Goal: Task Accomplishment & Management: Manage account settings

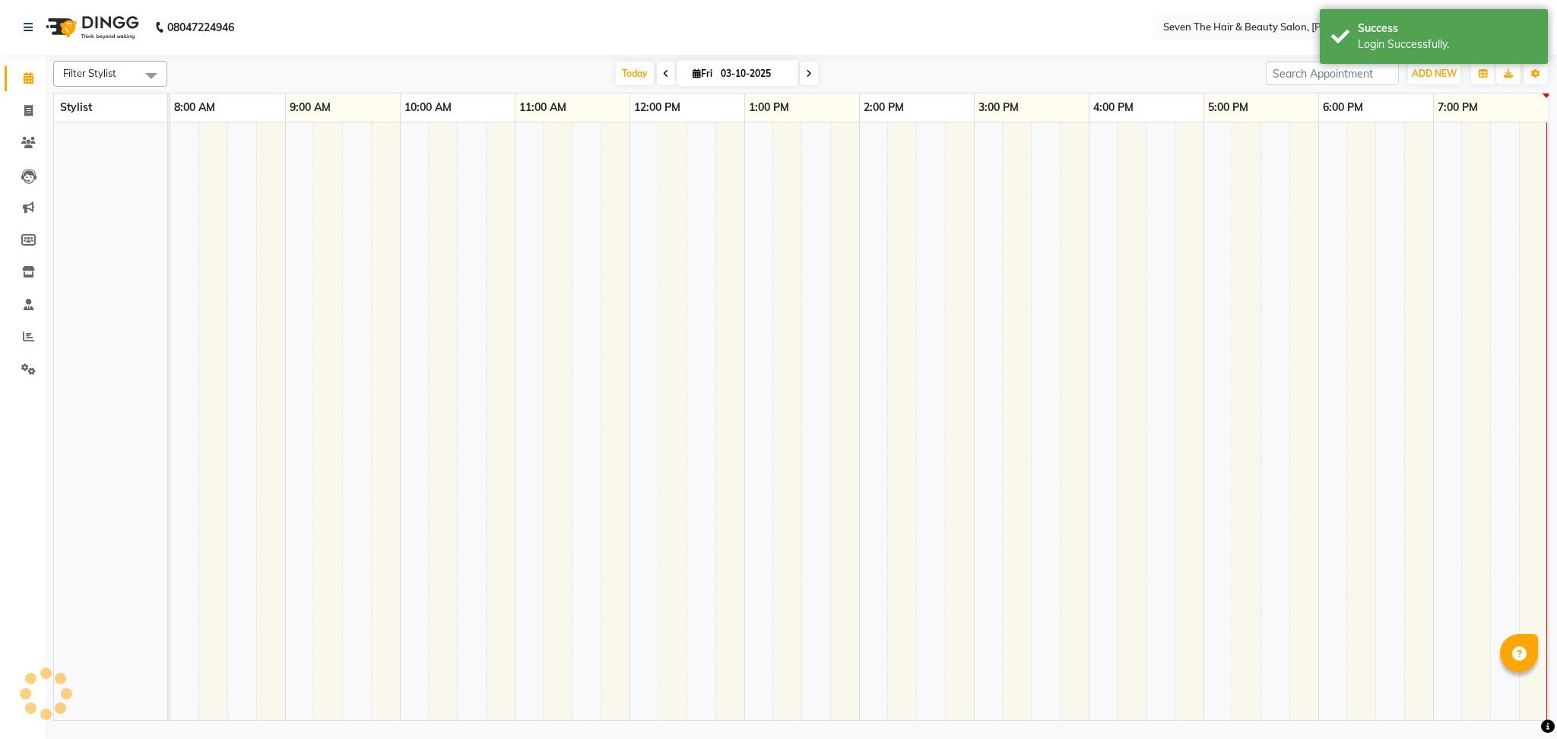
select select "en"
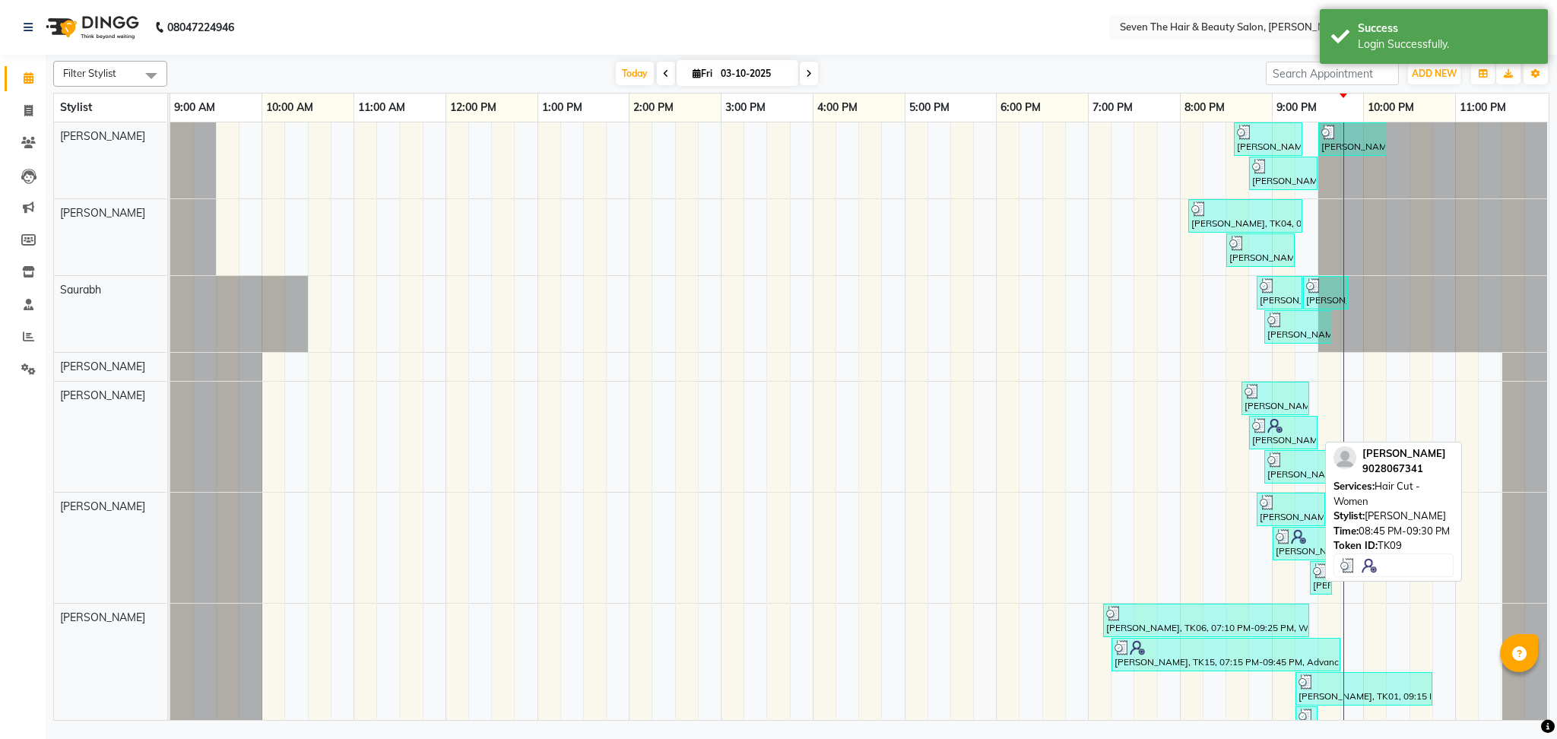
click at [1266, 442] on div "[PERSON_NAME], TK09, 08:45 PM-09:30 PM, Hair Cut - Women" at bounding box center [1283, 432] width 65 height 29
select select "3"
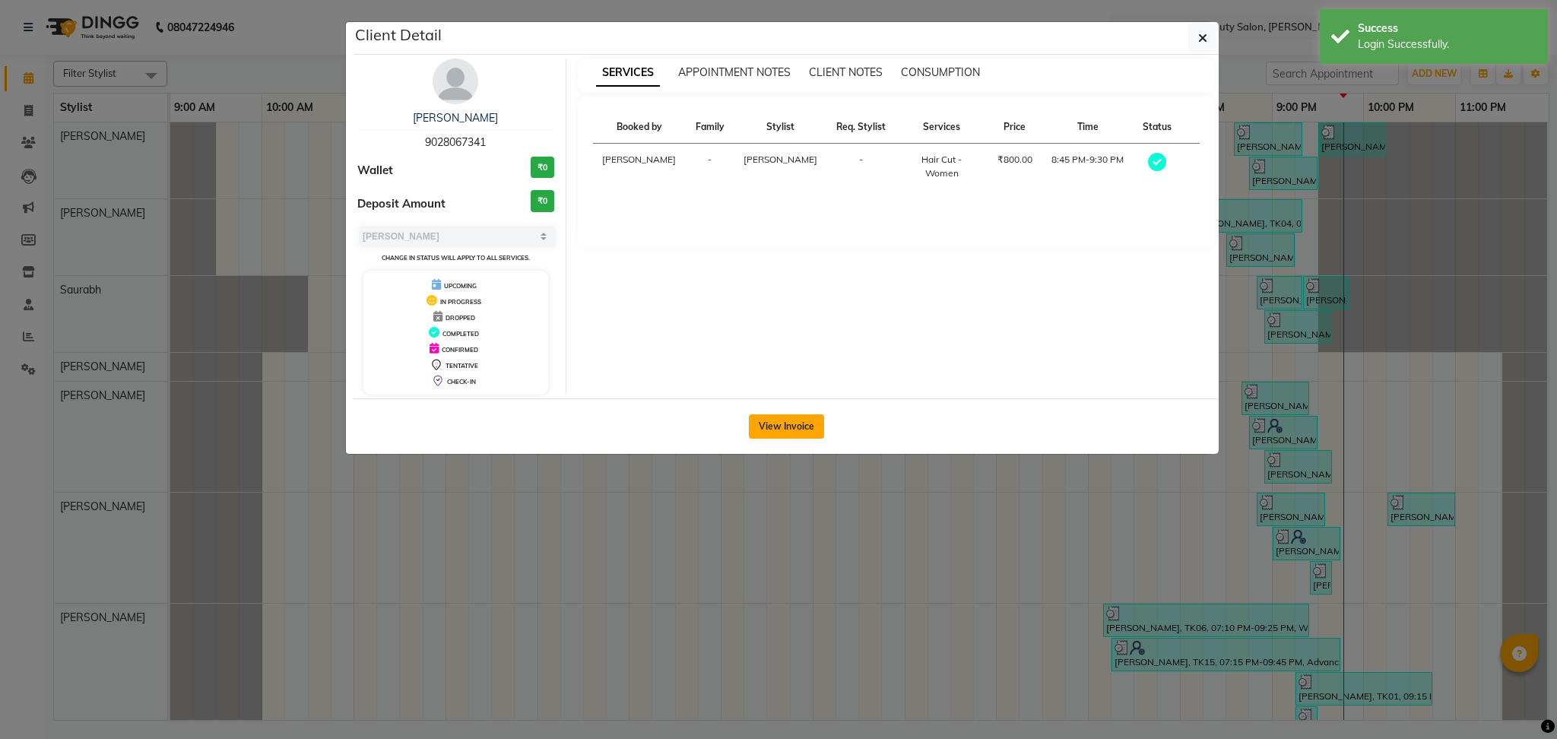
click at [789, 425] on button "View Invoice" at bounding box center [786, 426] width 75 height 24
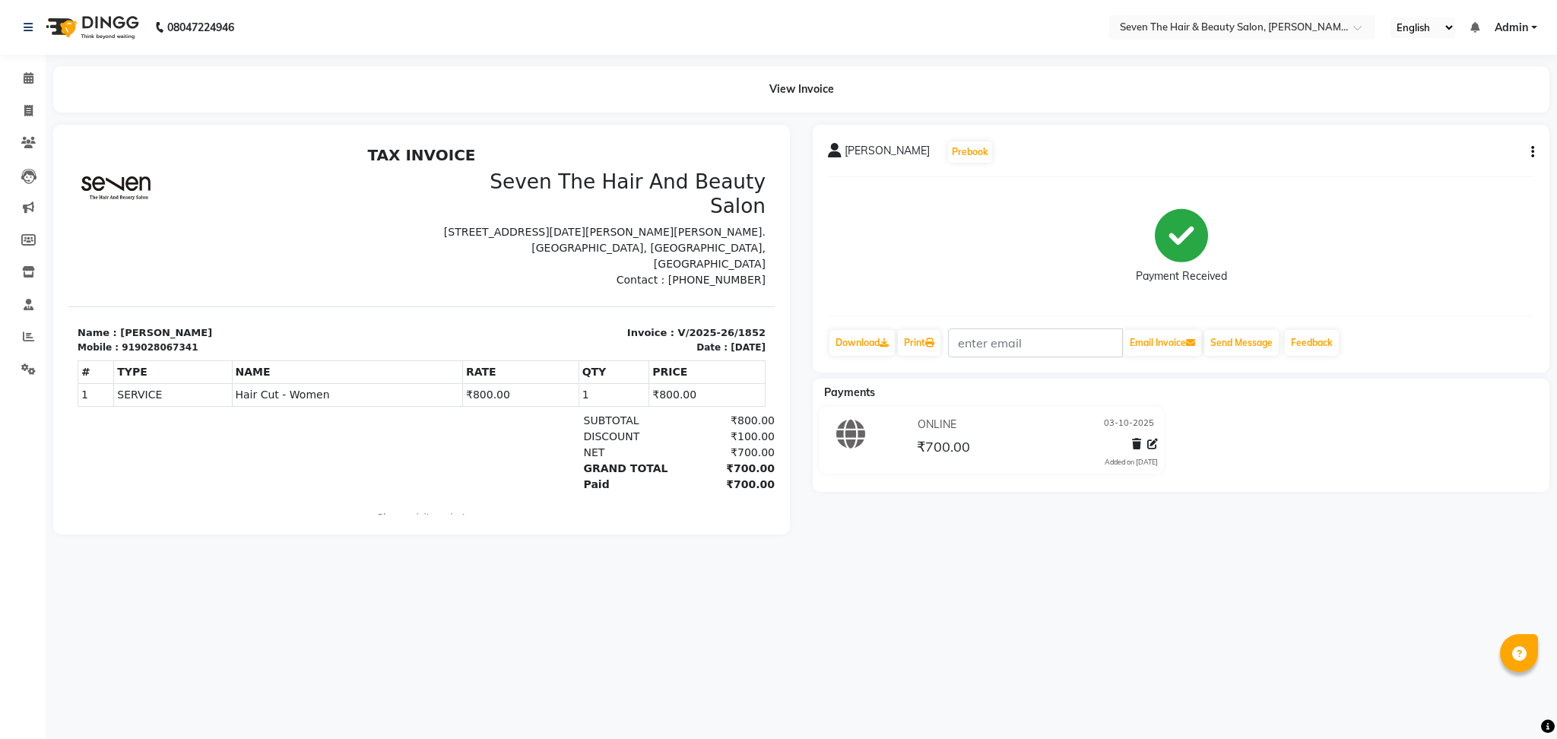
click at [1532, 152] on icon "button" at bounding box center [1533, 152] width 3 height 1
click at [1443, 163] on div "Edit Invoice" at bounding box center [1457, 170] width 104 height 19
select select "service"
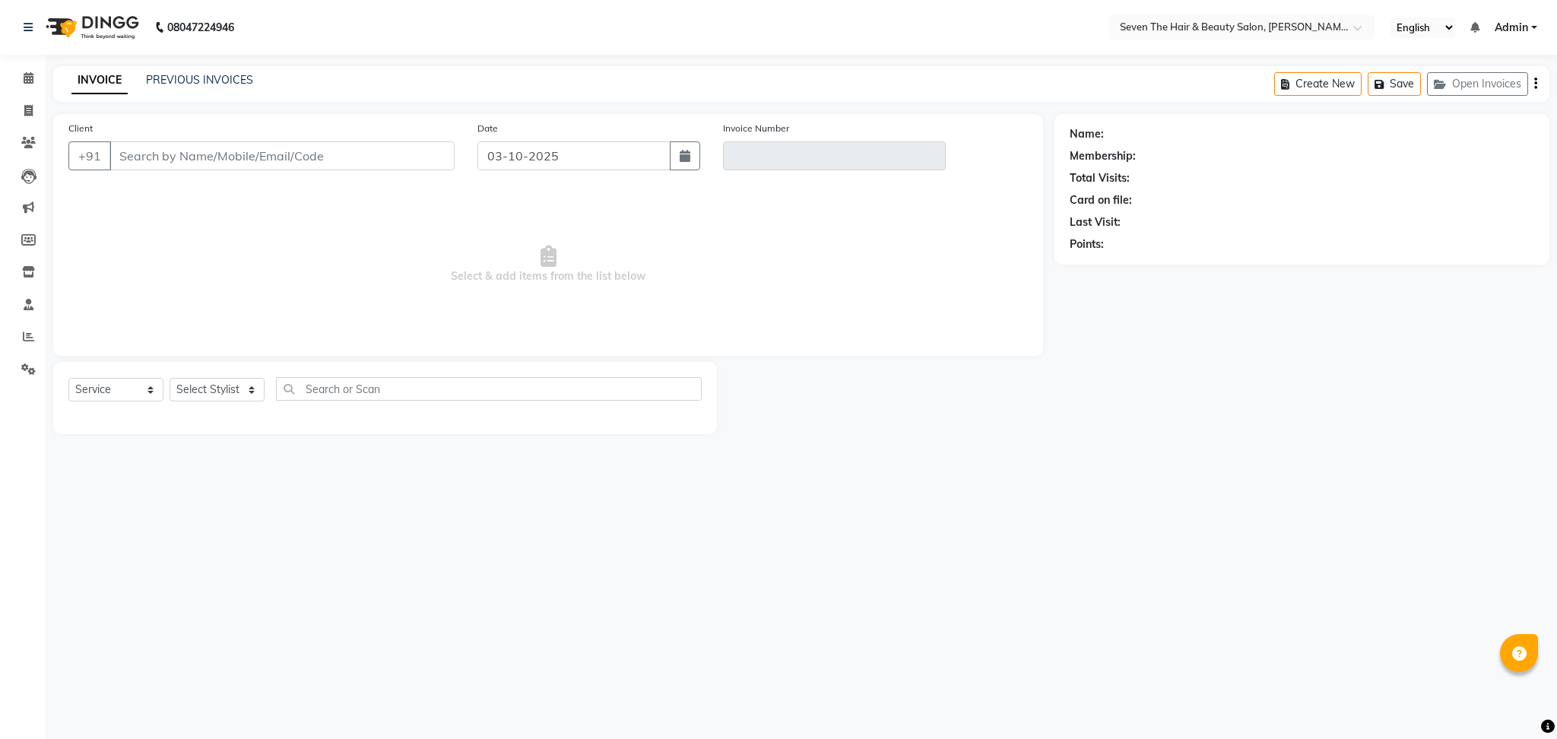
type input "9028067341"
type input "V/2025-26/1852"
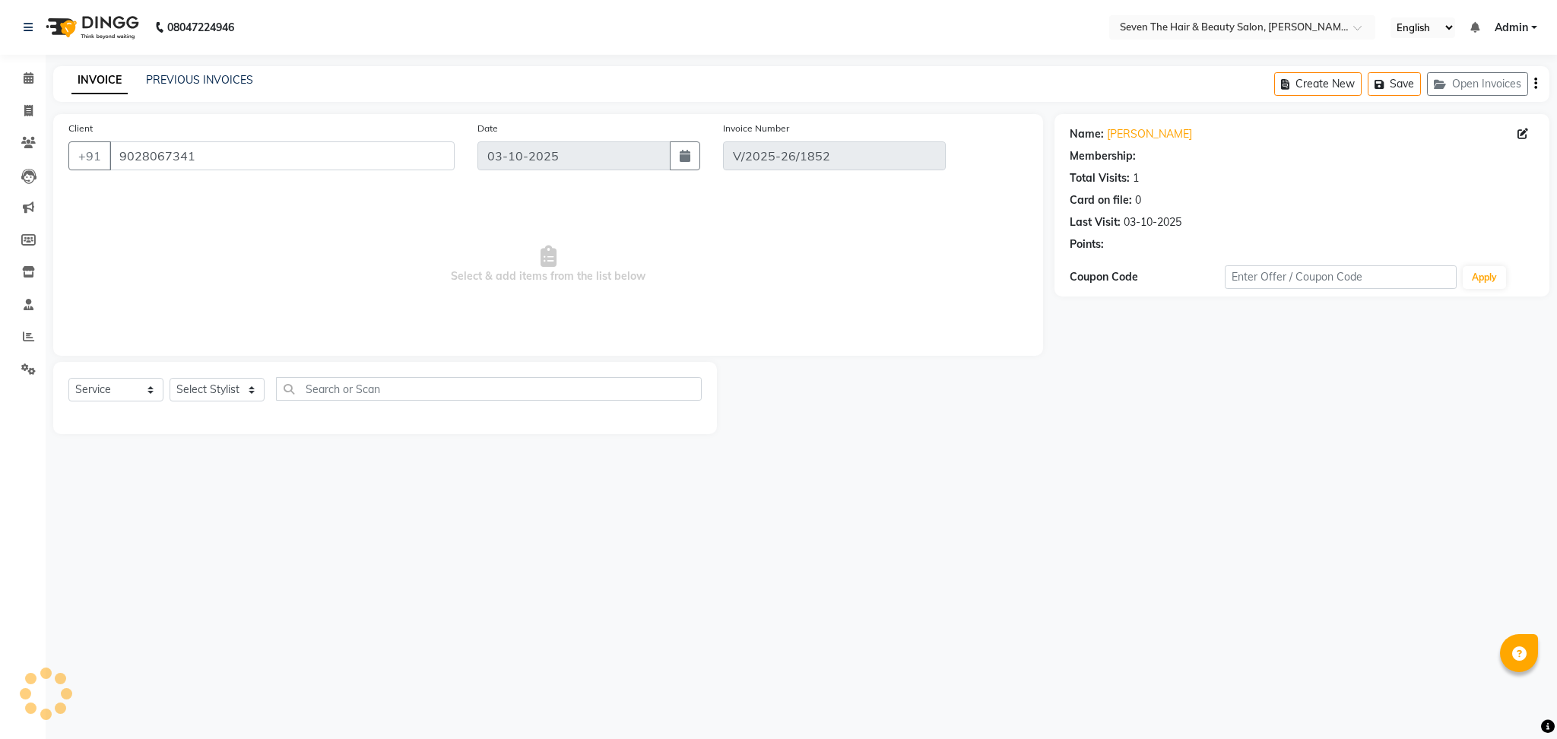
select select "select"
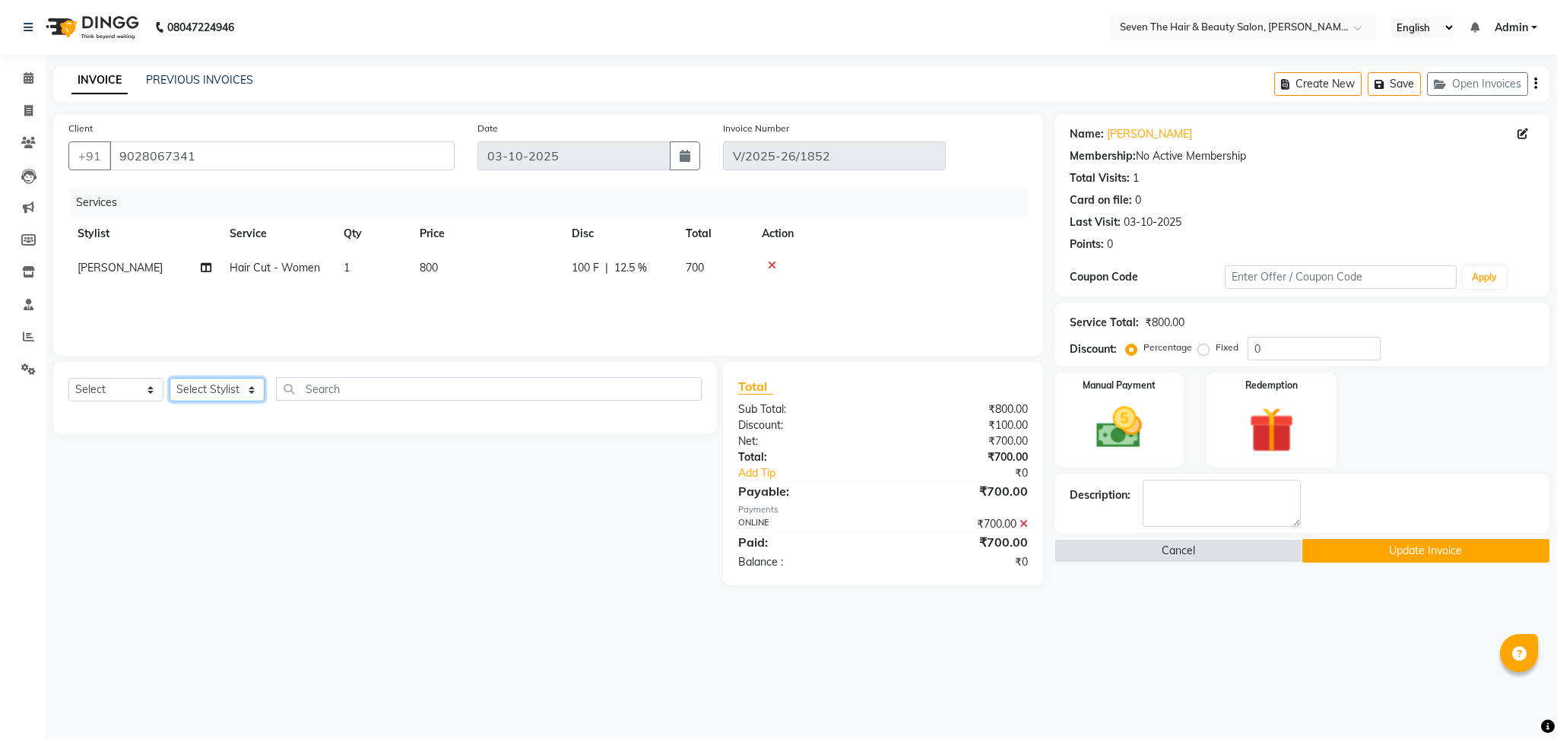
click at [248, 383] on select "Select Stylist [PERSON_NAME] [PERSON_NAME] [PERSON_NAME] [PERSON_NAME] [PERSON_…" at bounding box center [217, 390] width 95 height 24
click at [90, 271] on span "[PERSON_NAME]" at bounding box center [120, 268] width 85 height 14
select select "78865"
click at [90, 271] on select "[PERSON_NAME] [PERSON_NAME] [PERSON_NAME] [PERSON_NAME] [PERSON_NAME] [PERSON_N…" at bounding box center [145, 272] width 134 height 24
click at [1378, 557] on button "Update Invoice" at bounding box center [1427, 551] width 248 height 24
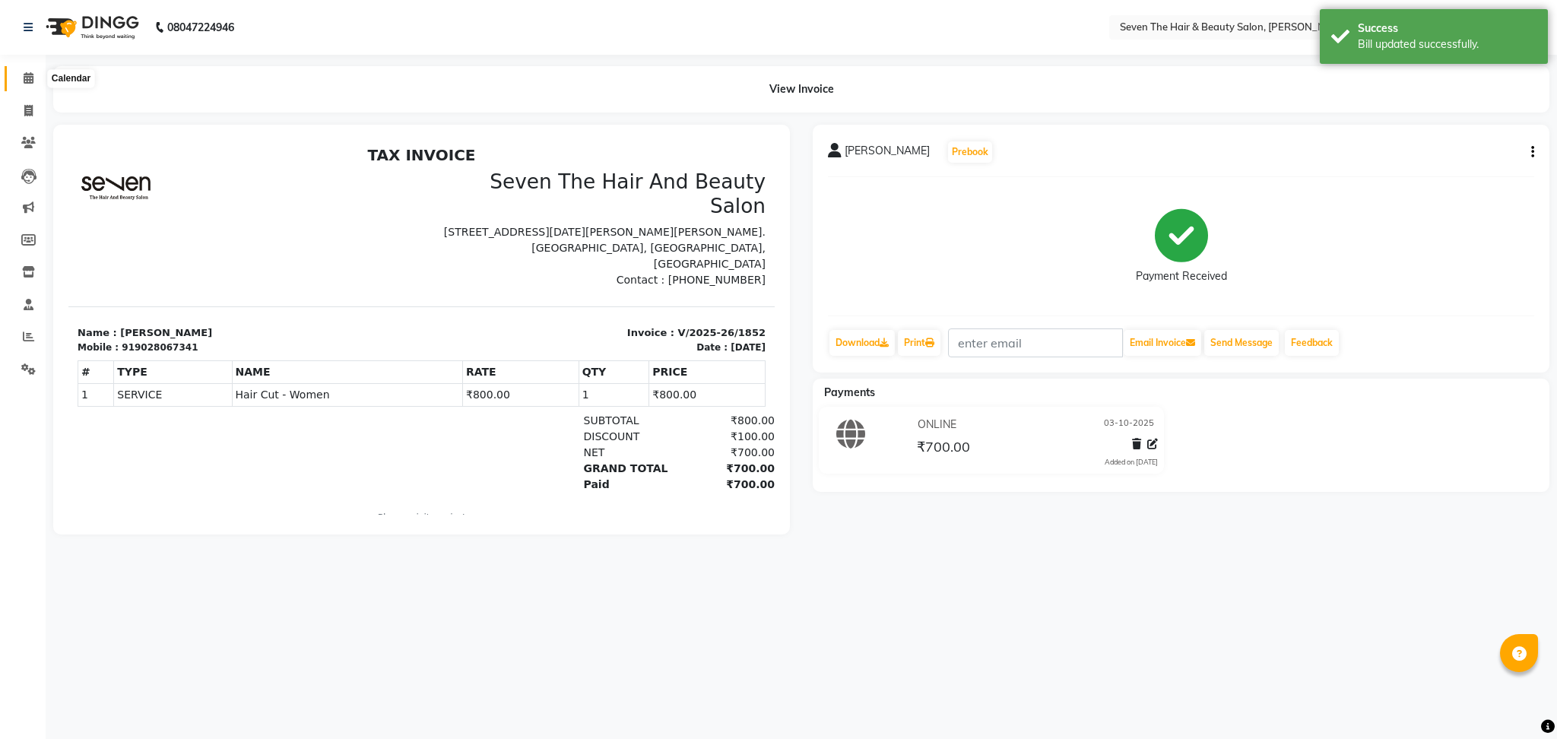
click at [32, 72] on icon at bounding box center [29, 77] width 10 height 11
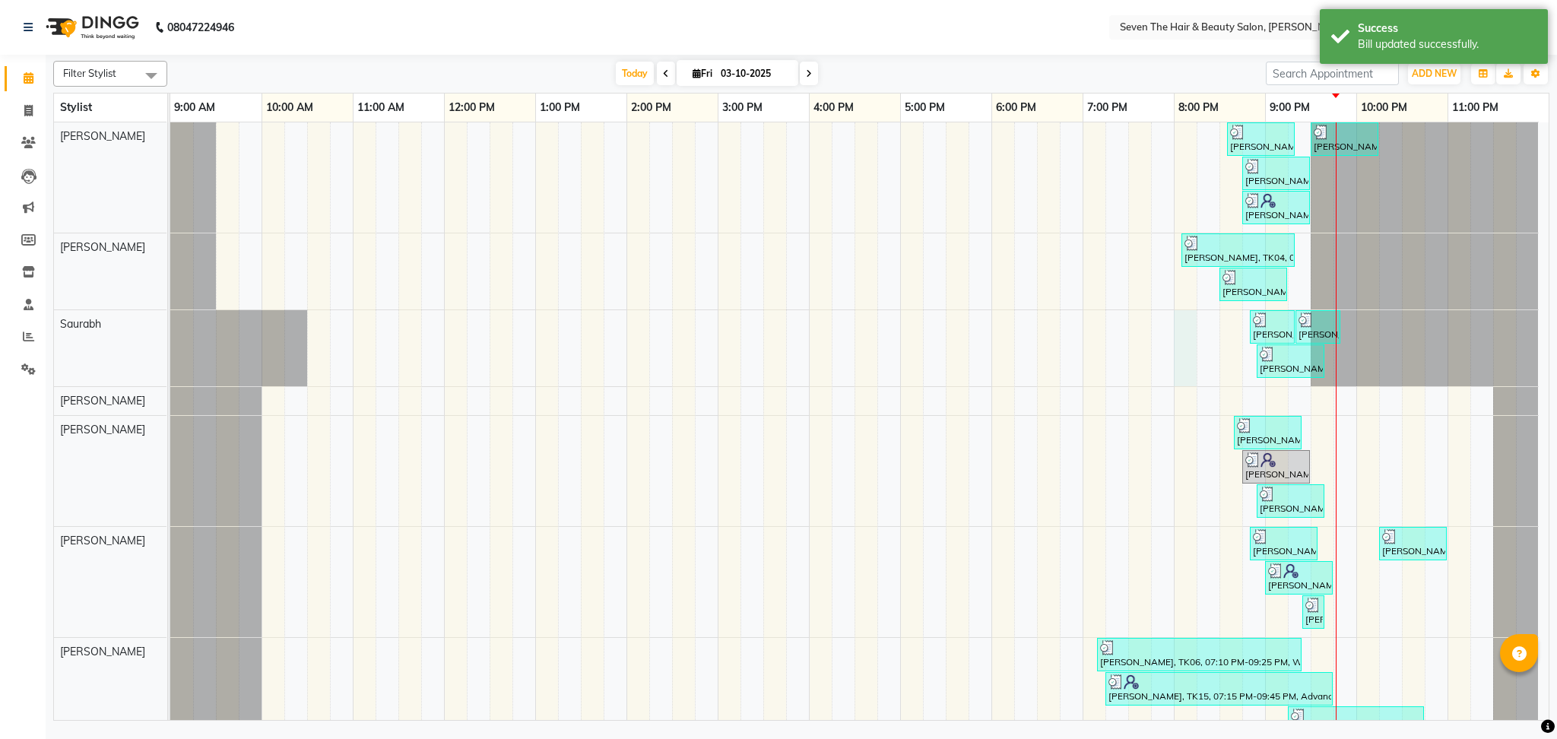
click at [1198, 345] on tr at bounding box center [854, 452] width 1369 height 660
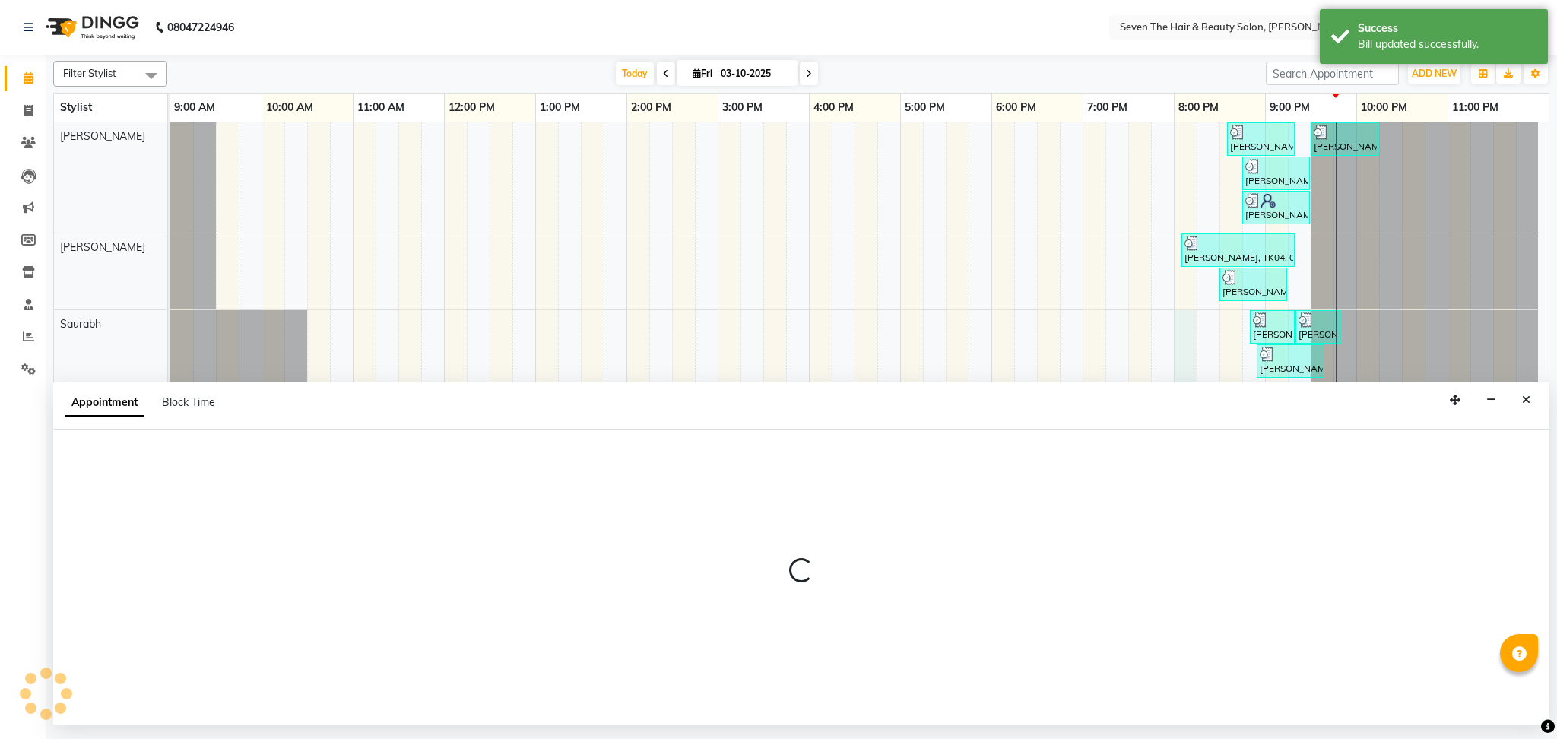
select select "23728"
select select "1200"
select select "tentative"
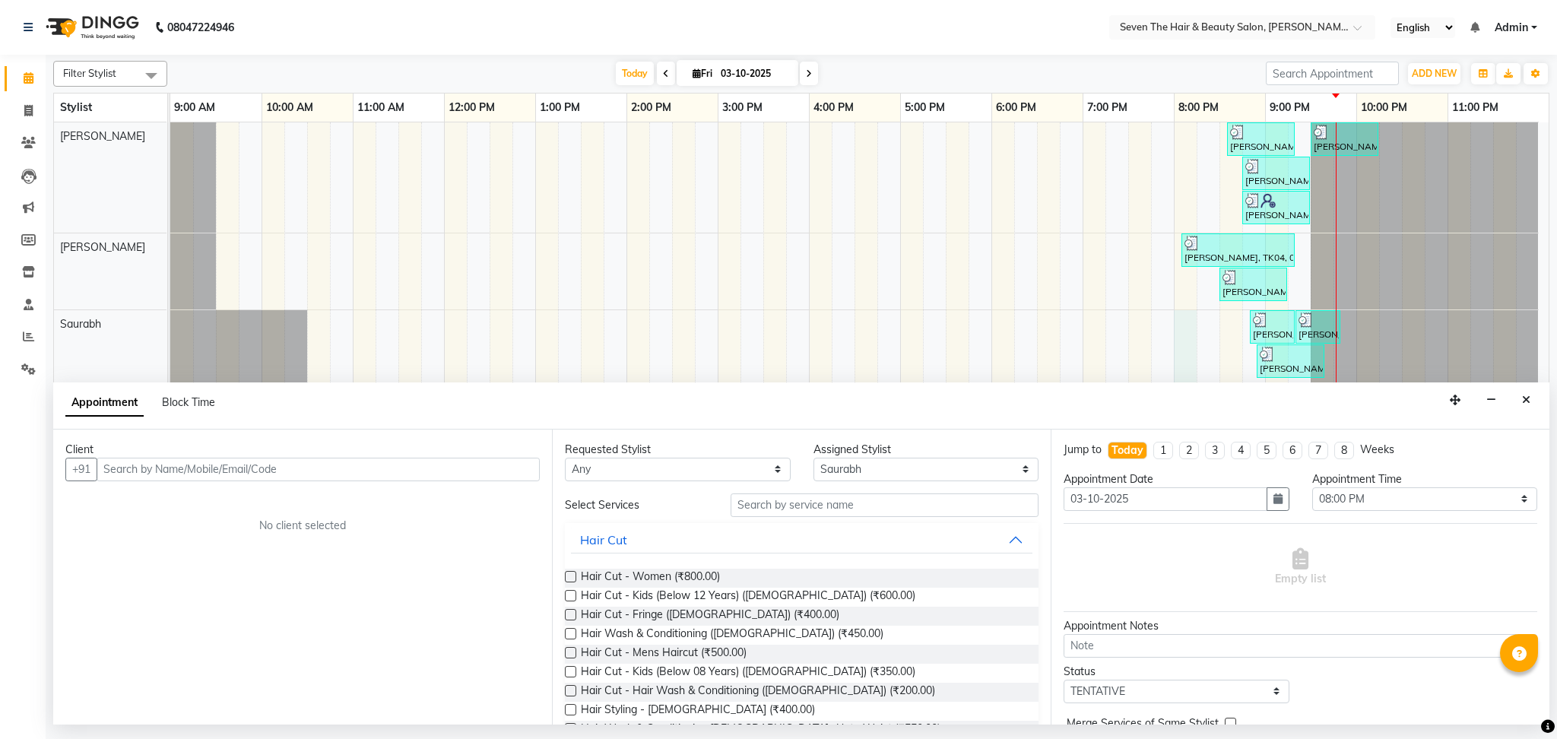
click at [278, 475] on input "text" at bounding box center [318, 470] width 443 height 24
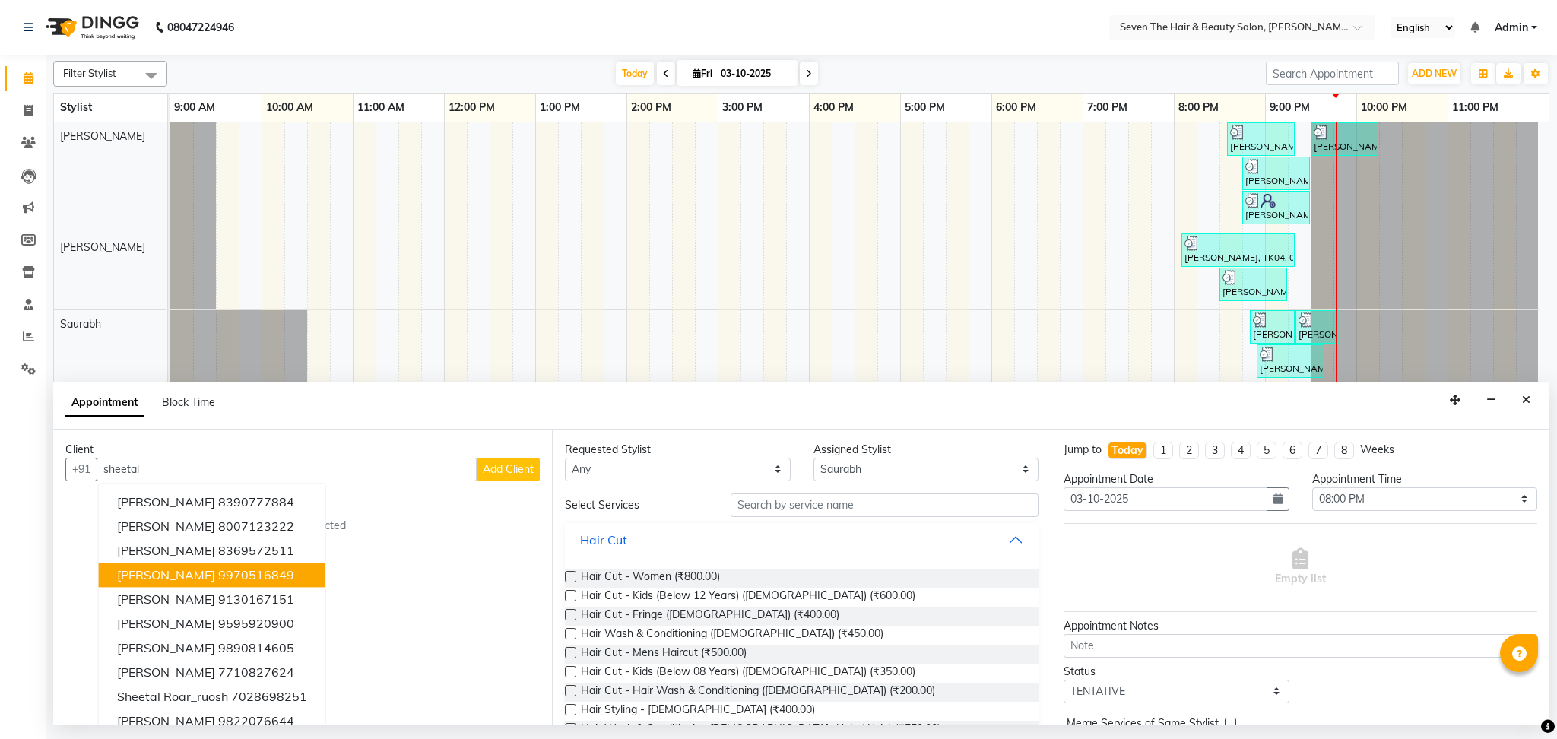
click at [238, 572] on ngb-highlight "9970516849" at bounding box center [256, 574] width 76 height 15
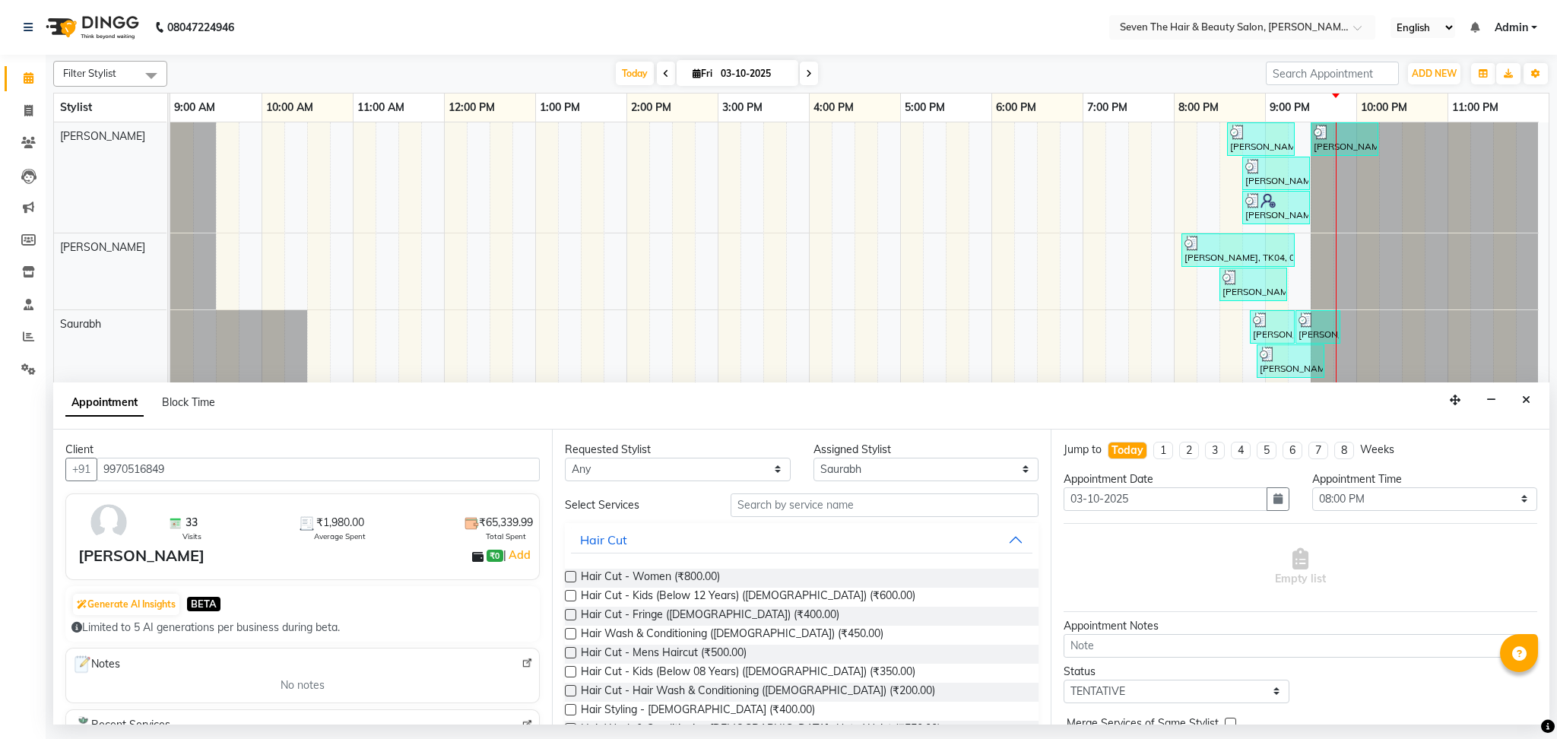
type input "9970516849"
click at [789, 506] on input "text" at bounding box center [885, 506] width 308 height 24
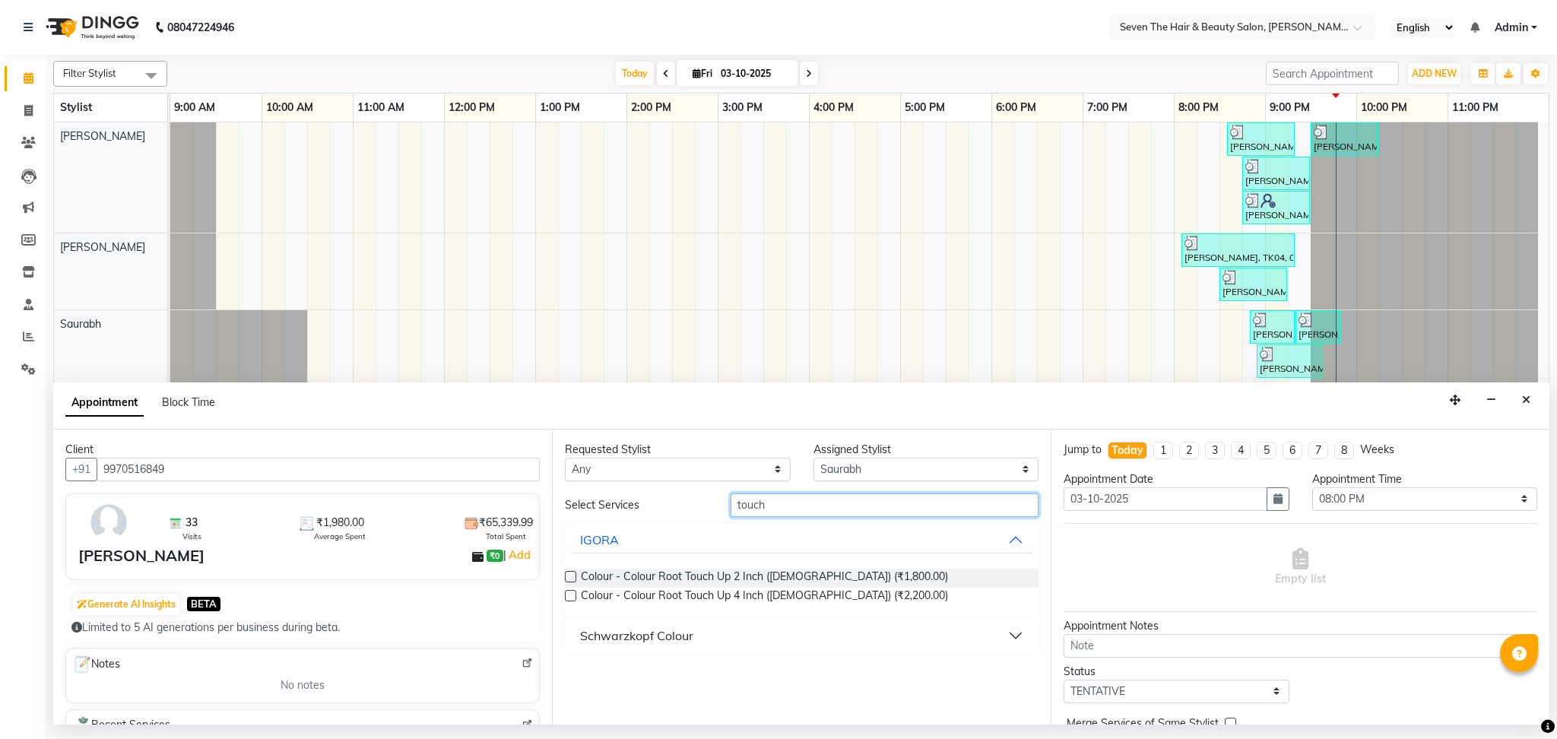
type input "touch"
click at [567, 579] on label at bounding box center [570, 576] width 11 height 11
click at [567, 579] on input "checkbox" at bounding box center [570, 578] width 10 height 10
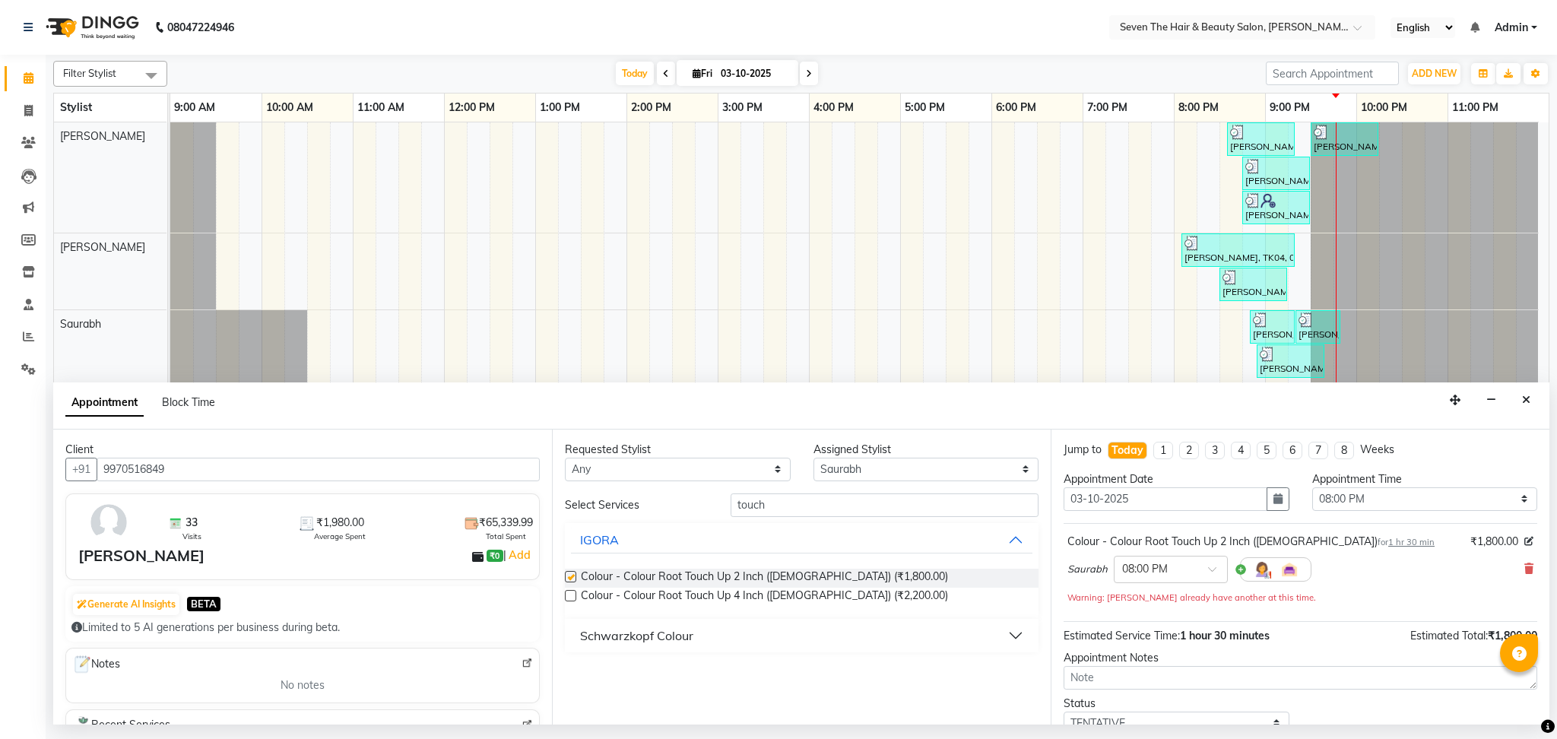
checkbox input "false"
click at [928, 460] on select "Select [PERSON_NAME] Mahindra [PERSON_NAME] [PERSON_NAME] [PERSON_NAME] [PERSON…" at bounding box center [927, 470] width 226 height 24
select select "9757"
click at [814, 458] on select "Select [PERSON_NAME] Mahindra [PERSON_NAME] [PERSON_NAME] [PERSON_NAME] [PERSON…" at bounding box center [927, 470] width 226 height 24
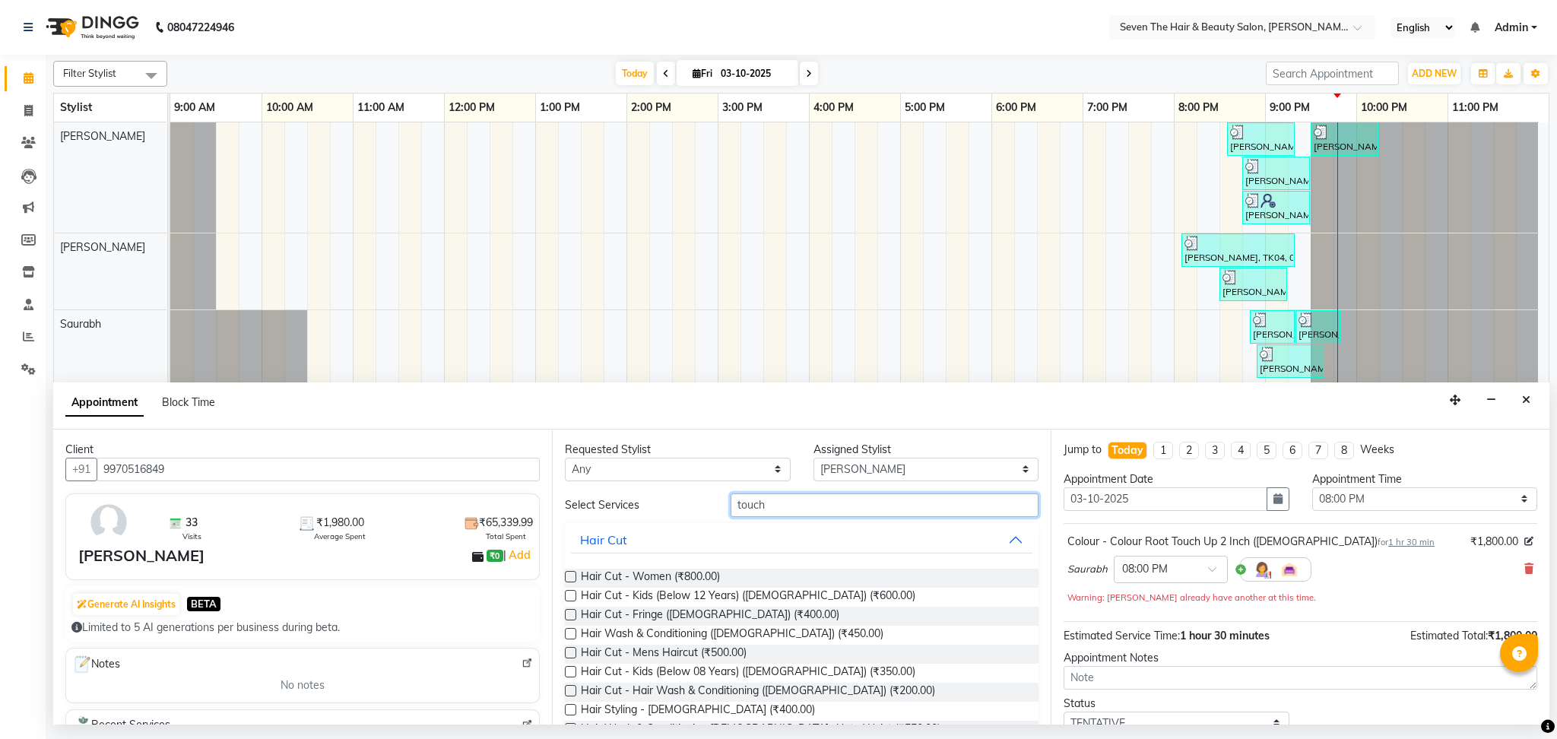
drag, startPoint x: 779, startPoint y: 504, endPoint x: 703, endPoint y: 518, distance: 78.0
click at [573, 574] on label at bounding box center [570, 576] width 11 height 11
click at [573, 574] on input "checkbox" at bounding box center [570, 578] width 10 height 10
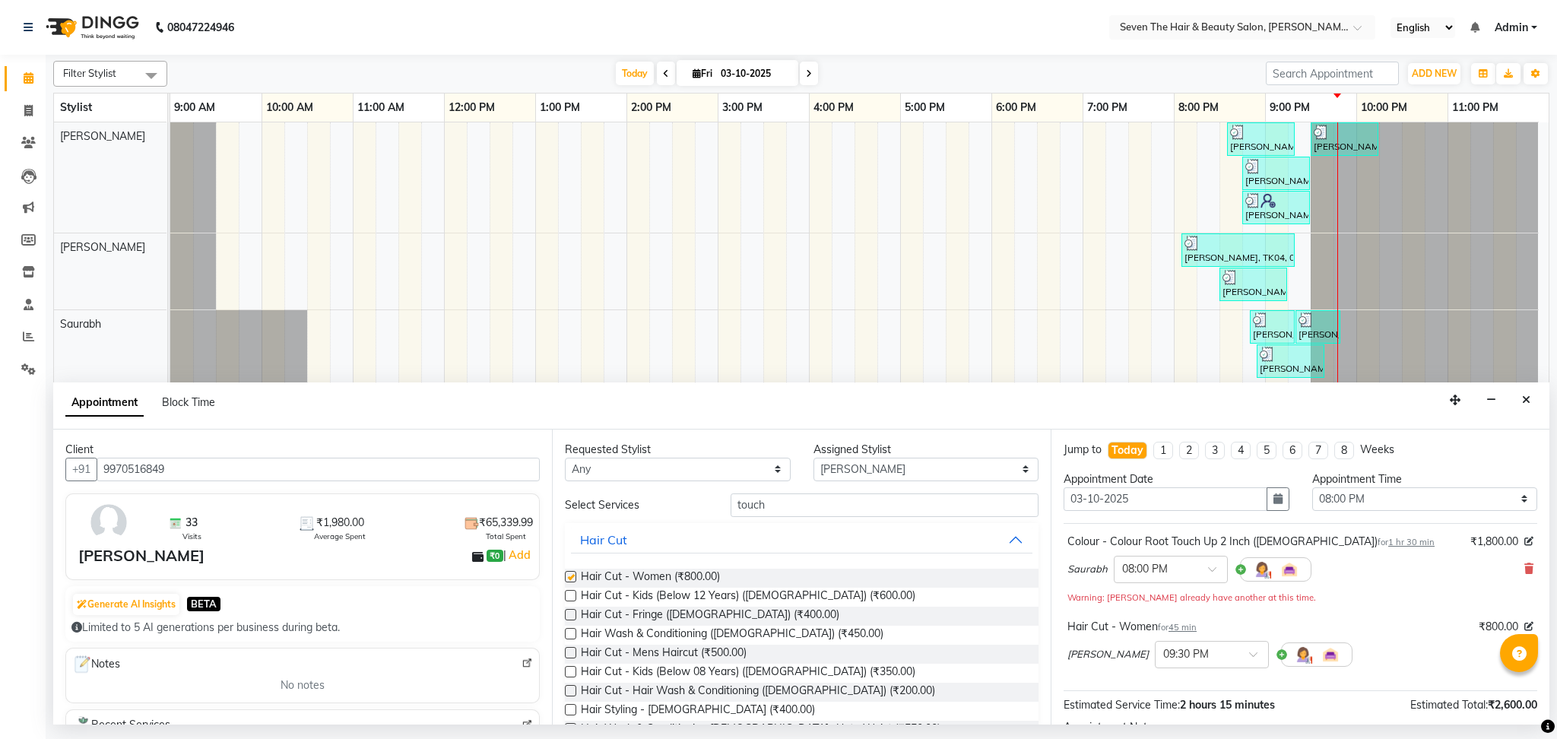
checkbox input "false"
click at [888, 463] on select "Select [PERSON_NAME] Mahindra [PERSON_NAME] [PERSON_NAME] [PERSON_NAME] [PERSON…" at bounding box center [927, 470] width 226 height 24
select select "88673"
click at [814, 458] on select "Select [PERSON_NAME] Mahindra [PERSON_NAME] [PERSON_NAME] [PERSON_NAME] [PERSON…" at bounding box center [927, 470] width 226 height 24
drag, startPoint x: 772, startPoint y: 501, endPoint x: 703, endPoint y: 506, distance: 68.6
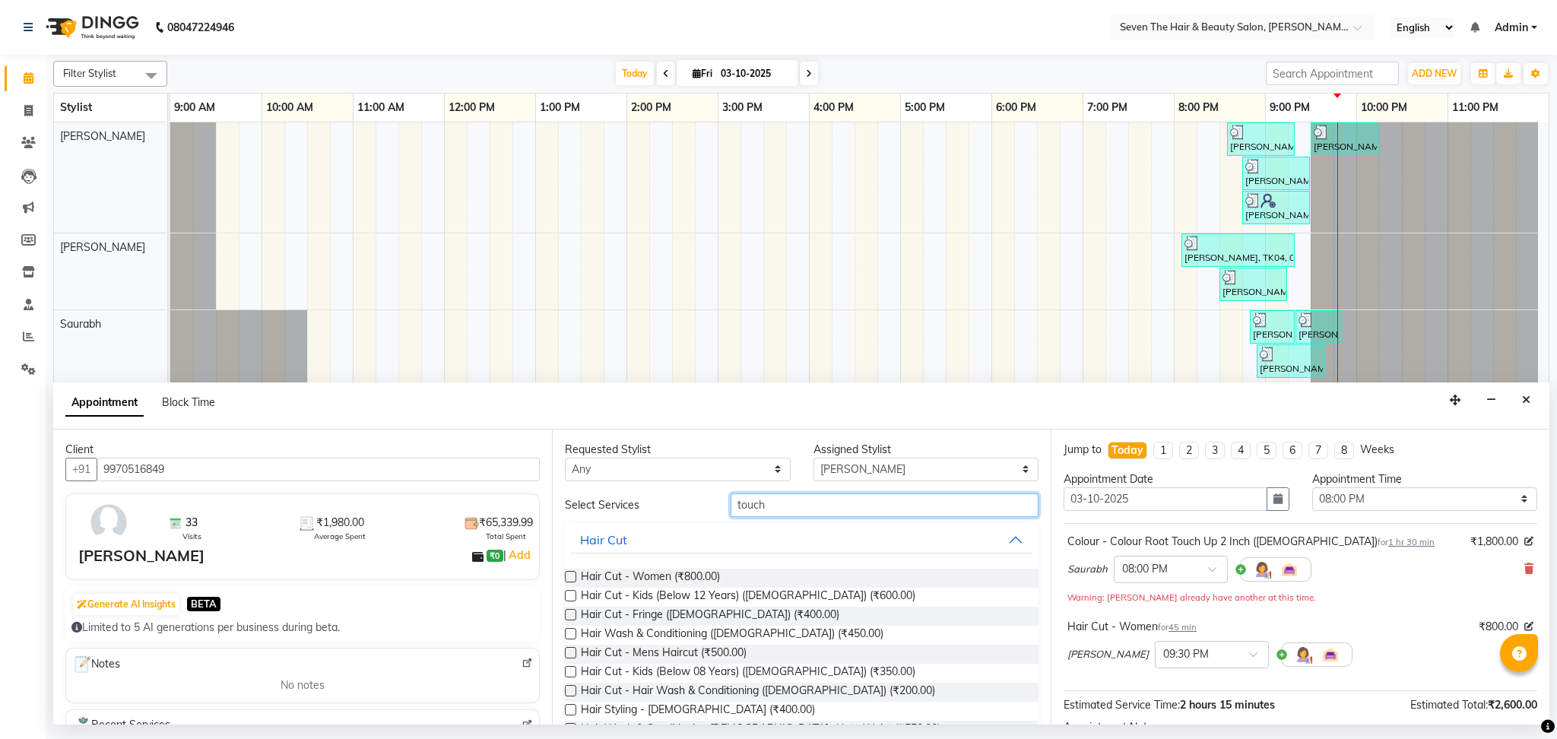
click at [703, 506] on div "Select Services touch" at bounding box center [802, 506] width 497 height 24
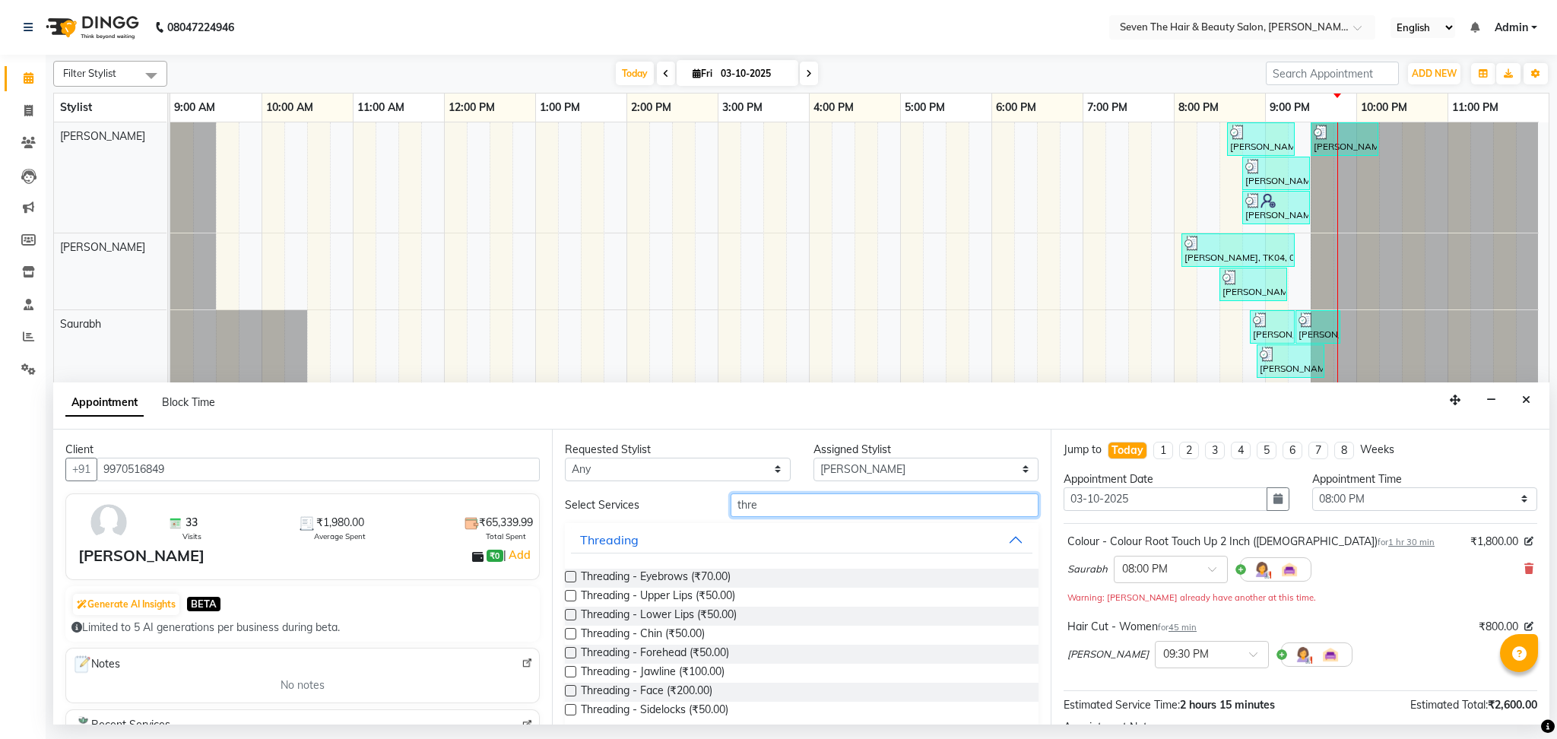
type input "thre"
click at [570, 575] on label at bounding box center [570, 576] width 11 height 11
click at [570, 575] on input "checkbox" at bounding box center [570, 578] width 10 height 10
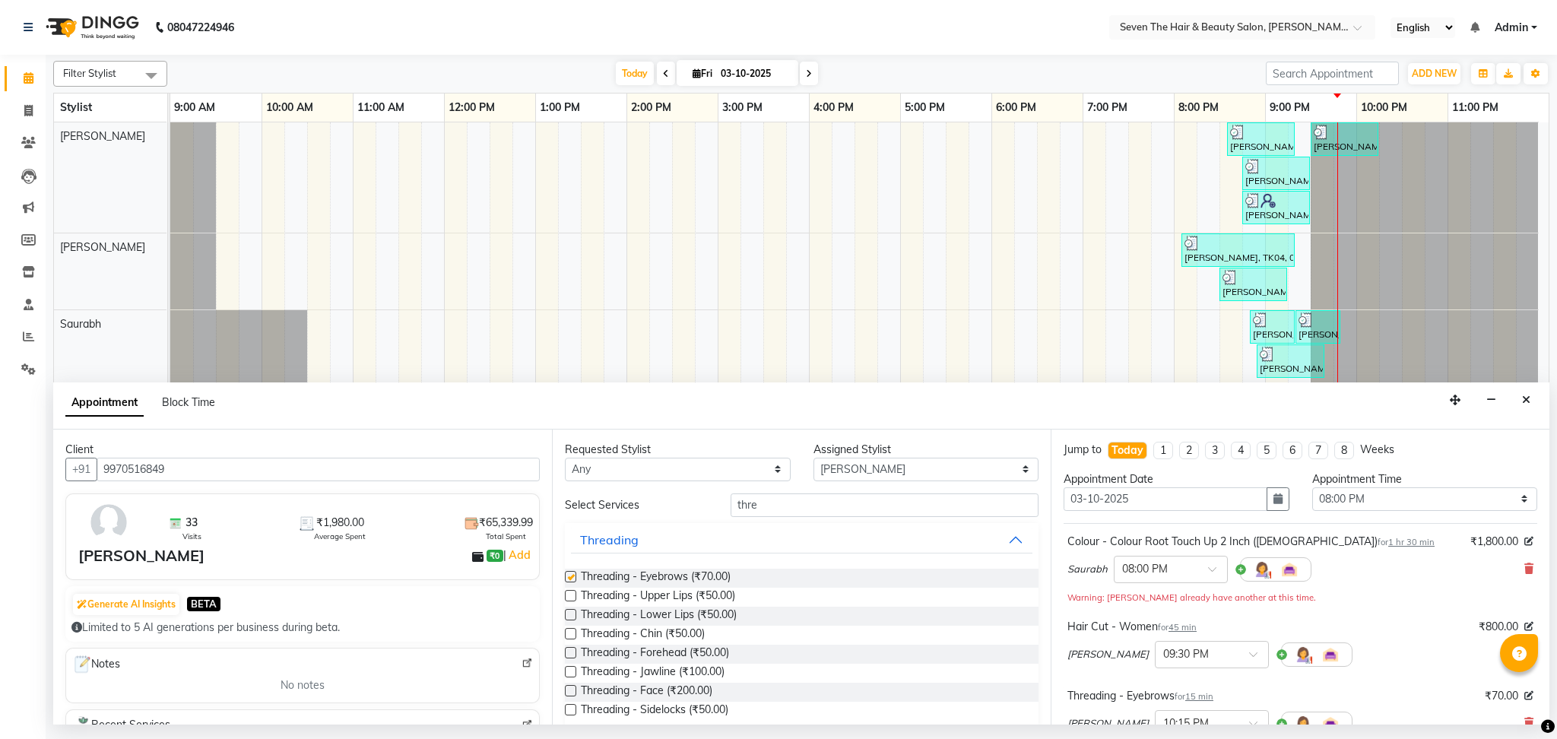
checkbox input "false"
drag, startPoint x: 764, startPoint y: 506, endPoint x: 684, endPoint y: 517, distance: 80.6
click at [684, 517] on div "Select Services thre Threading Threading - Eyebrows (₹70.00) Threading - Upper …" at bounding box center [802, 630] width 474 height 273
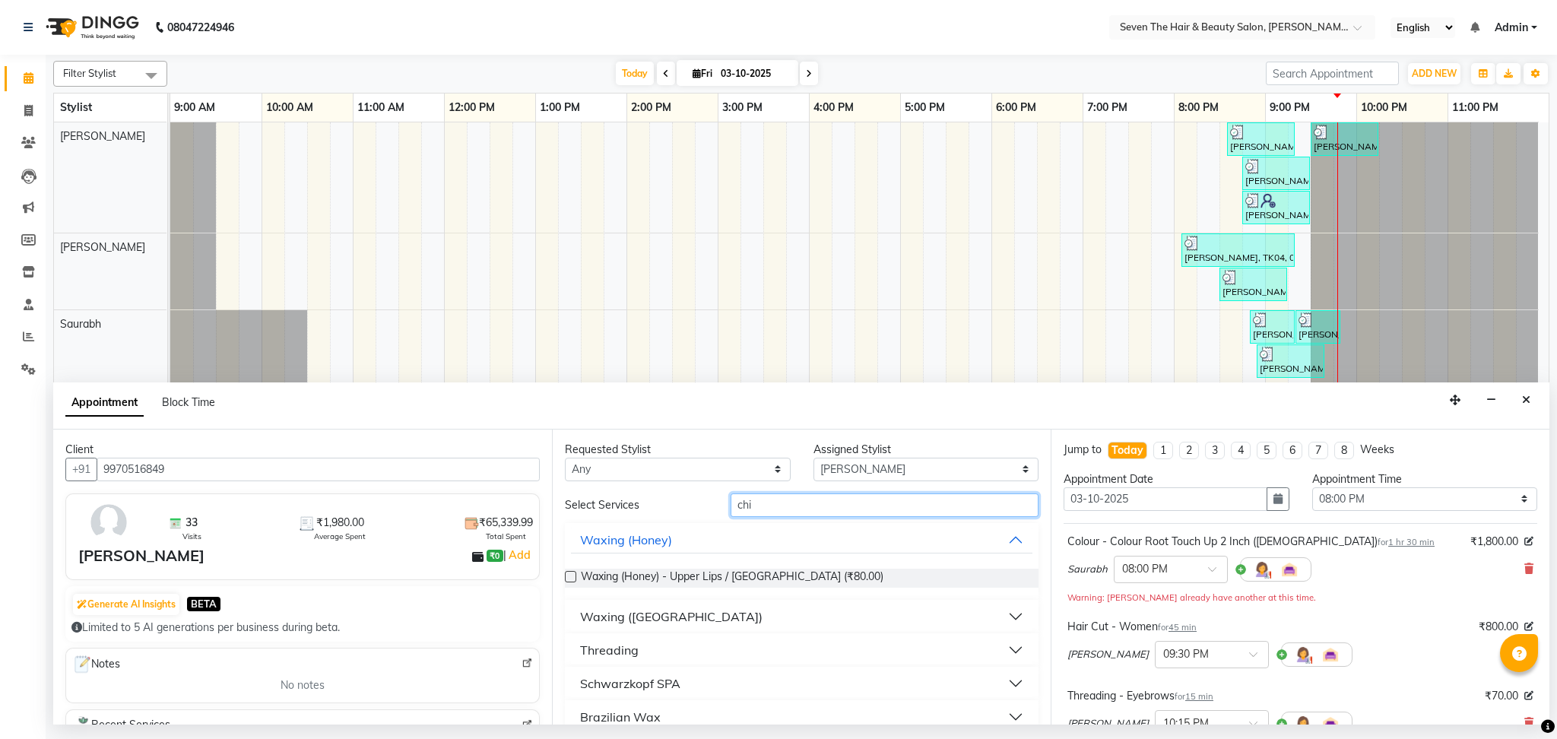
scroll to position [21, 0]
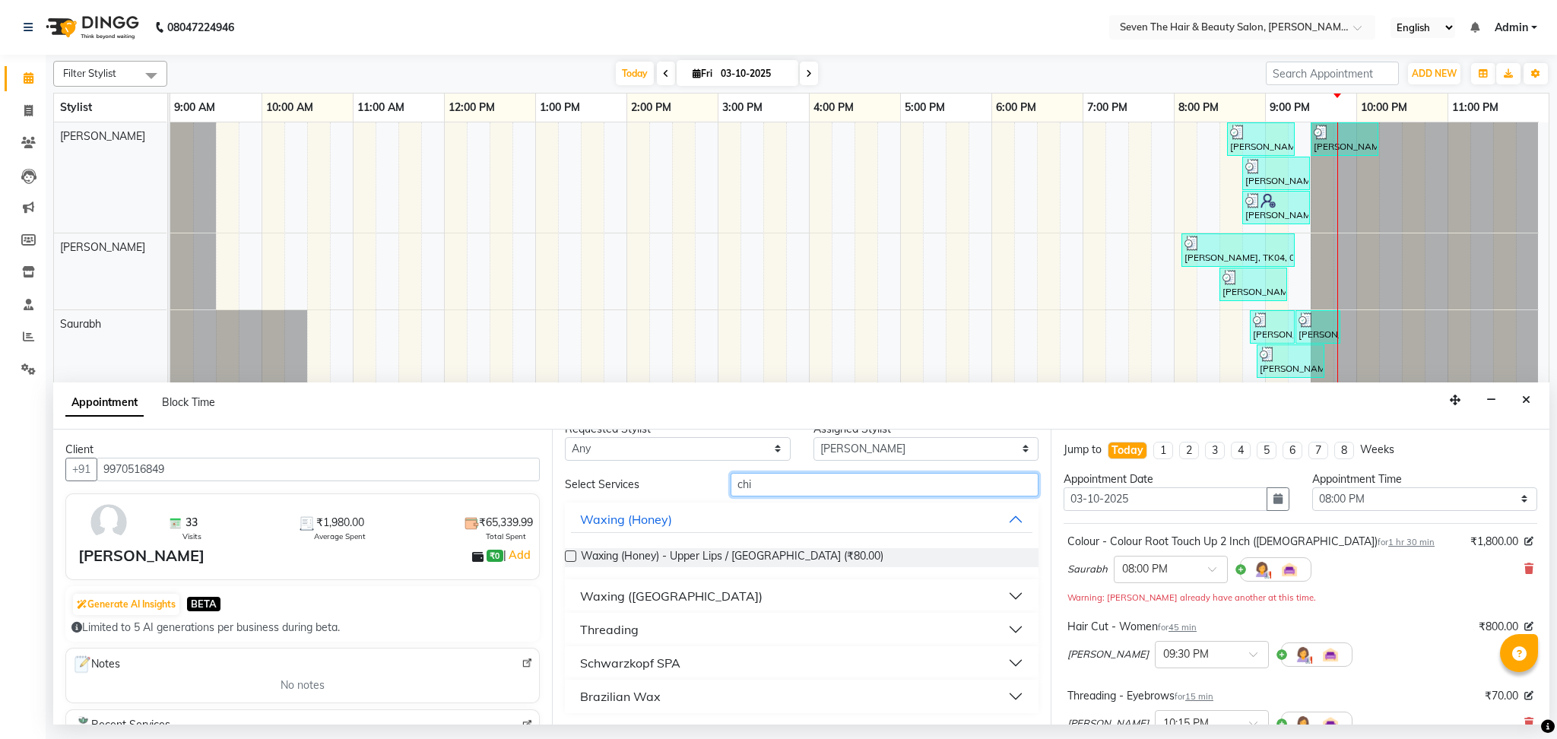
type input "chi"
click at [995, 695] on button "Brazilian Wax" at bounding box center [802, 696] width 462 height 27
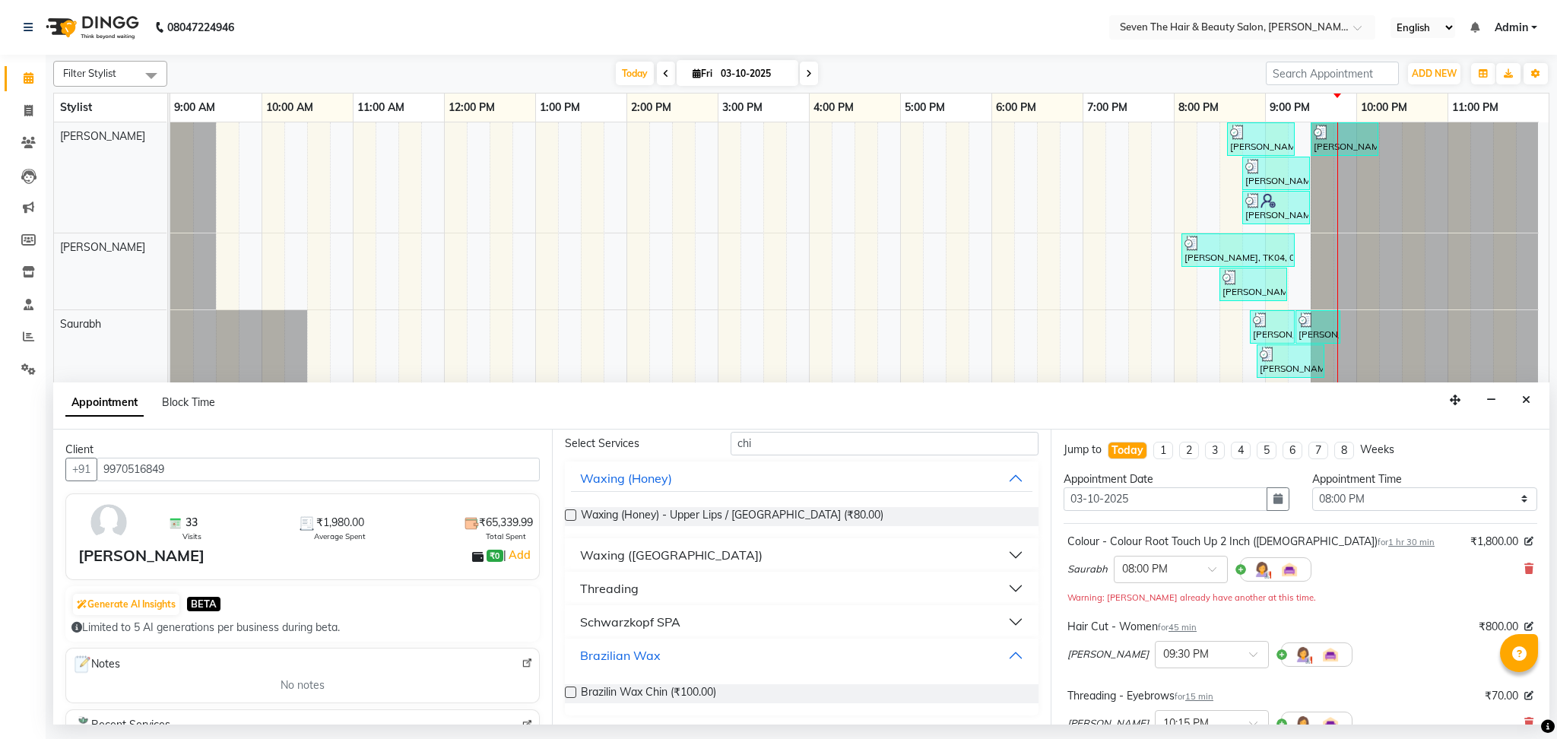
scroll to position [64, 0]
click at [573, 693] on label at bounding box center [570, 689] width 11 height 11
click at [573, 693] on input "checkbox" at bounding box center [570, 692] width 10 height 10
checkbox input "false"
drag, startPoint x: 757, startPoint y: 442, endPoint x: 722, endPoint y: 458, distance: 38.5
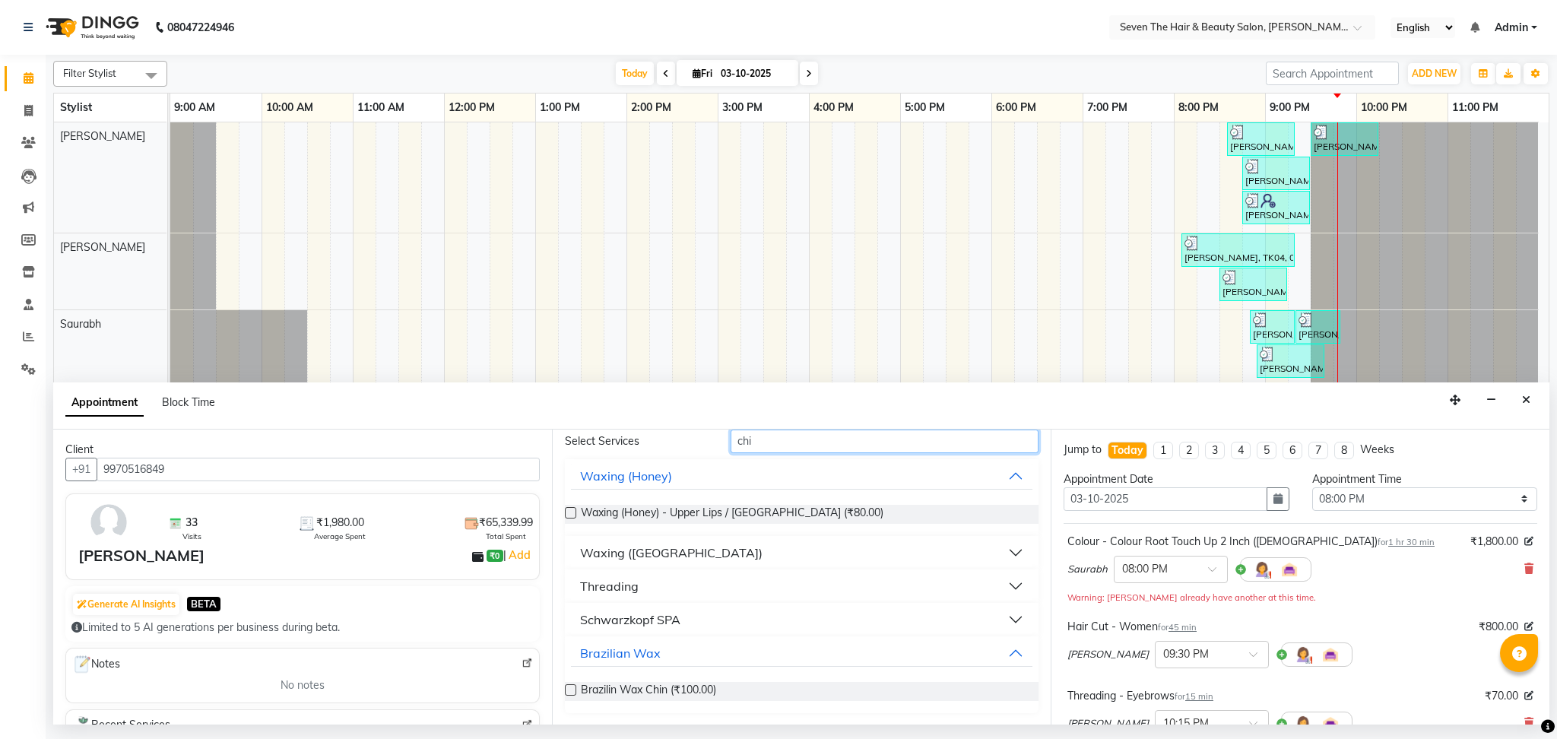
click at [722, 458] on div "Select Services chi Waxing (Honey) Waxing (Honey) - Upper Lips / [GEOGRAPHIC_DA…" at bounding box center [802, 572] width 474 height 284
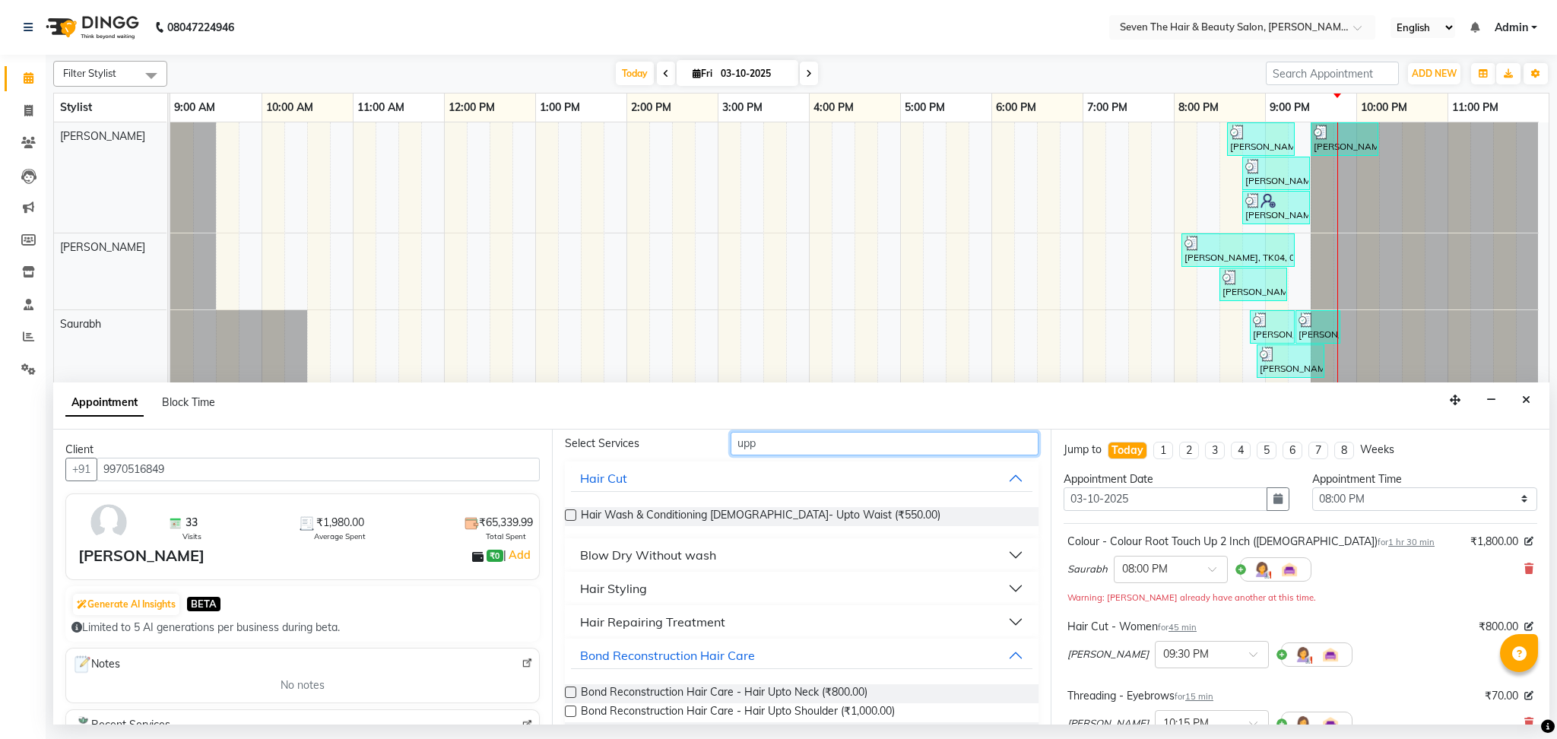
scroll to position [0, 0]
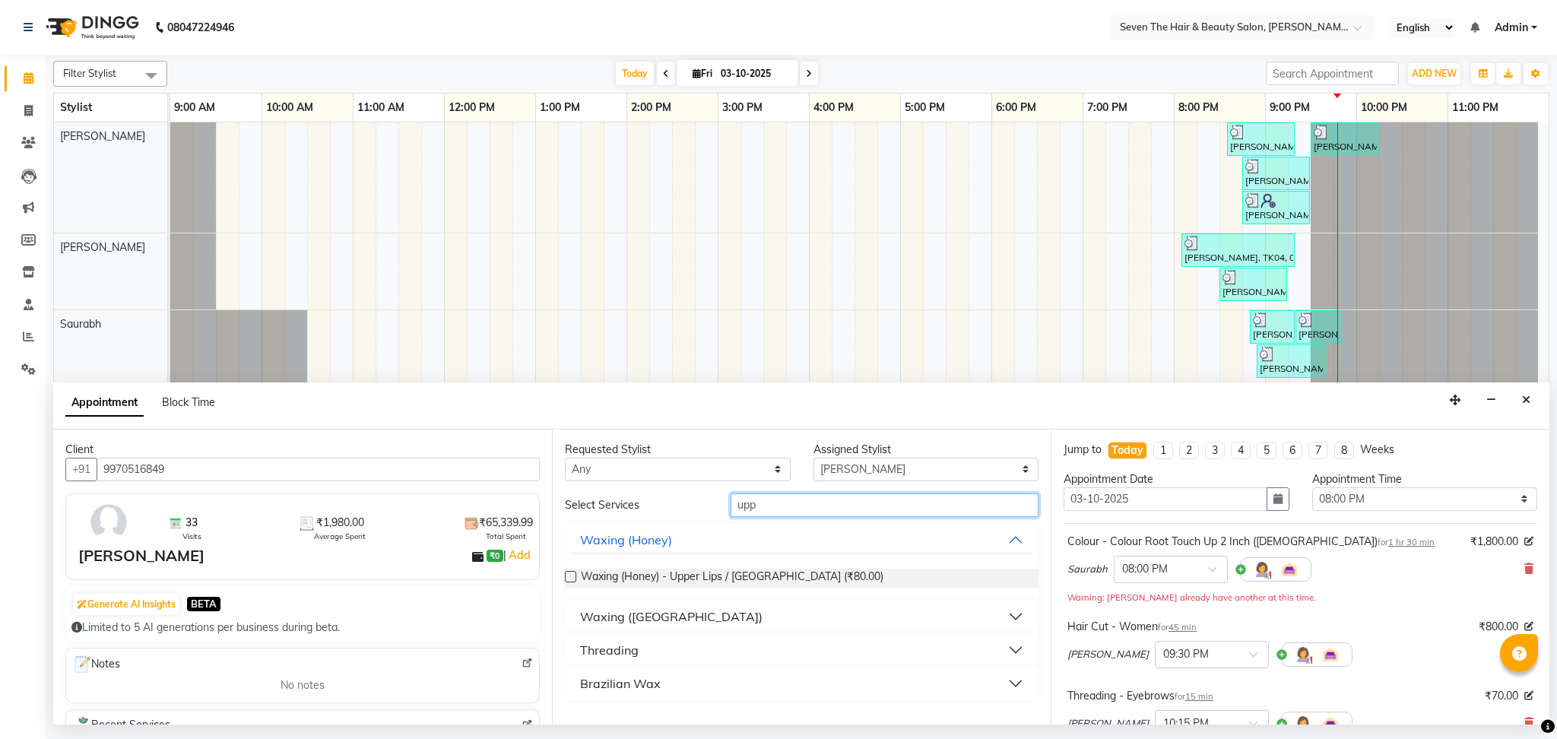
type input "upp"
click at [1018, 682] on button "Brazilian Wax" at bounding box center [802, 683] width 462 height 27
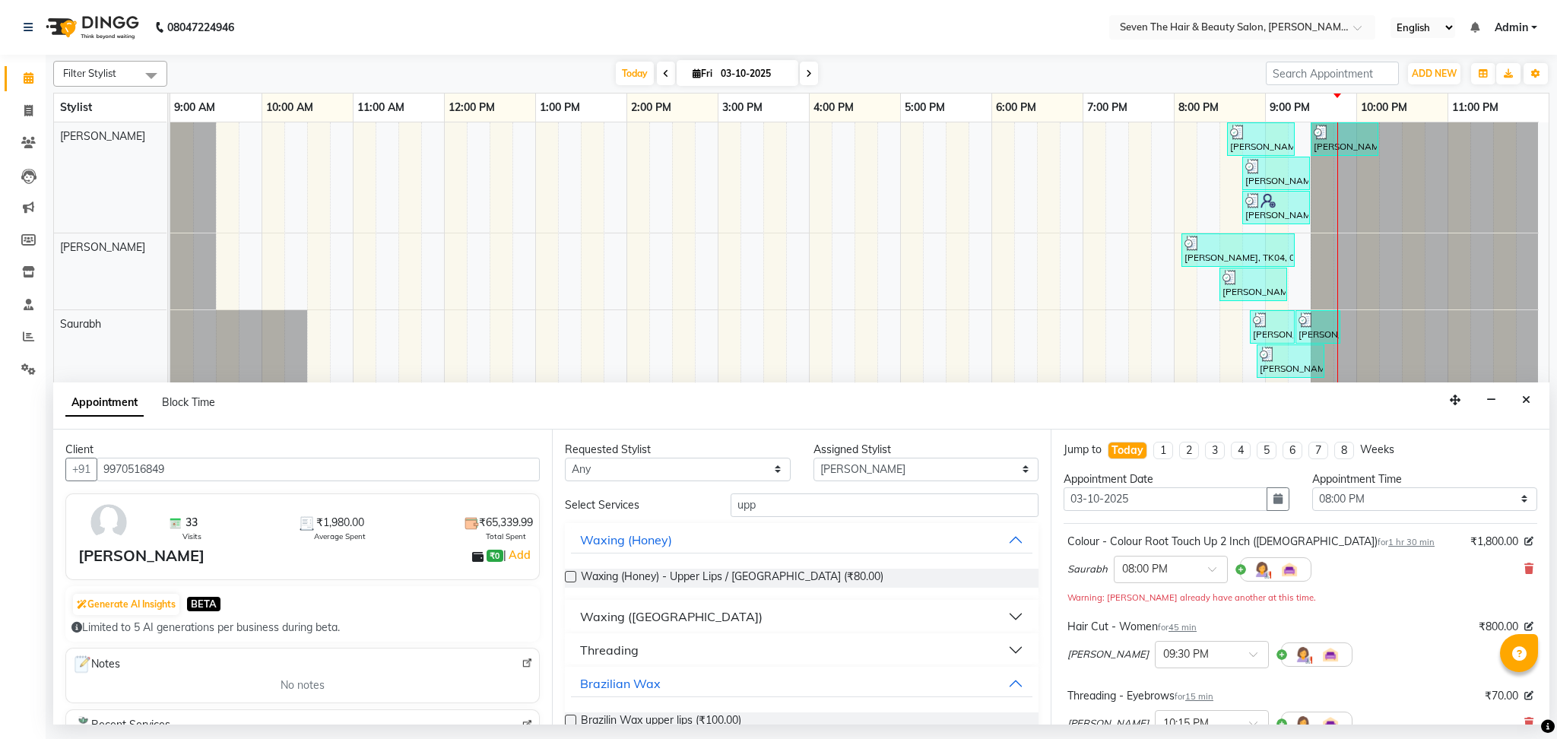
click at [572, 718] on label at bounding box center [570, 720] width 11 height 11
click at [572, 718] on input "checkbox" at bounding box center [570, 722] width 10 height 10
checkbox input "false"
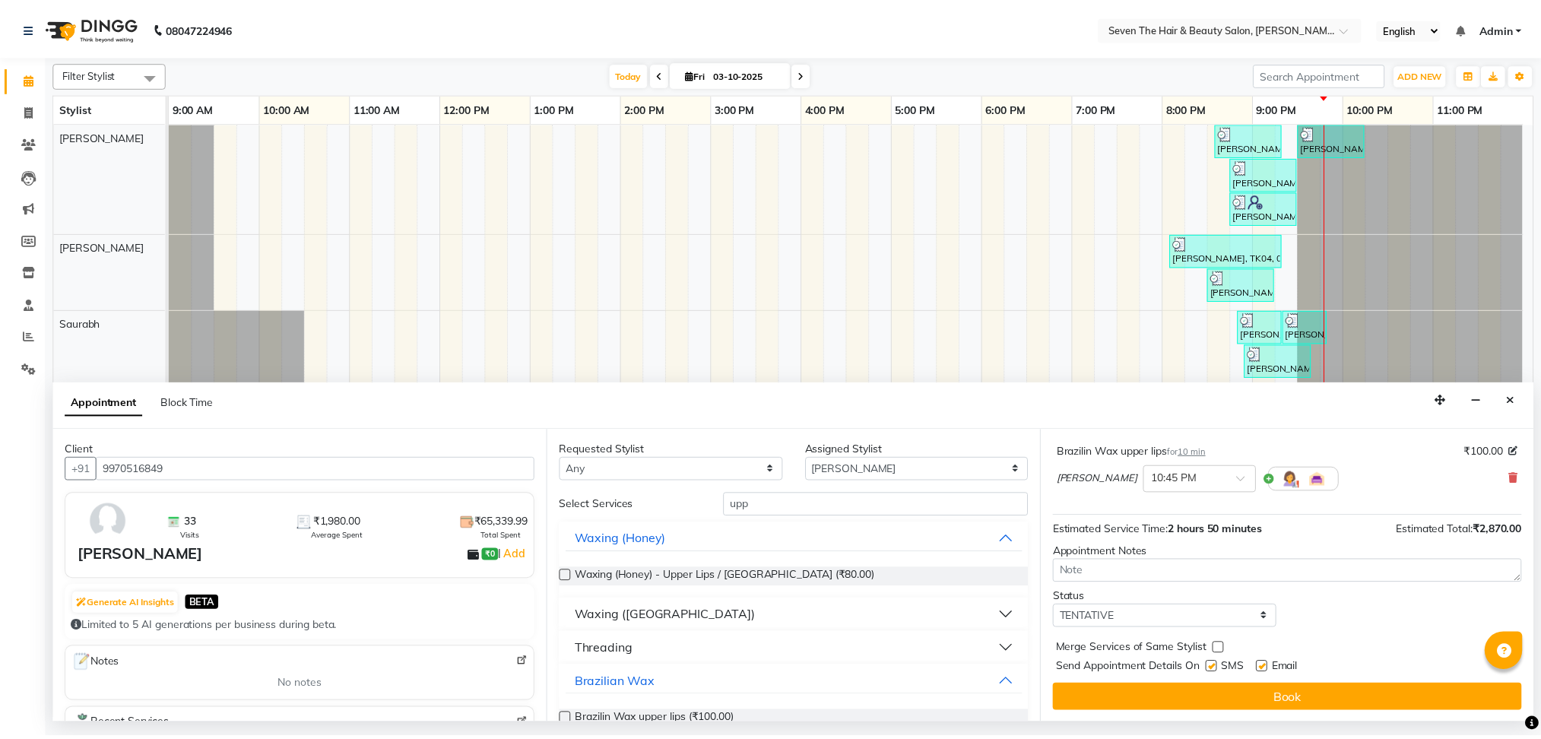
scroll to position [383, 0]
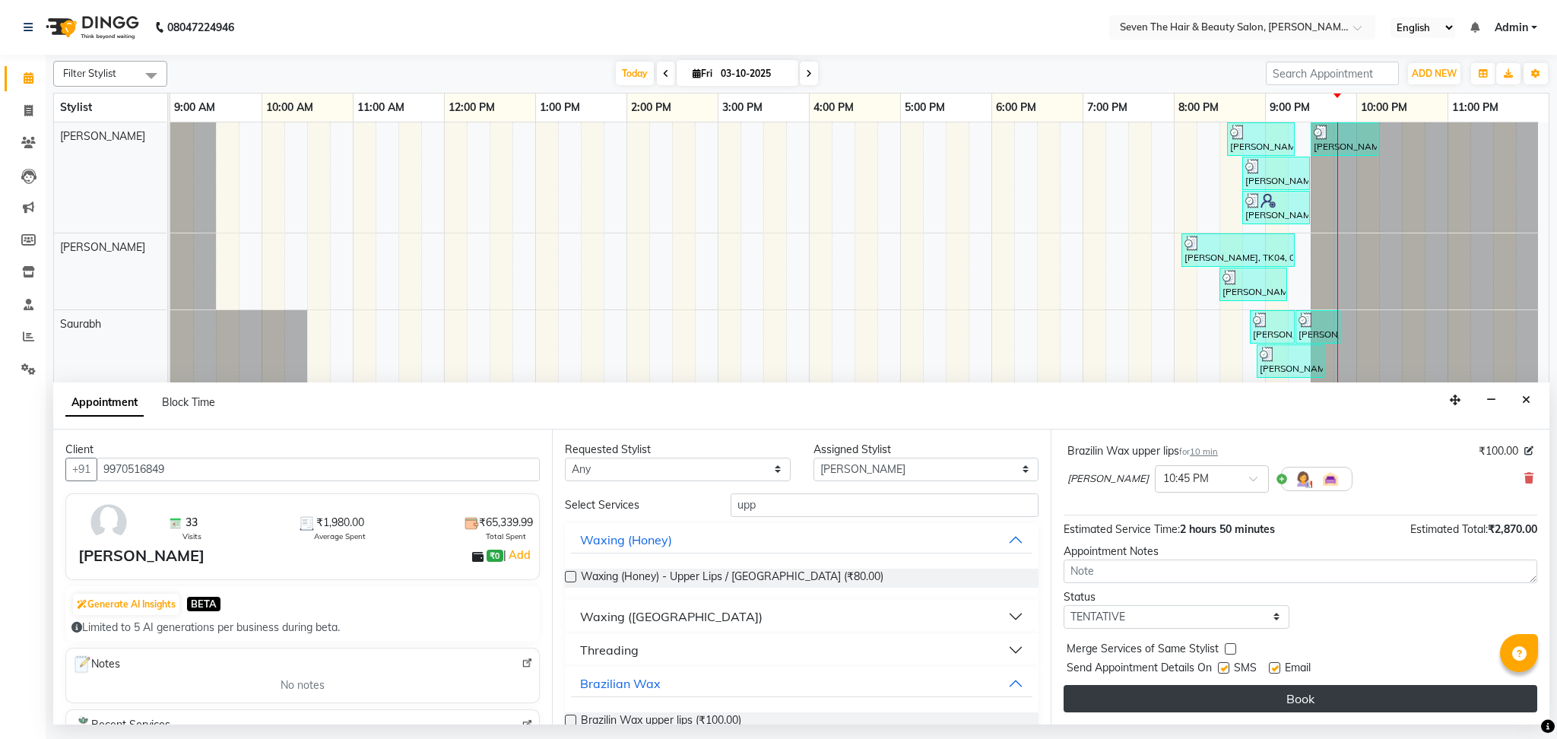
click at [1343, 697] on button "Book" at bounding box center [1301, 698] width 474 height 27
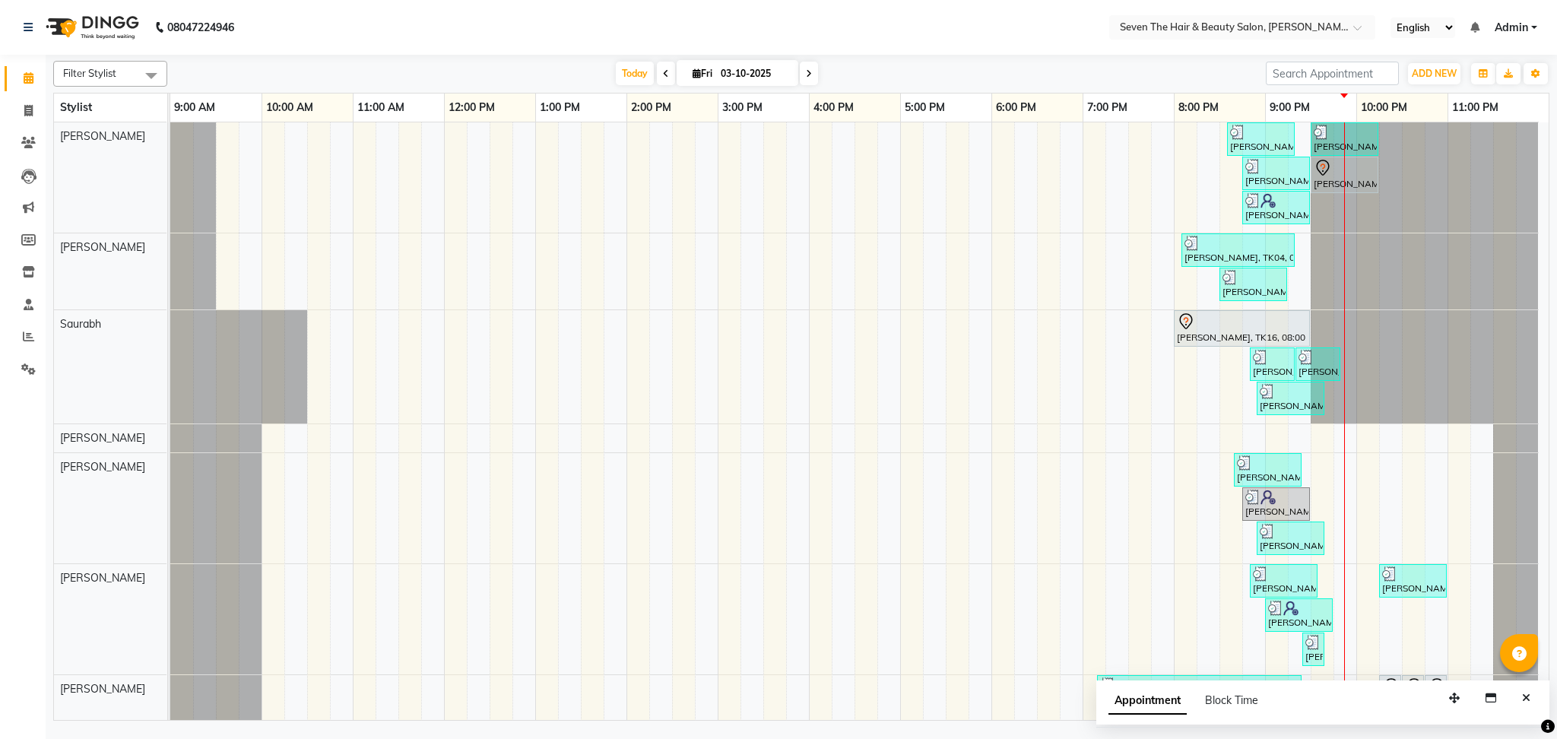
click at [959, 17] on nav "08047224946 Select Location × Seven The Hair & Beauty Salon, Pradhikaran Nigadi…" at bounding box center [778, 27] width 1557 height 55
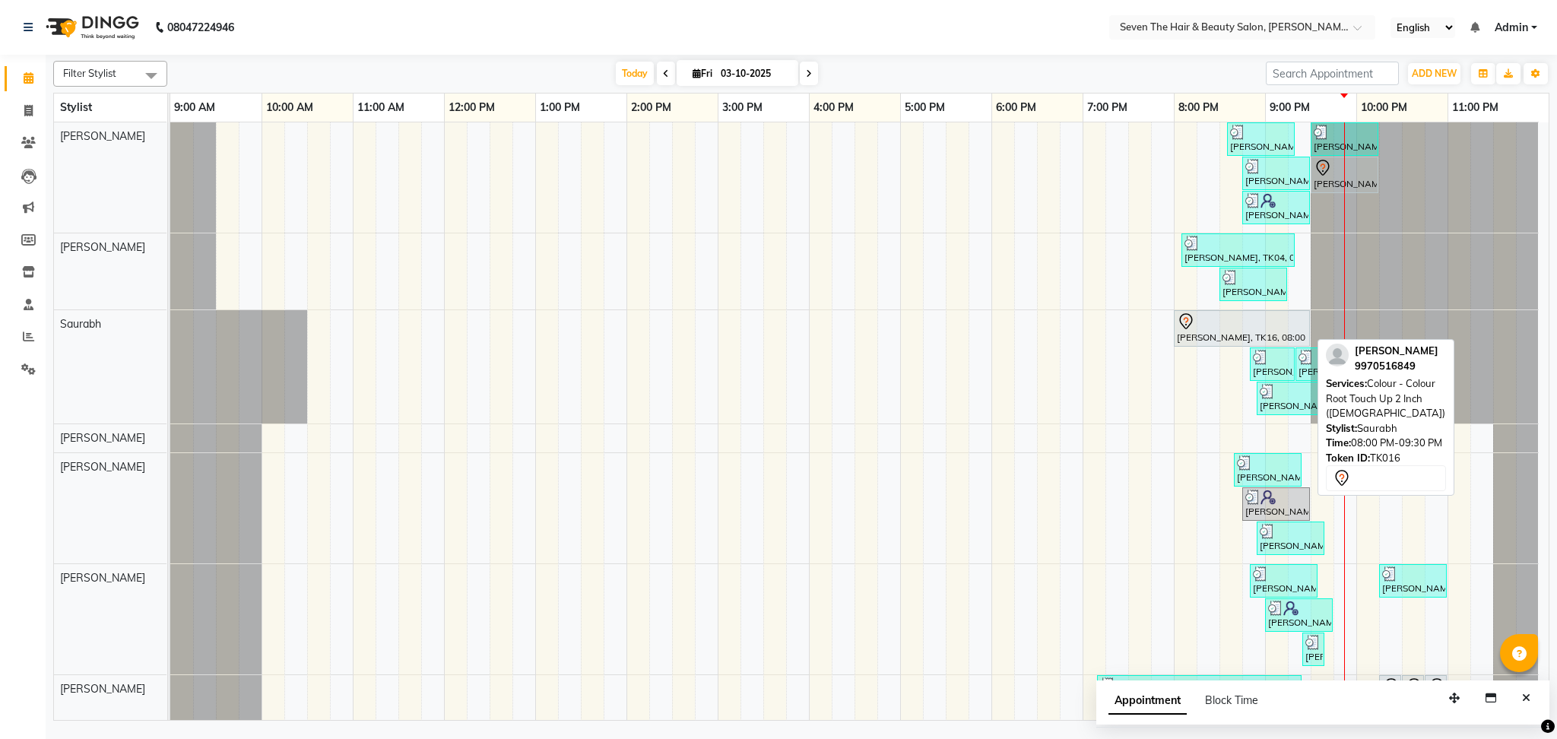
click at [1210, 323] on div at bounding box center [1242, 322] width 130 height 18
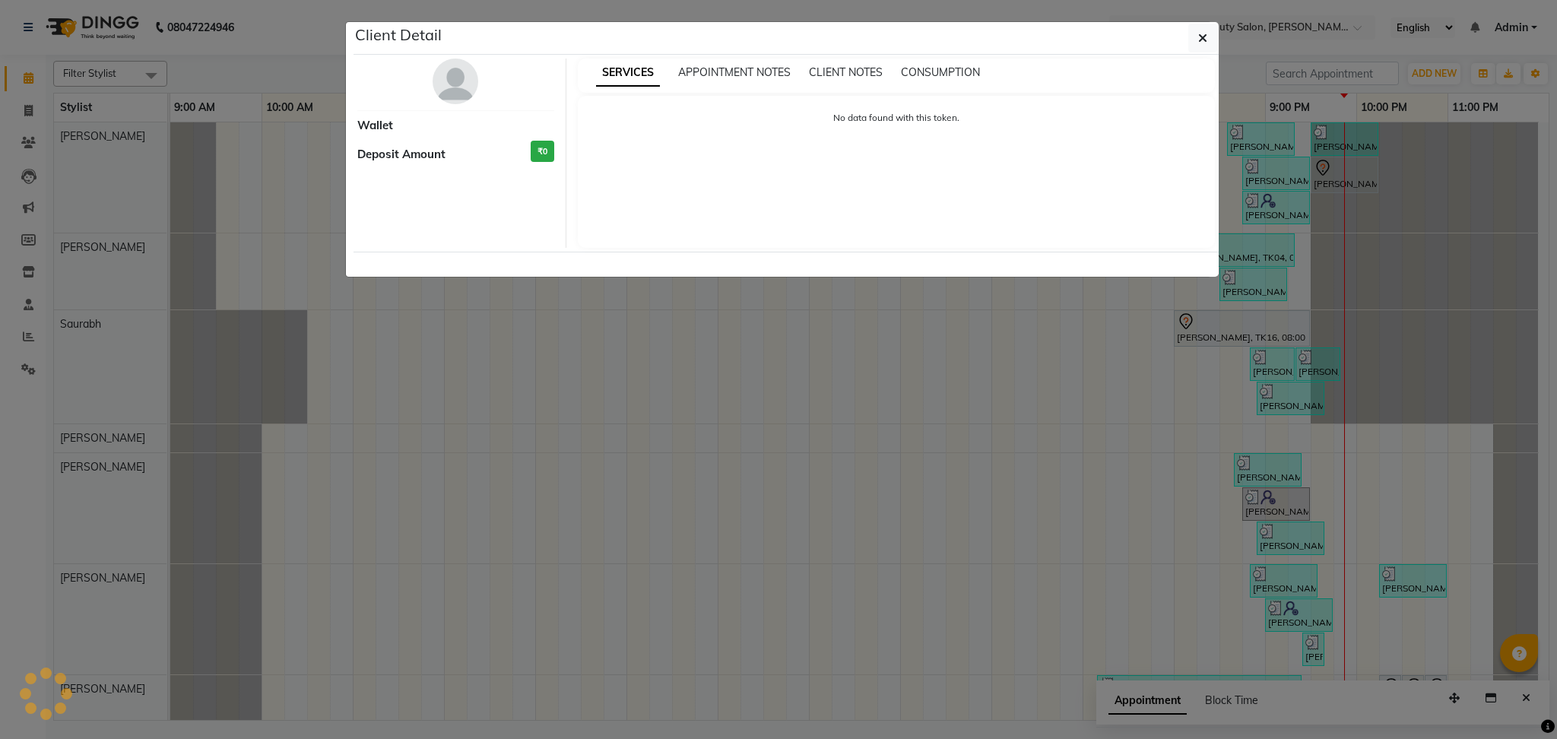
select select "7"
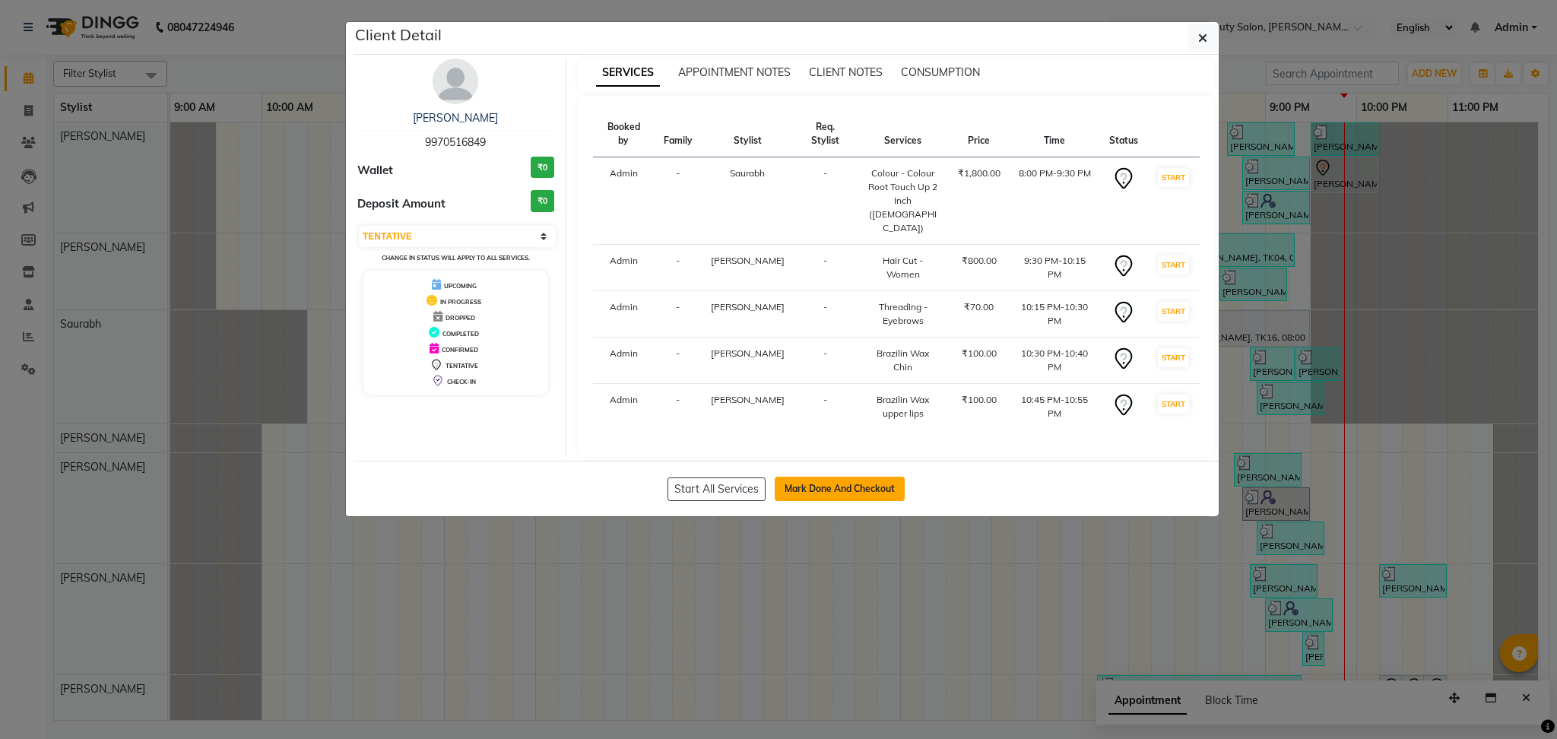
click at [835, 477] on button "Mark Done And Checkout" at bounding box center [840, 489] width 130 height 24
select select "service"
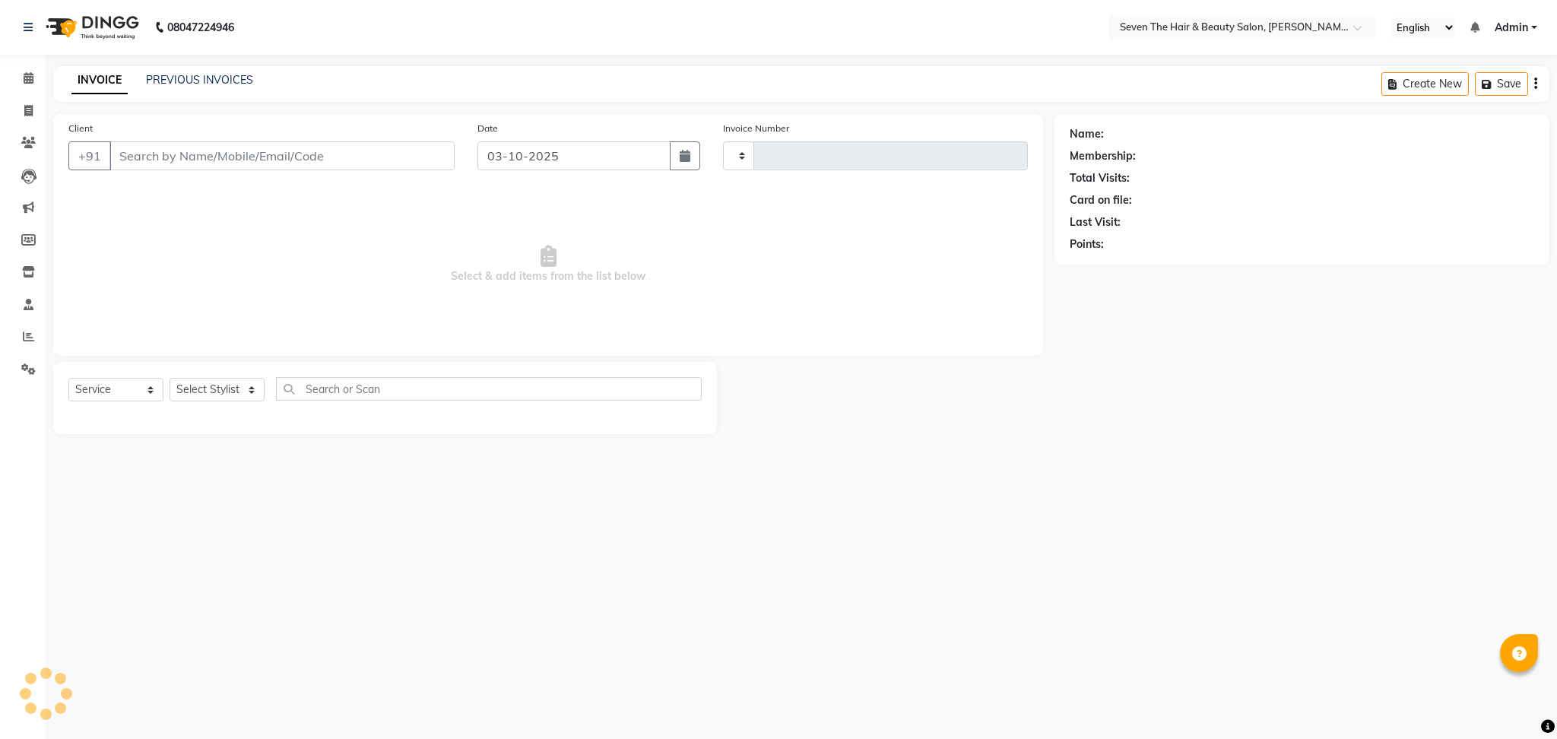
type input "1859"
select select "659"
type input "9970516849"
select select "88673"
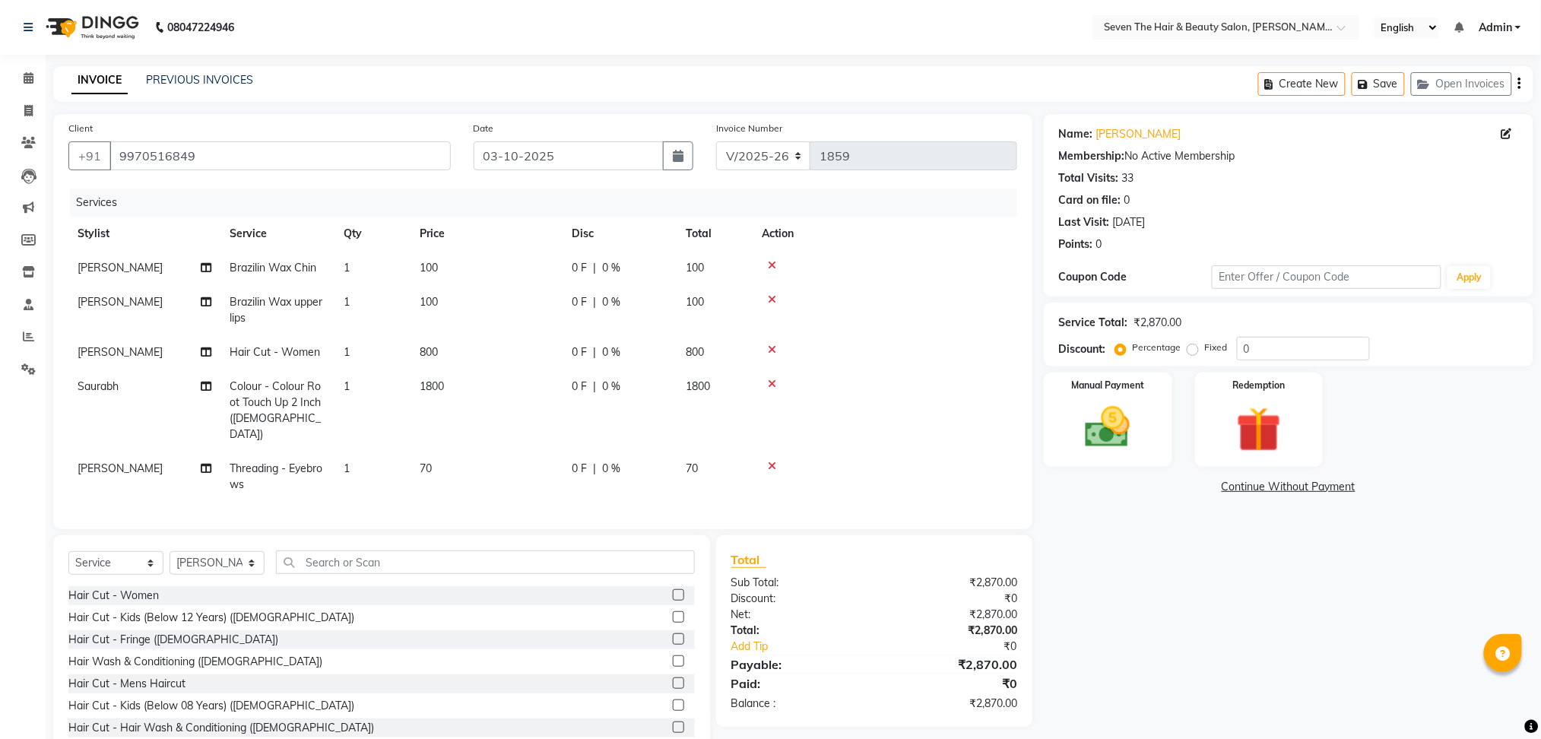
click at [589, 389] on div "0 F | 0 %" at bounding box center [620, 387] width 96 height 16
select select "23728"
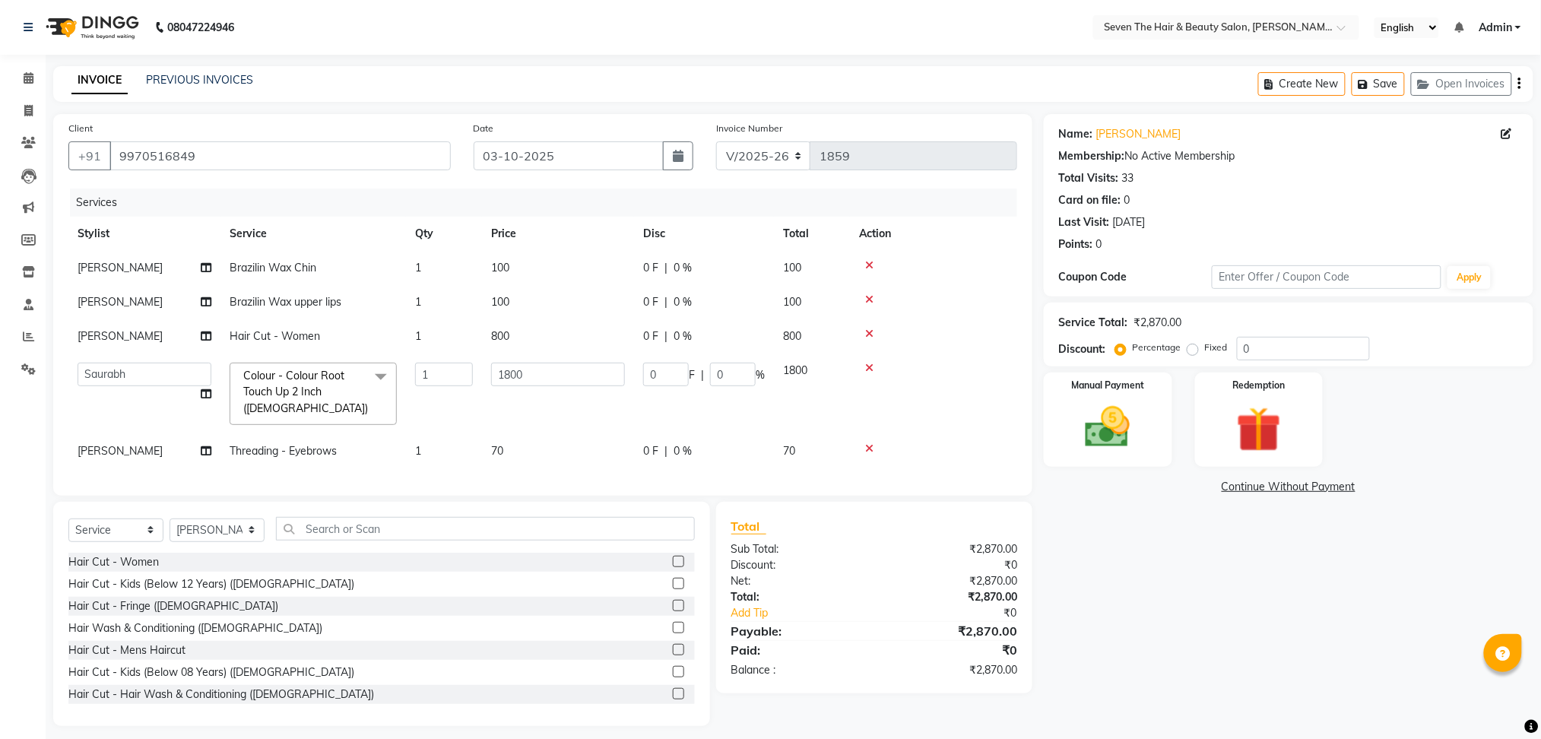
click at [652, 338] on span "0 F" at bounding box center [650, 337] width 15 height 16
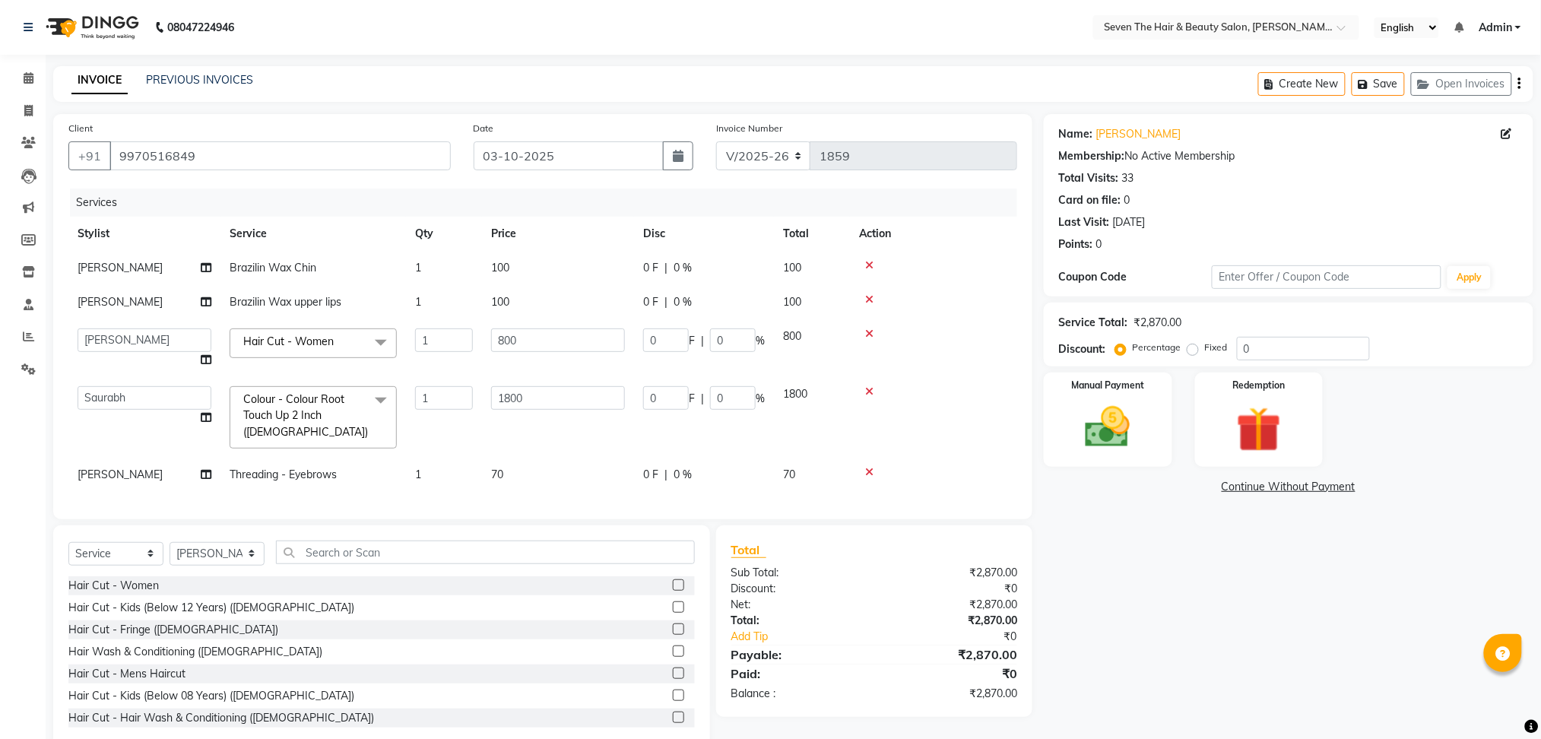
click at [652, 338] on input "0" at bounding box center [666, 341] width 46 height 24
type input "100"
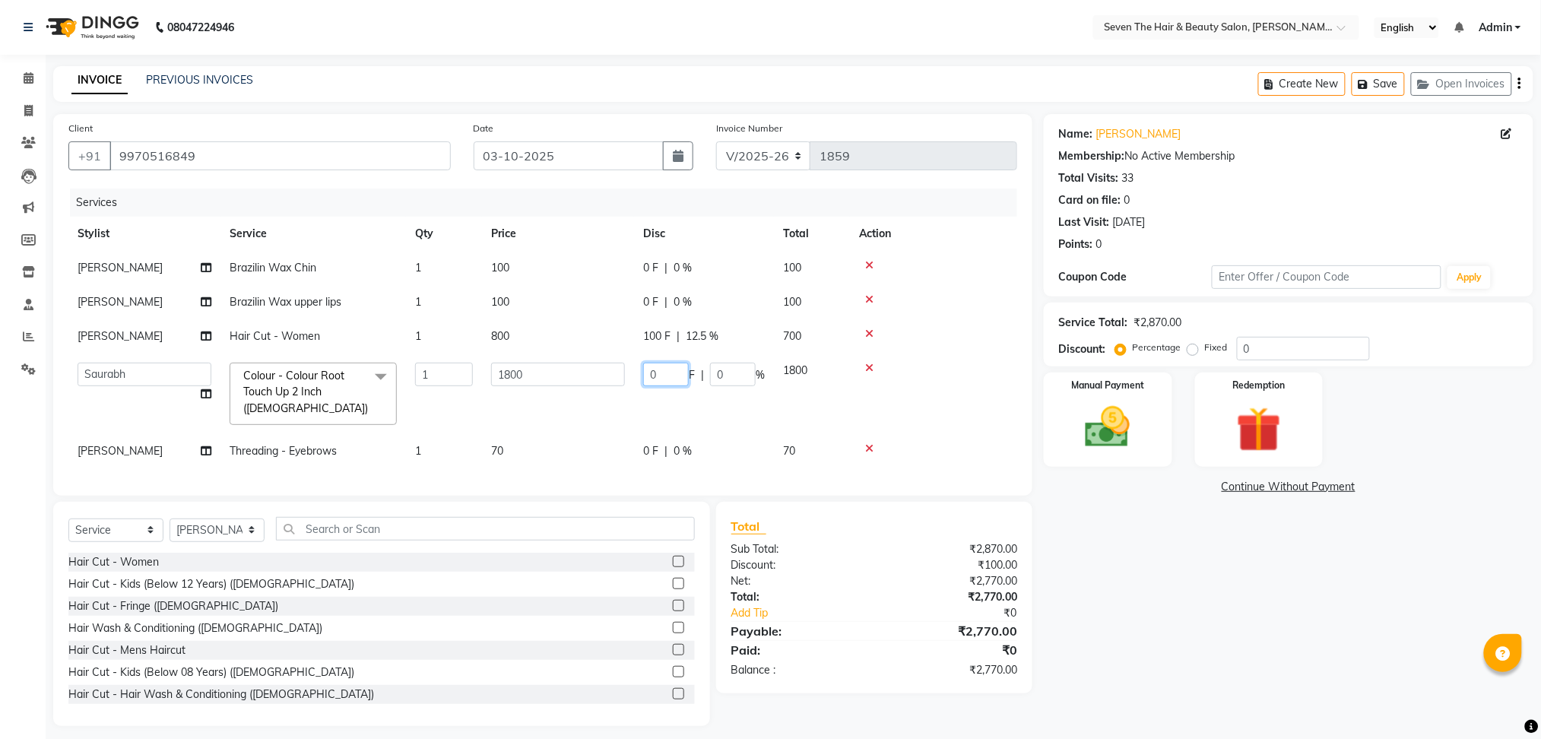
click at [663, 394] on td "0 F | 0 %" at bounding box center [704, 394] width 140 height 81
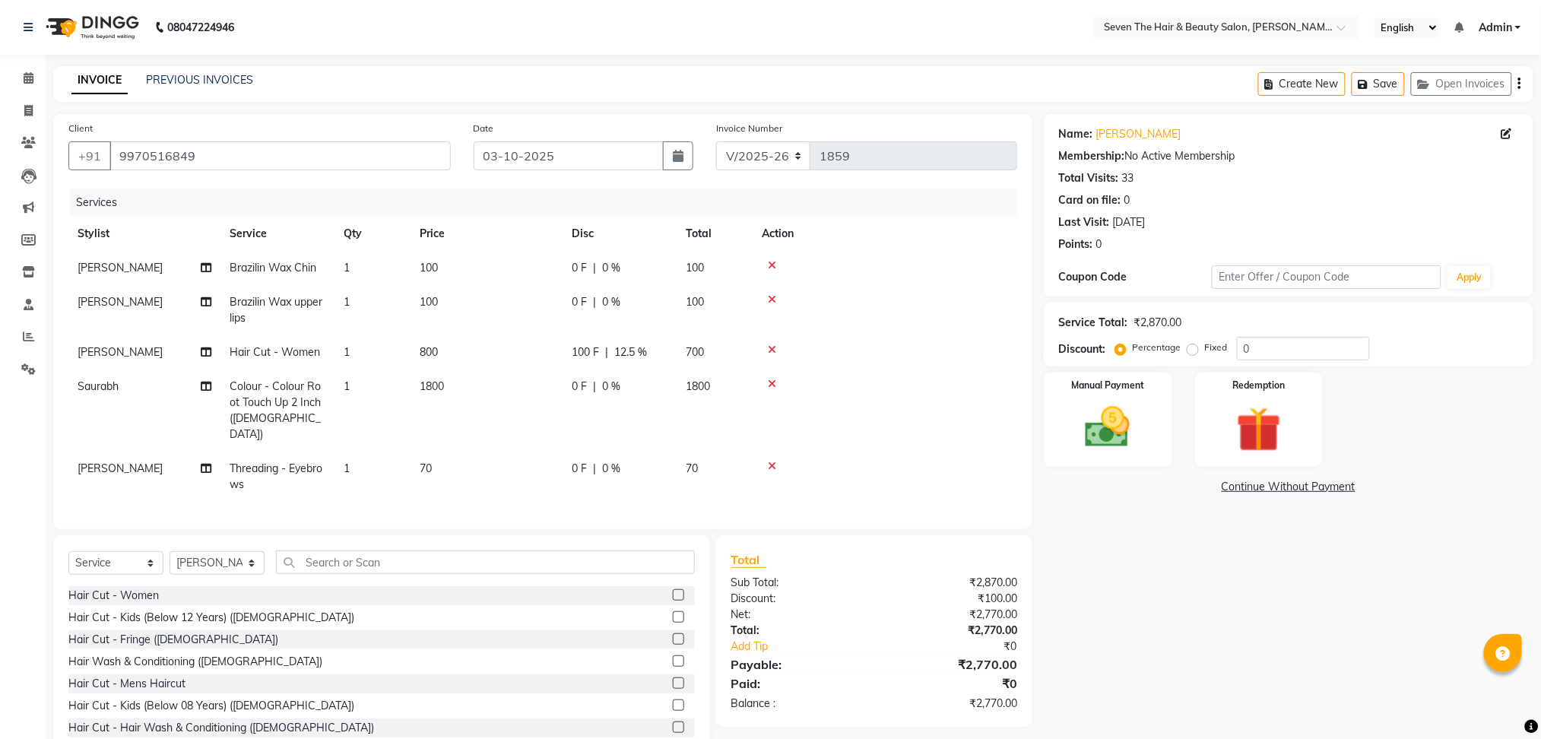
click at [556, 376] on td "1800" at bounding box center [487, 411] width 152 height 82
select select "23728"
click at [672, 373] on td "0 F | 0 %" at bounding box center [620, 411] width 114 height 82
select select "23728"
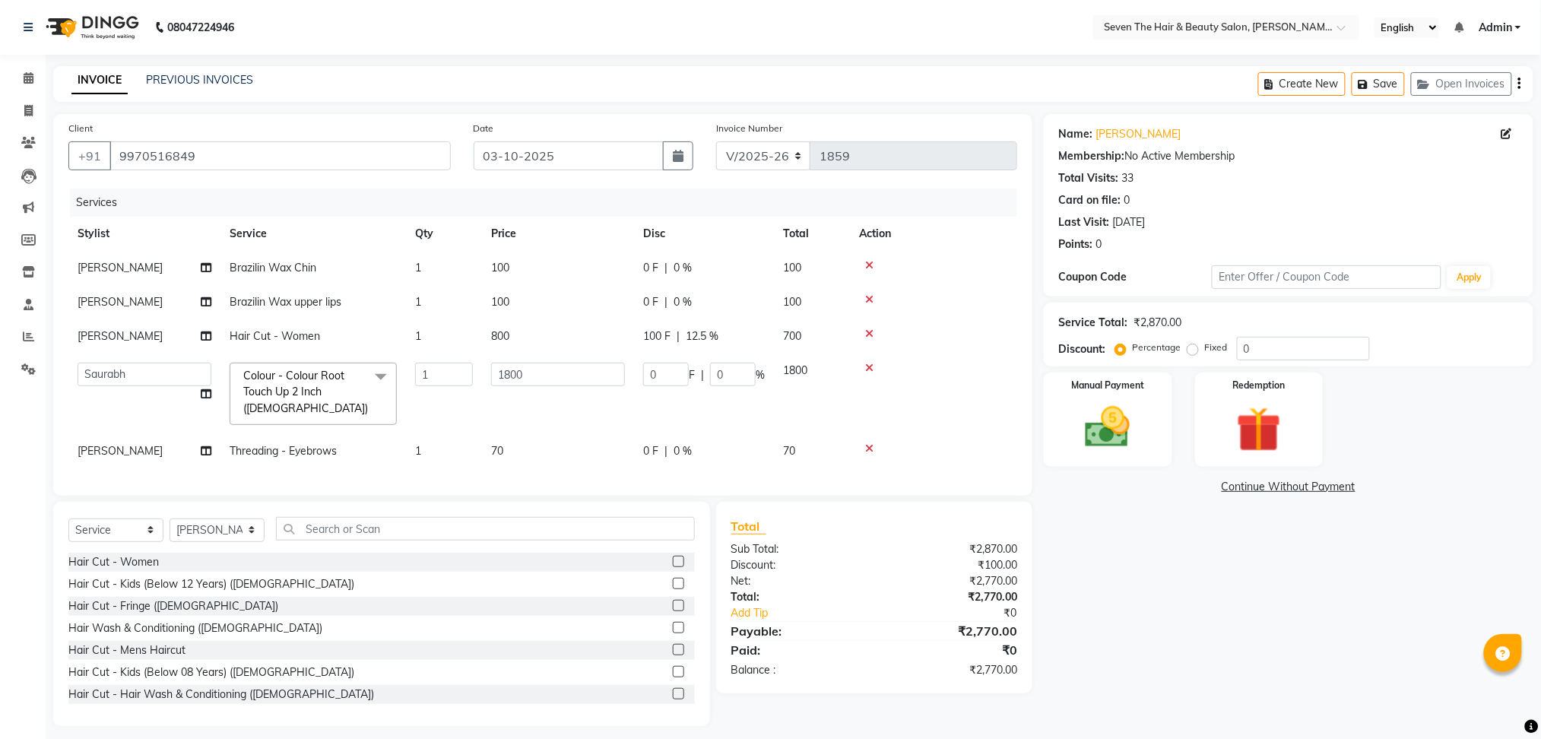
click at [672, 373] on input "0" at bounding box center [666, 375] width 46 height 24
type input "300"
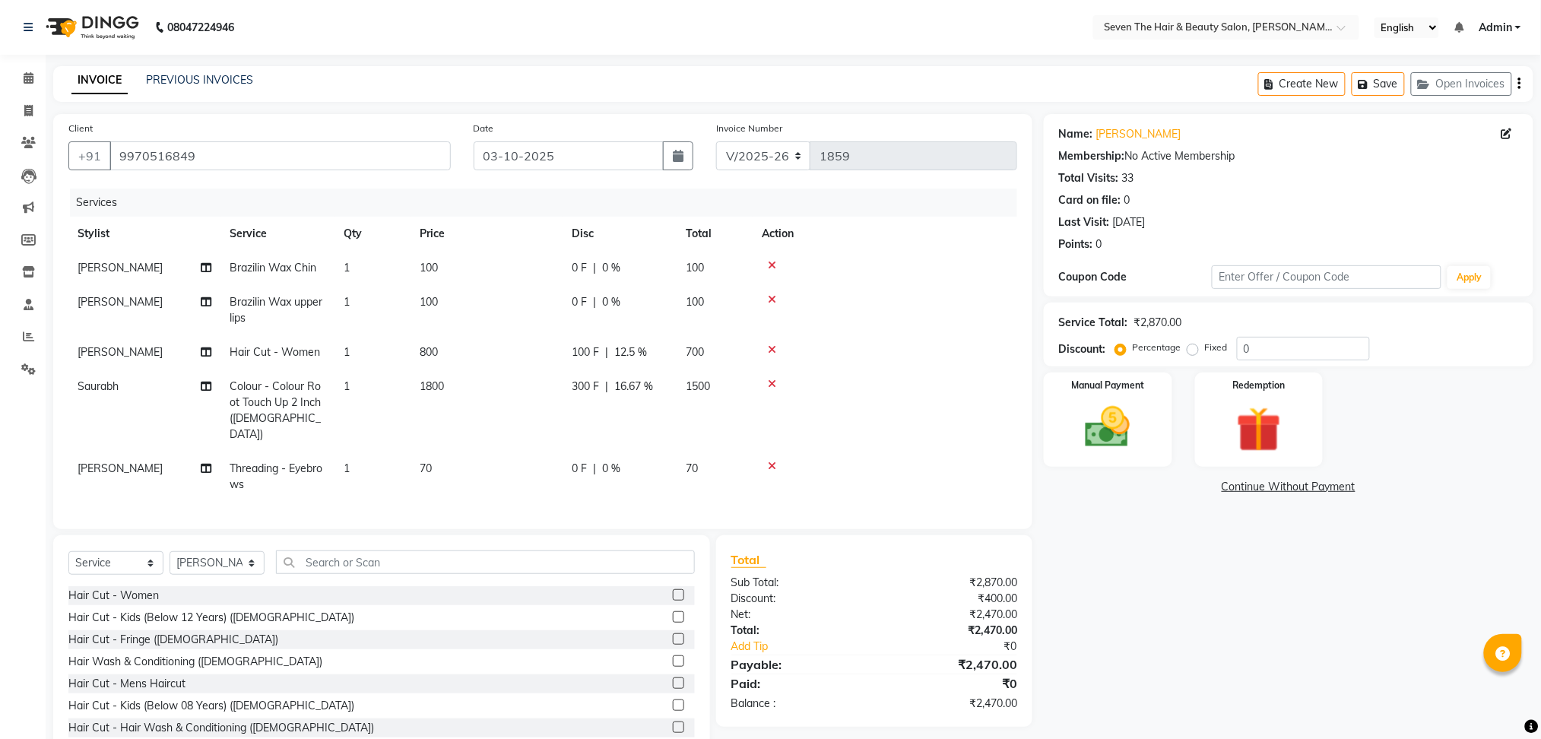
click at [576, 259] on tr "[PERSON_NAME] Brazilin Wax Chin 1 100 0 F | 0 % 100" at bounding box center [542, 268] width 949 height 34
click at [1100, 458] on div "Manual Payment" at bounding box center [1108, 420] width 133 height 98
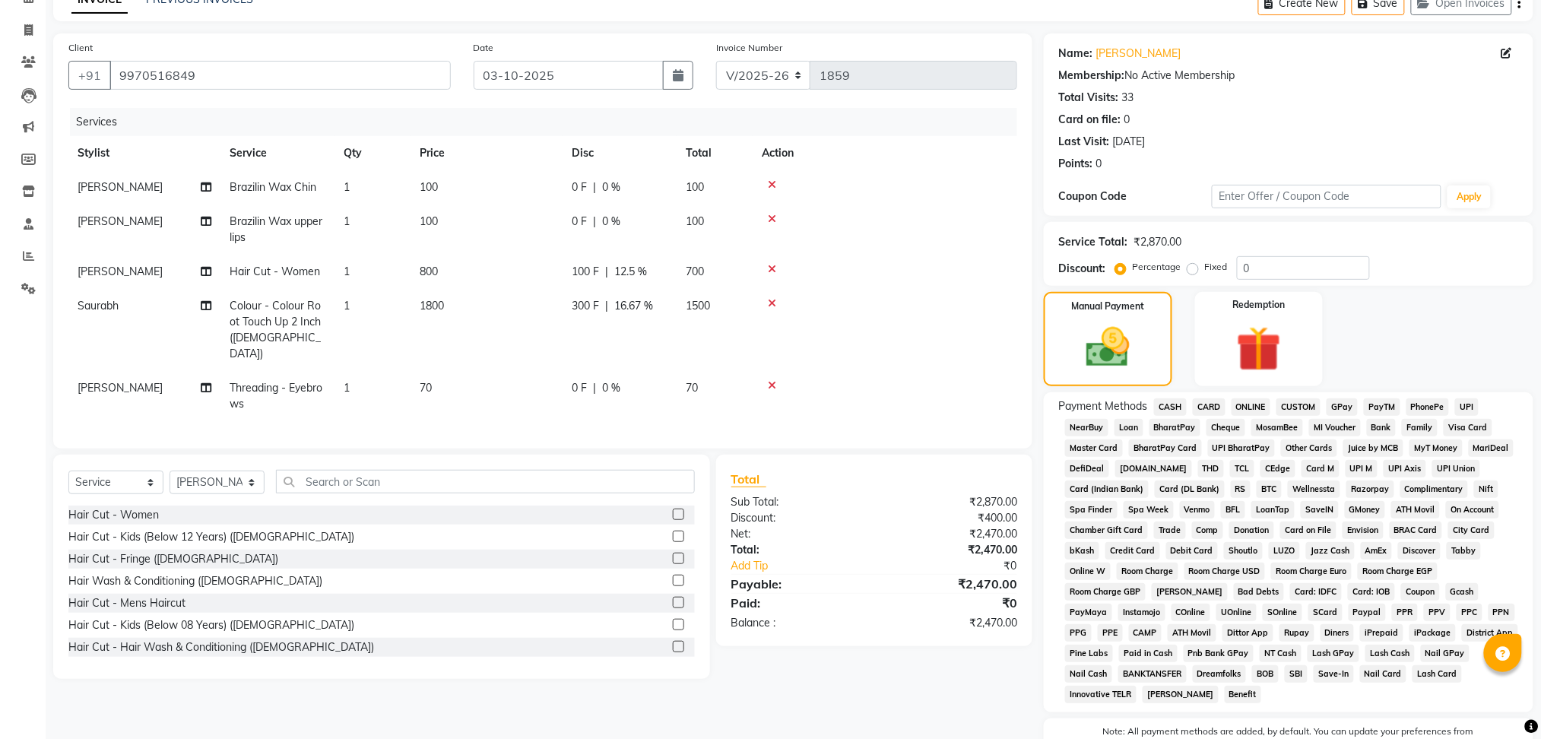
scroll to position [165, 0]
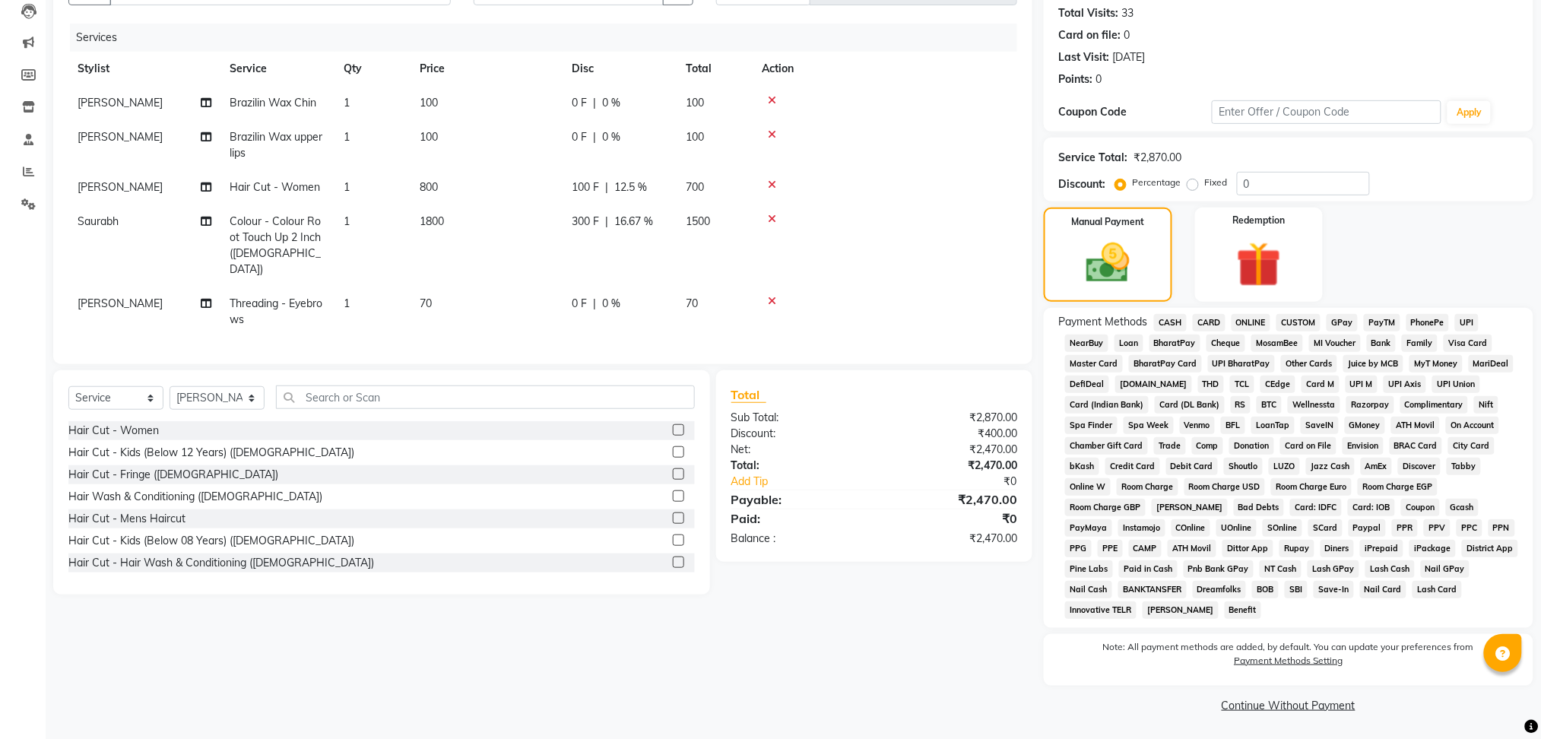
click at [1348, 316] on span "GPay" at bounding box center [1342, 322] width 31 height 17
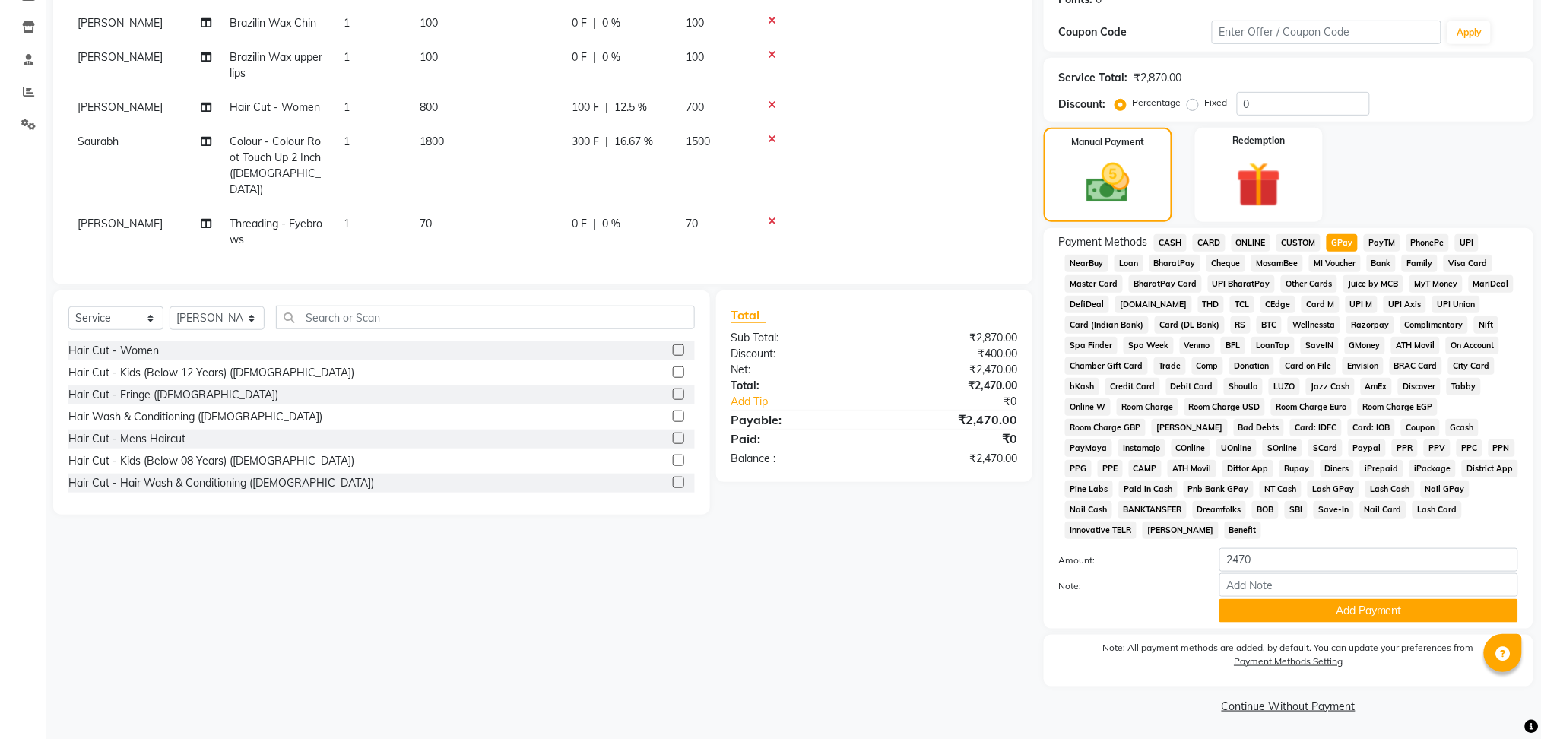
scroll to position [246, 0]
click at [1333, 617] on button "Add Payment" at bounding box center [1369, 610] width 299 height 24
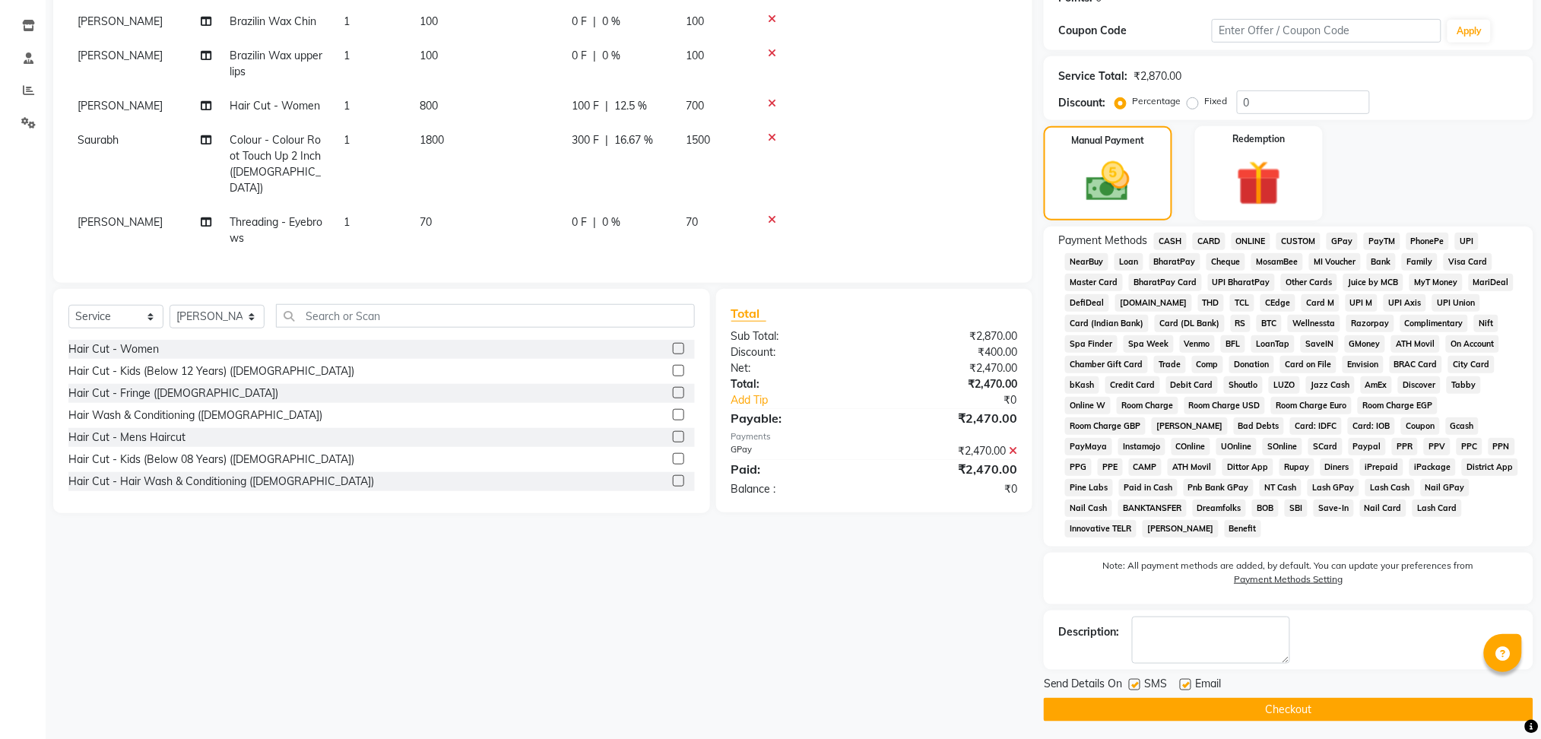
click at [1170, 721] on button "Checkout" at bounding box center [1289, 710] width 490 height 24
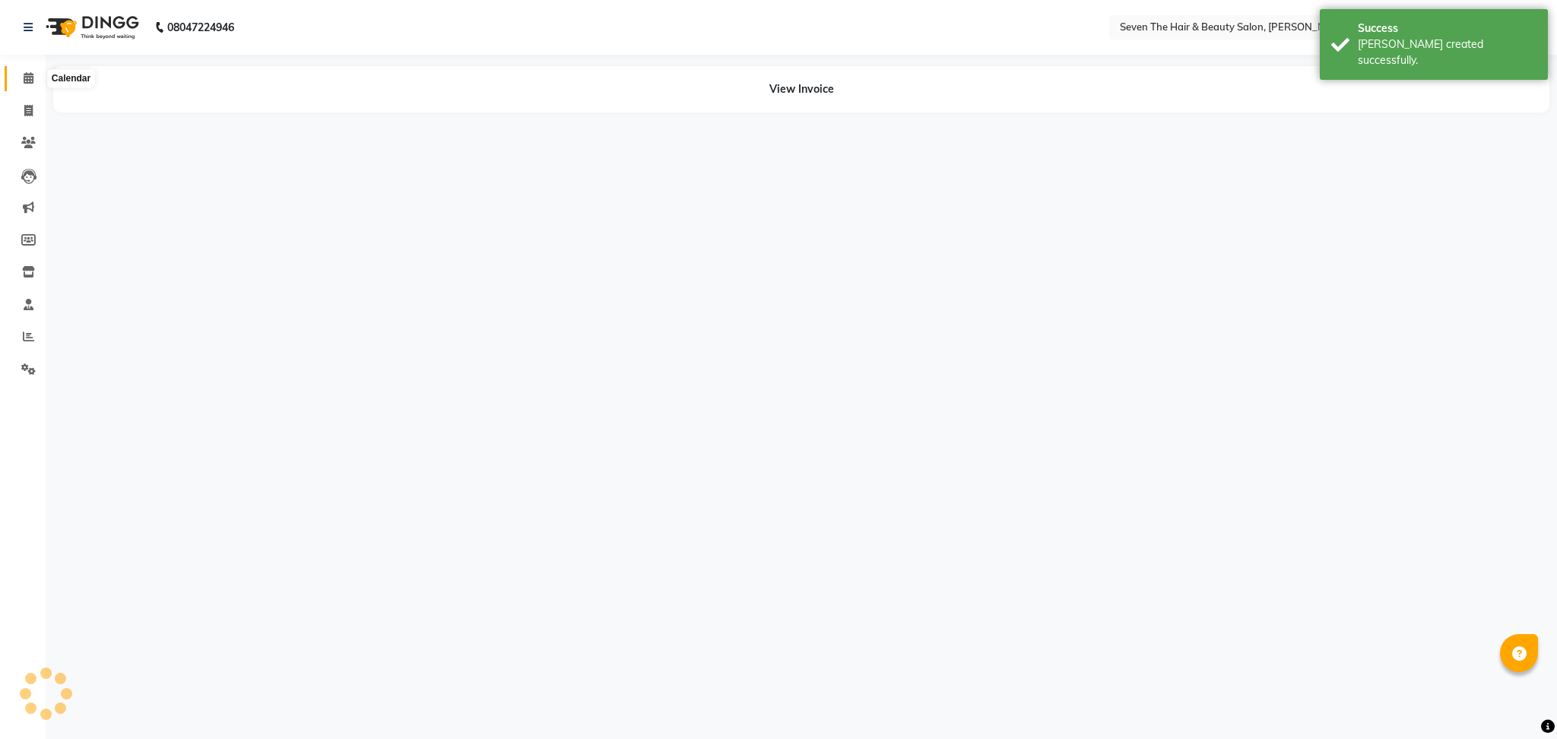
click at [24, 84] on icon at bounding box center [29, 77] width 10 height 11
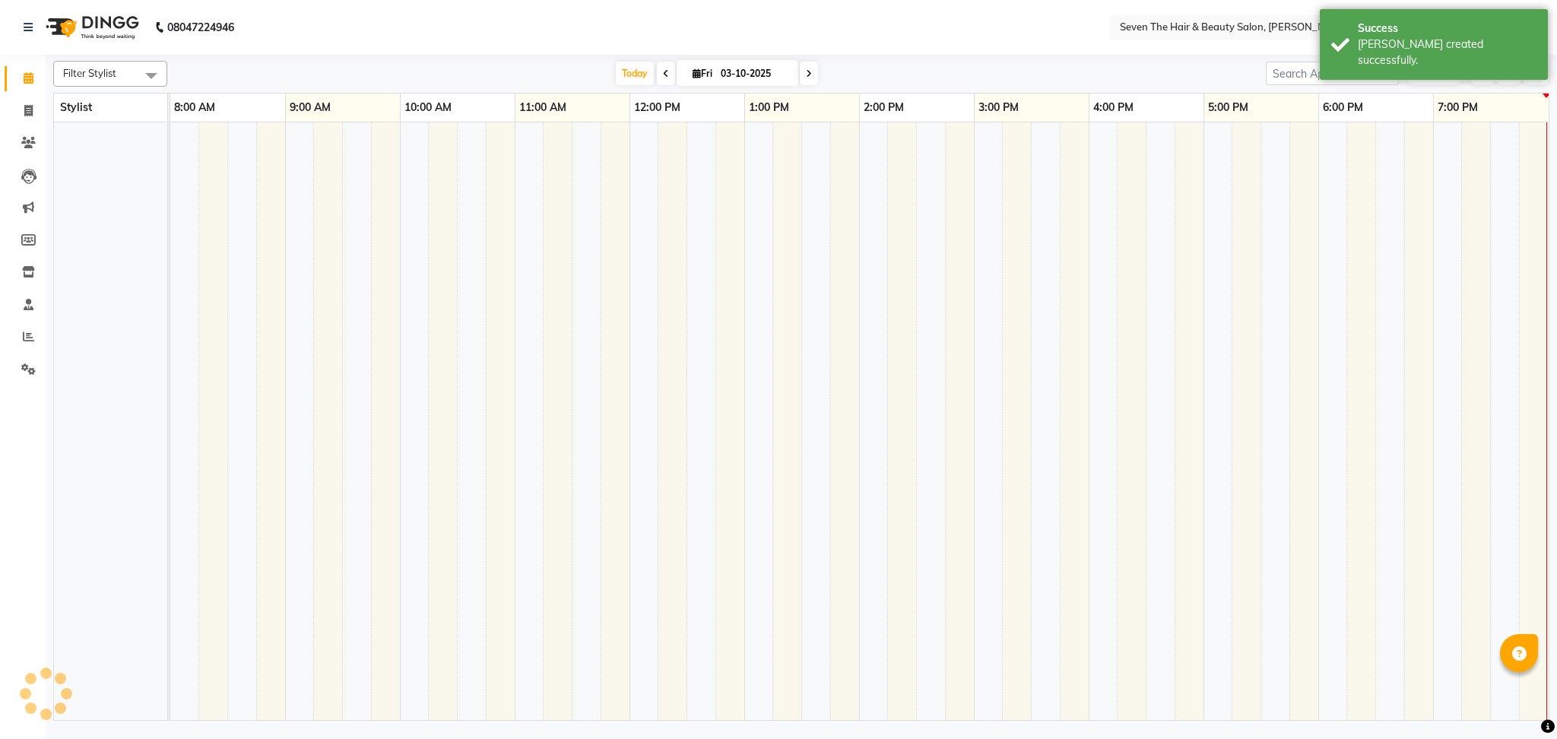
click at [543, 4] on nav "08047224946 Select Location × Seven The Hair & Beauty Salon, Pradhikaran Nigadi…" at bounding box center [778, 27] width 1557 height 55
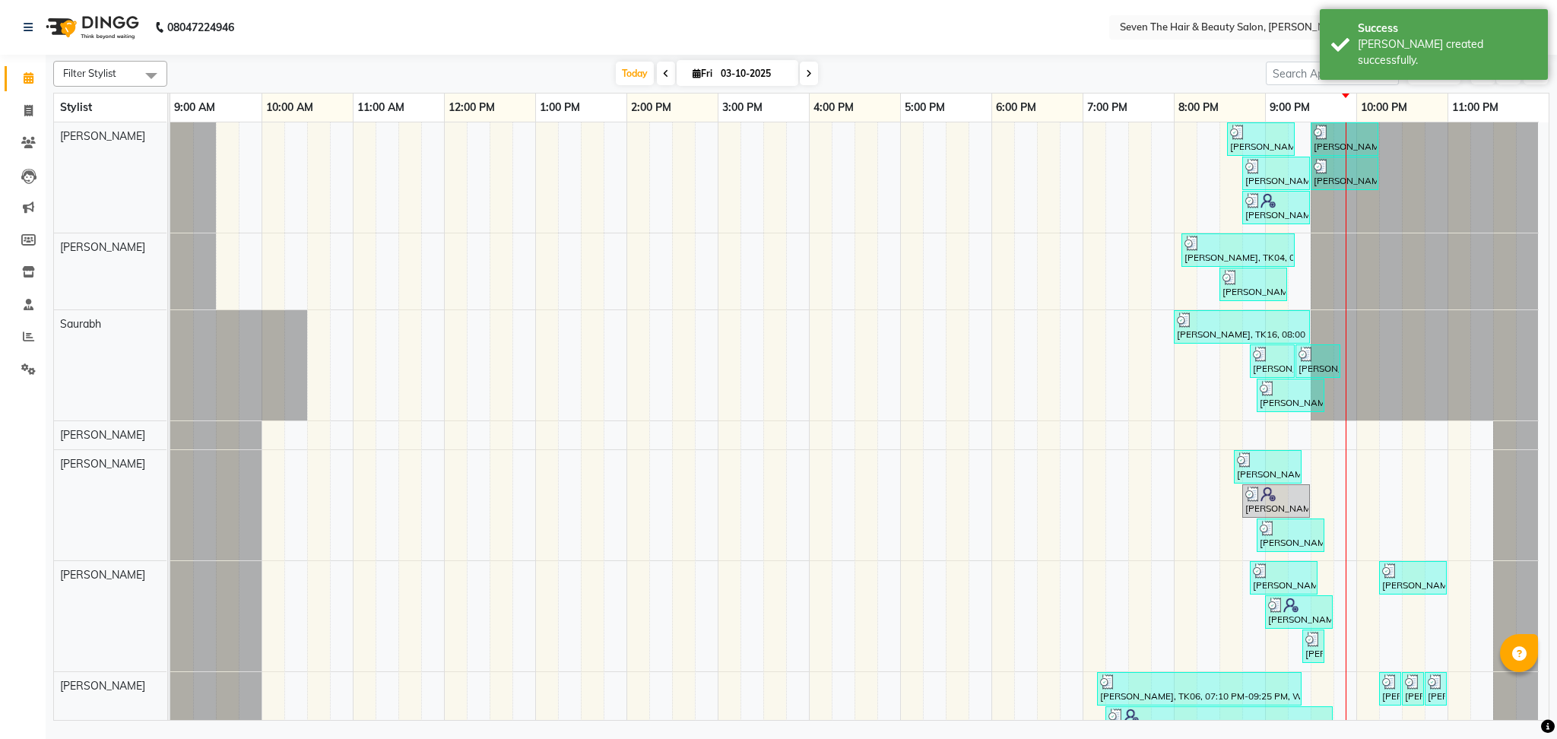
click at [1028, 65] on div "[DATE] [DATE]" at bounding box center [717, 73] width 1084 height 23
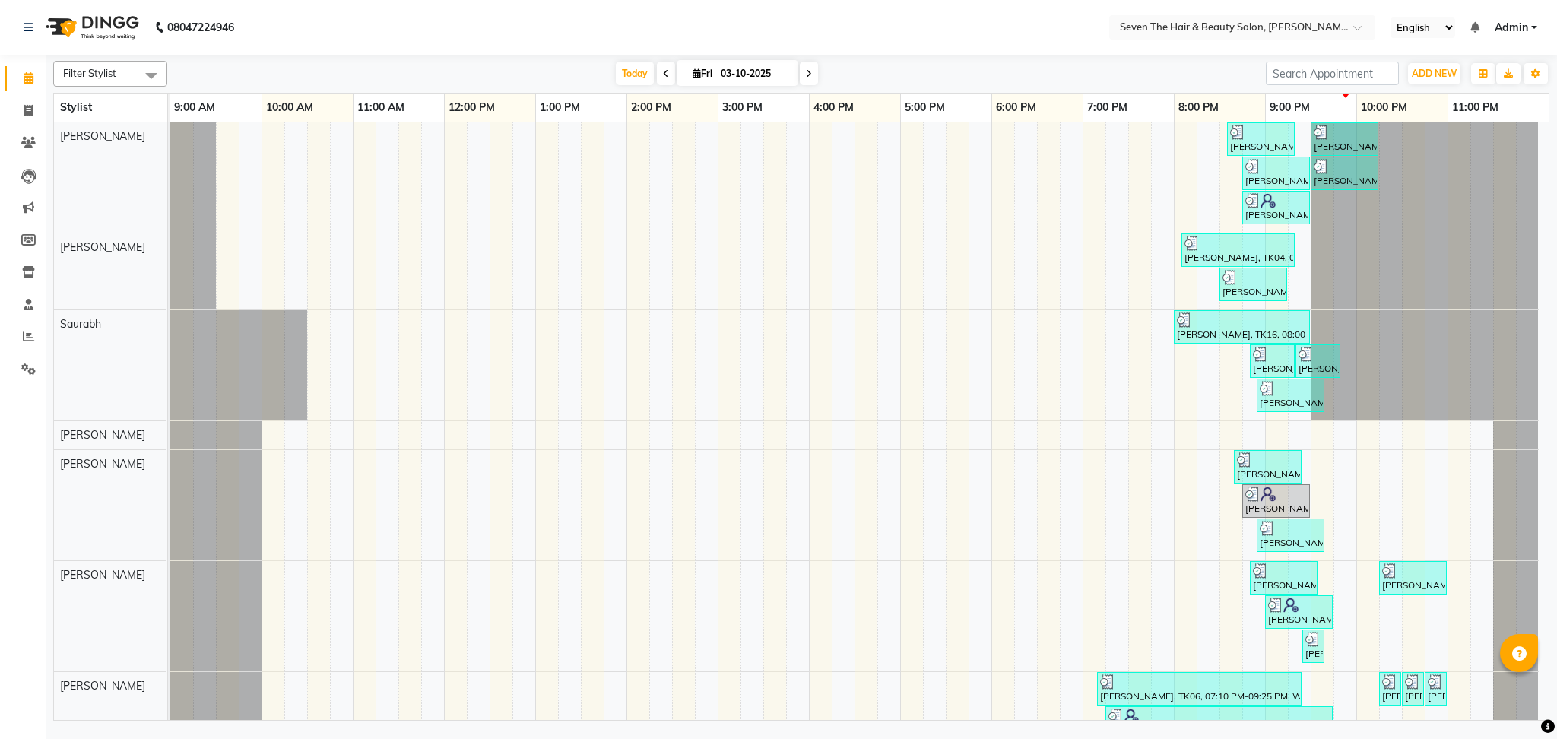
click at [1554, 316] on div "Filter Stylist Select All [PERSON_NAME] Saurabh Tejas [PERSON_NAME] Mahindra [P…" at bounding box center [802, 390] width 1512 height 670
click at [16, 115] on span at bounding box center [28, 111] width 27 height 17
select select "659"
select select "service"
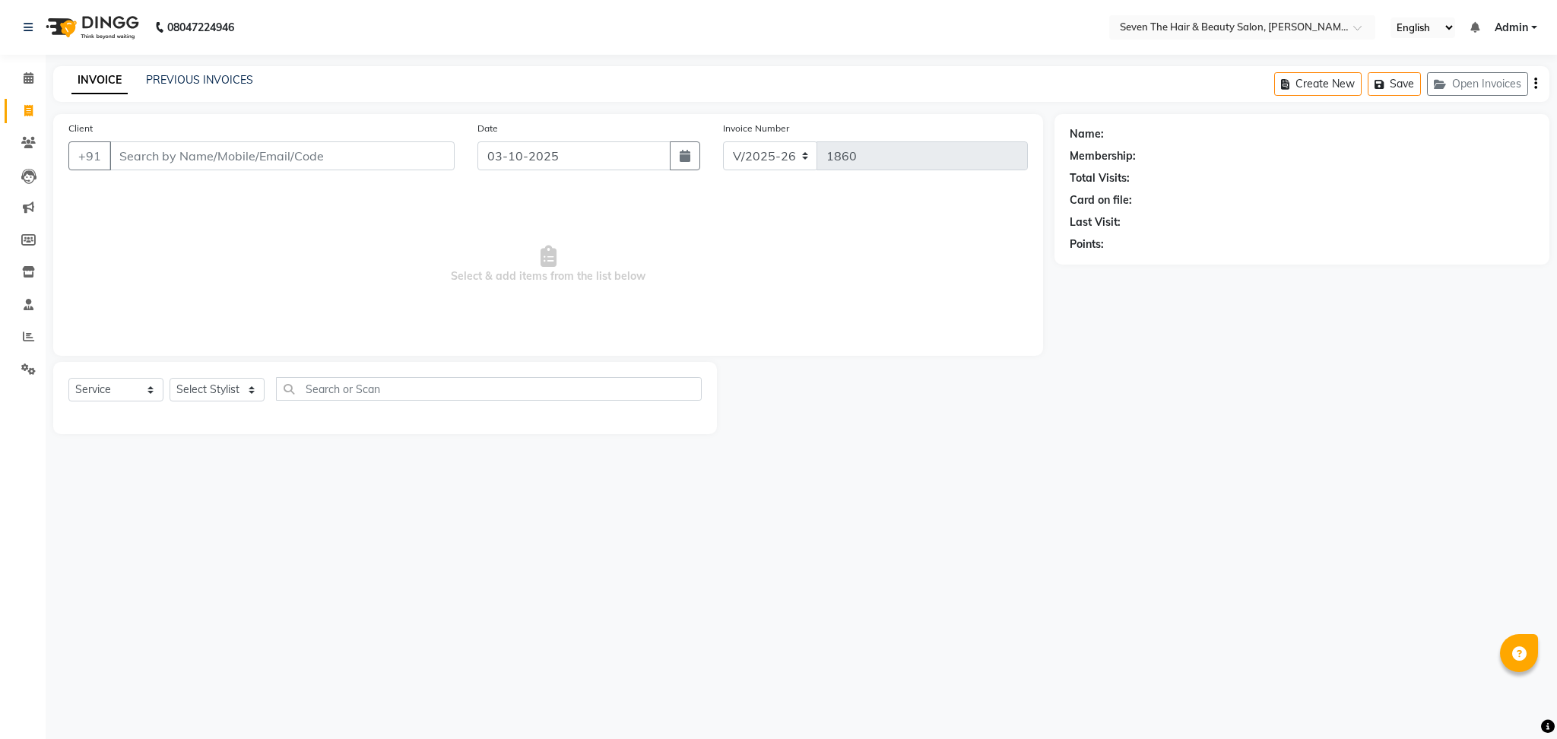
click at [217, 148] on input "Client" at bounding box center [282, 155] width 345 height 29
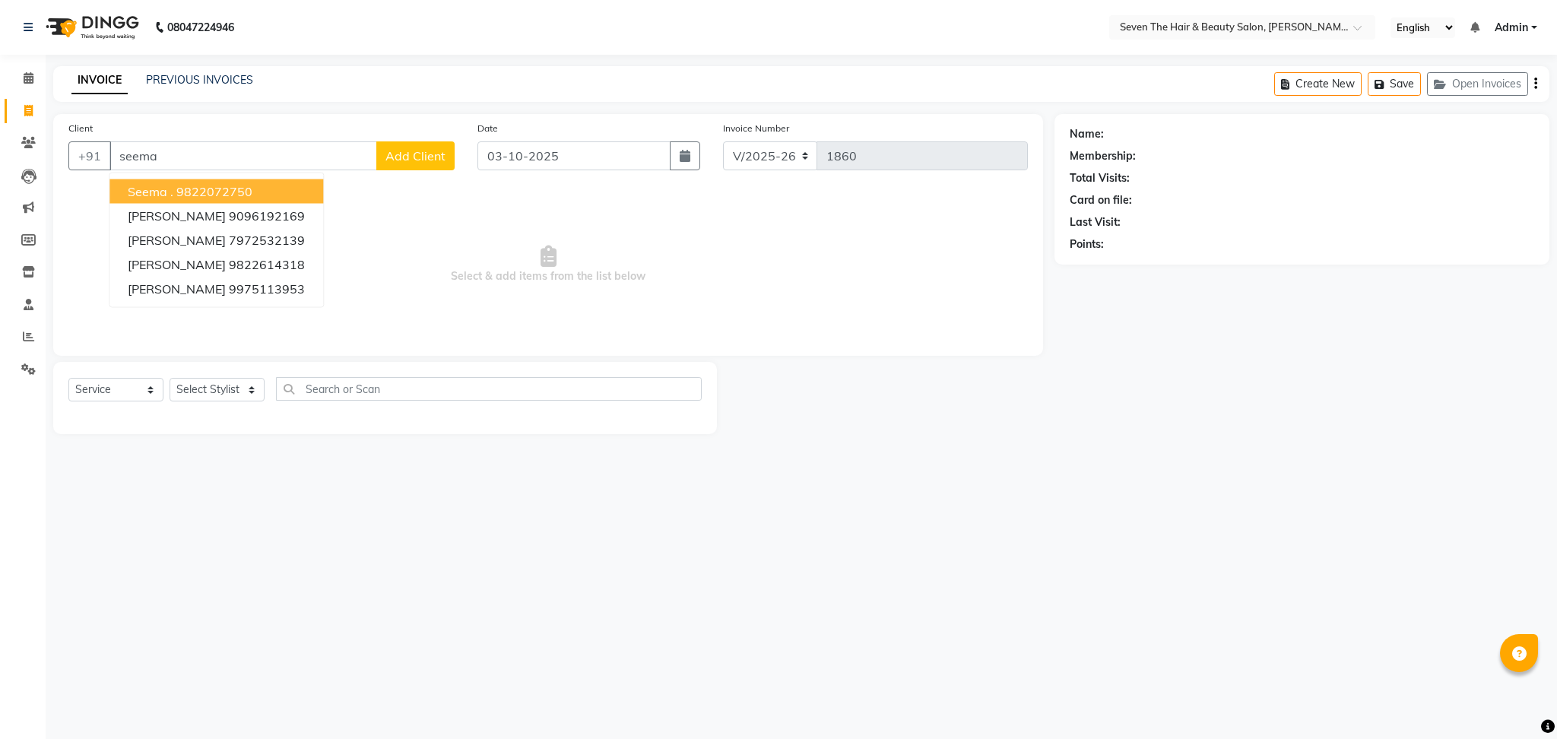
click at [201, 186] on ngb-highlight "9822072750" at bounding box center [214, 191] width 76 height 15
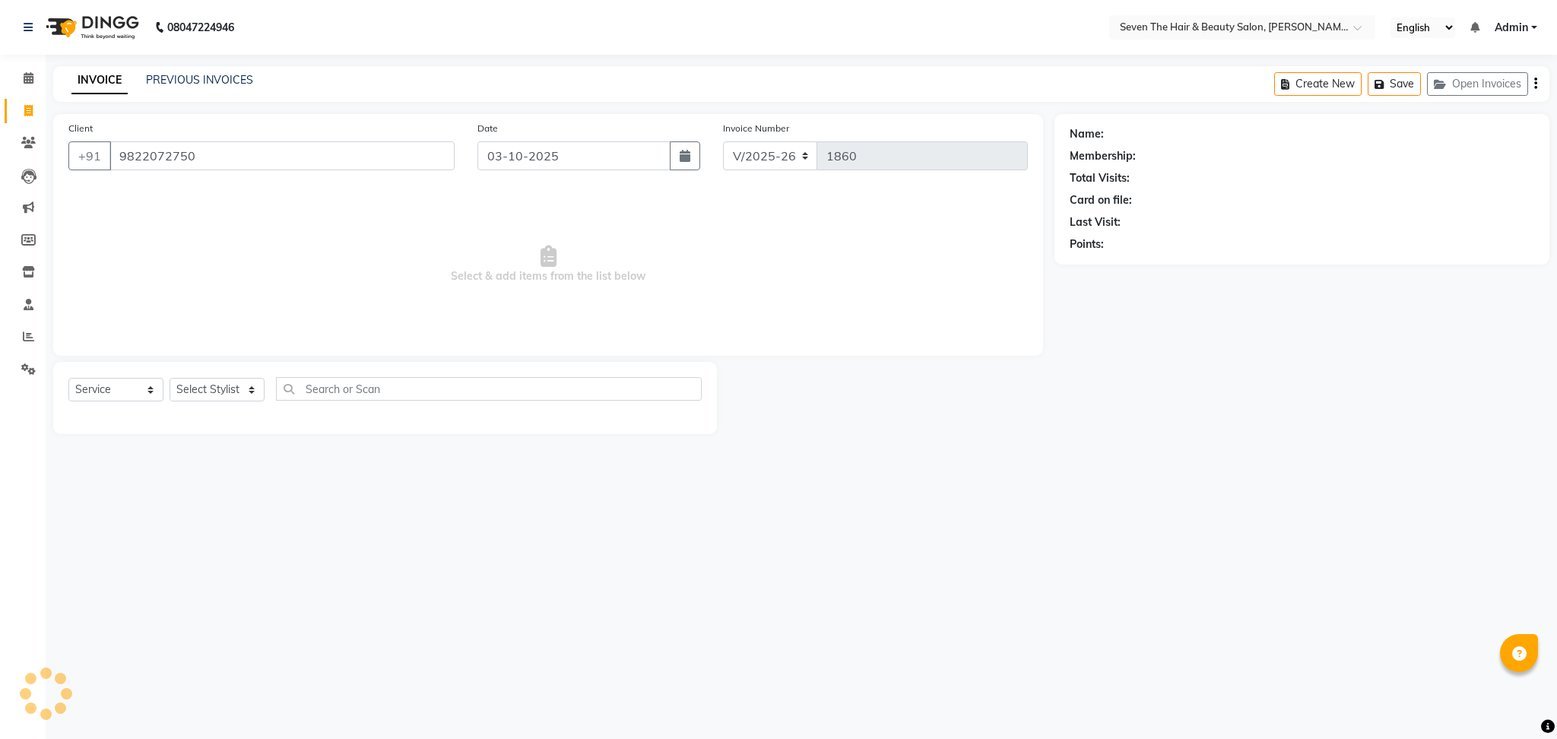
type input "9822072750"
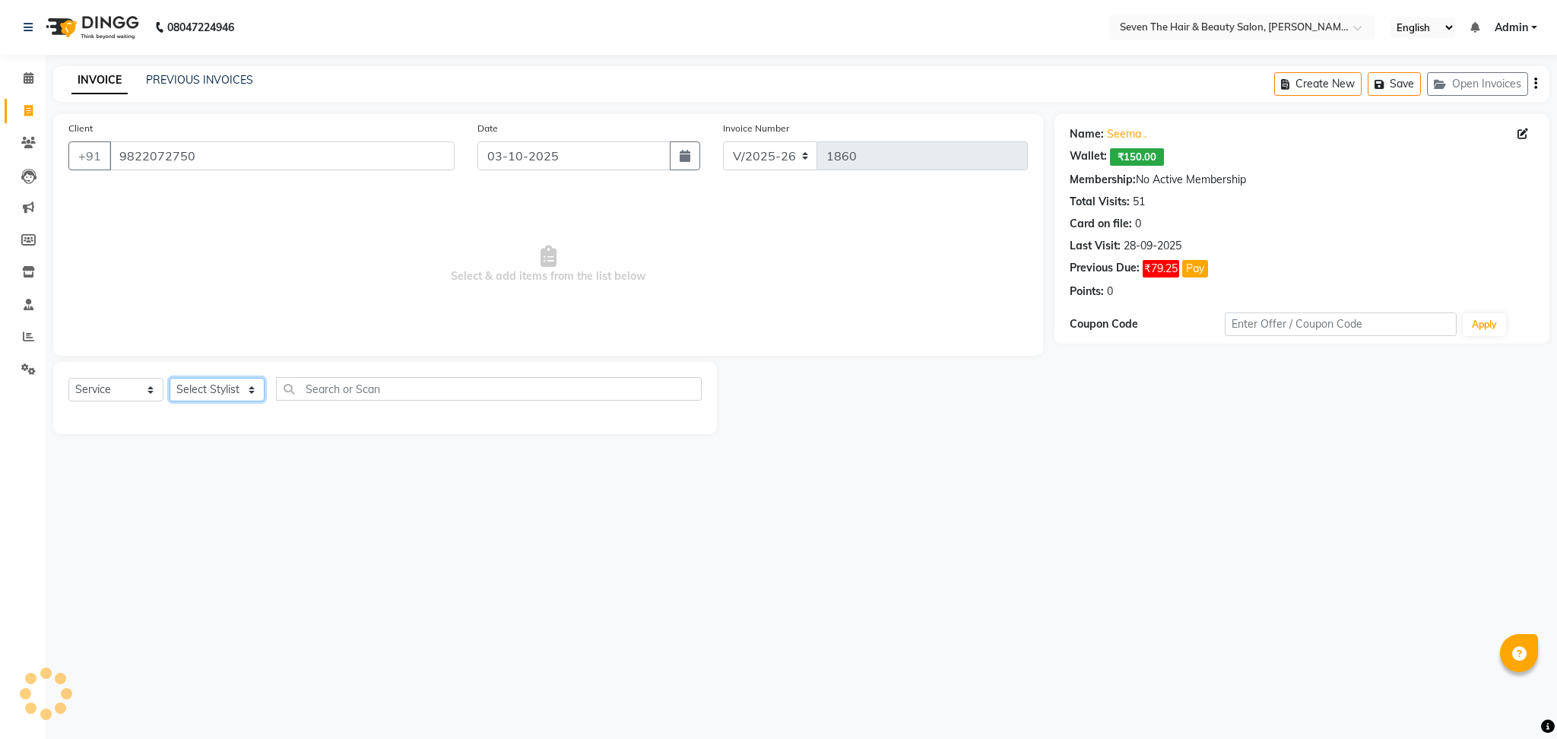
click at [223, 392] on select "Select Stylist [PERSON_NAME] [PERSON_NAME] [PERSON_NAME] [PERSON_NAME] [PERSON_…" at bounding box center [217, 390] width 95 height 24
select select "9757"
click at [170, 379] on select "Select Stylist [PERSON_NAME] [PERSON_NAME] [PERSON_NAME] [PERSON_NAME] [PERSON_…" at bounding box center [217, 390] width 95 height 24
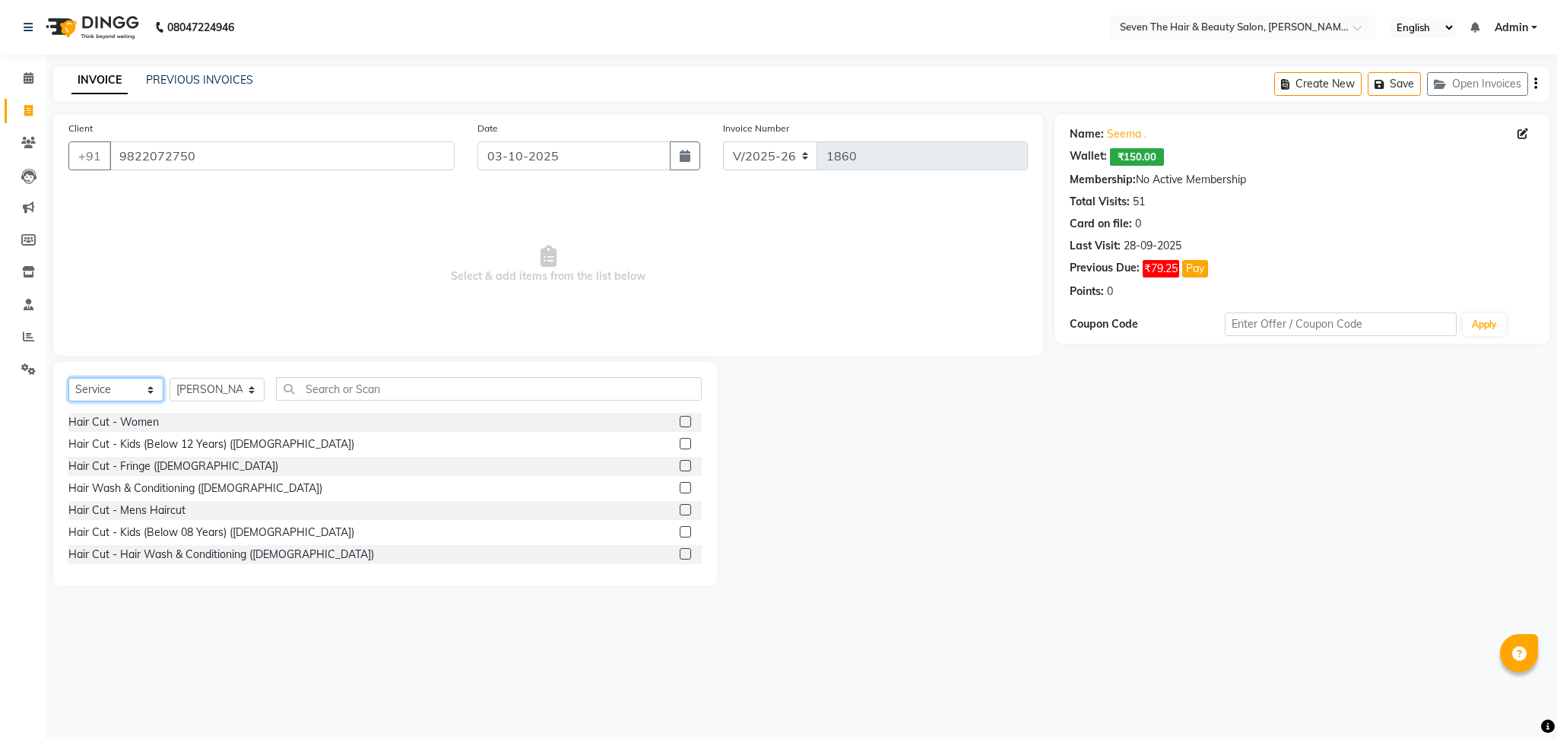
click at [116, 385] on select "Select Service Product Membership Package Voucher Prepaid Gift Card" at bounding box center [115, 390] width 95 height 24
select select "product"
click at [68, 379] on select "Select Service Product Membership Package Voucher Prepaid Gift Card" at bounding box center [115, 390] width 95 height 24
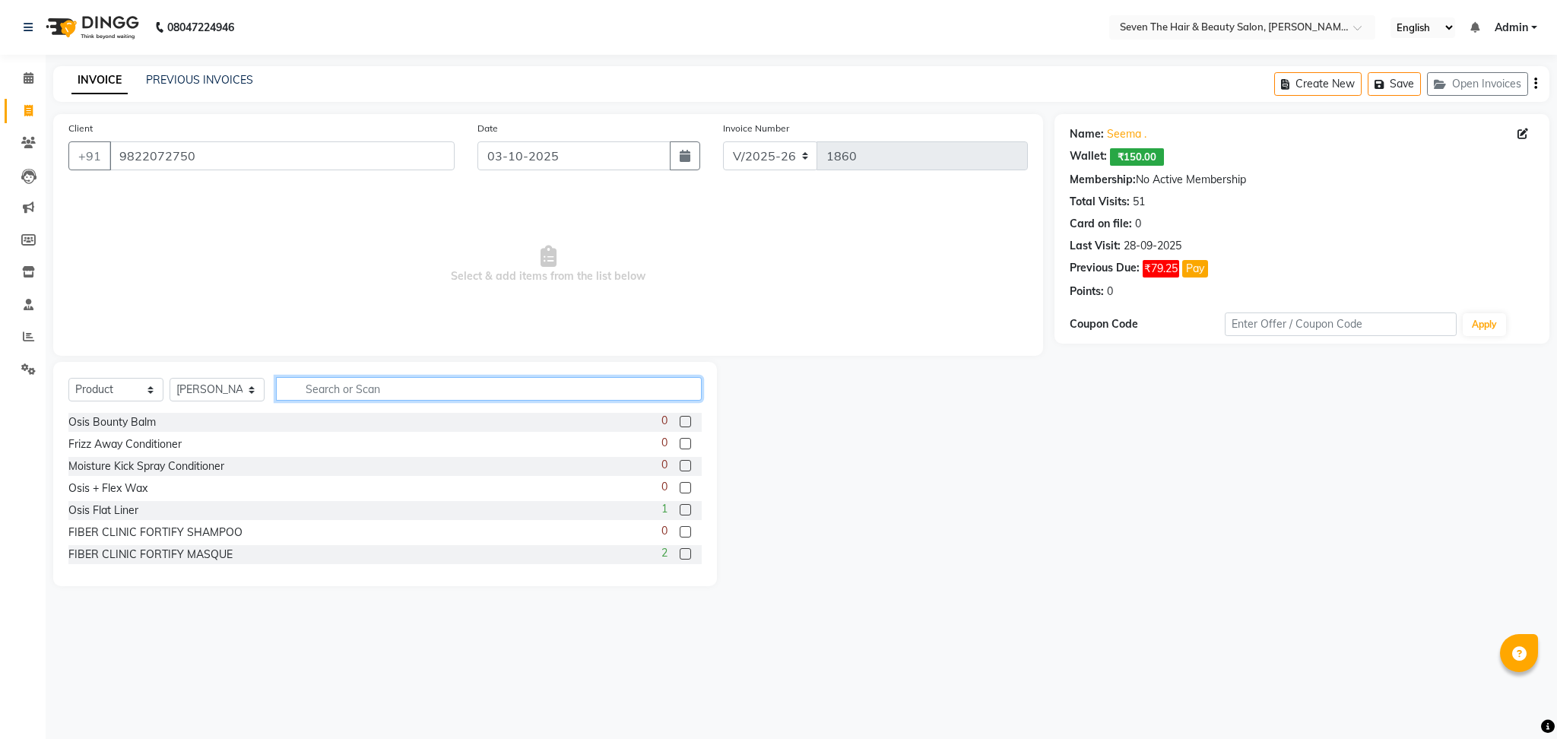
click at [386, 386] on input "text" at bounding box center [489, 389] width 426 height 24
type input "o"
type input "oi"
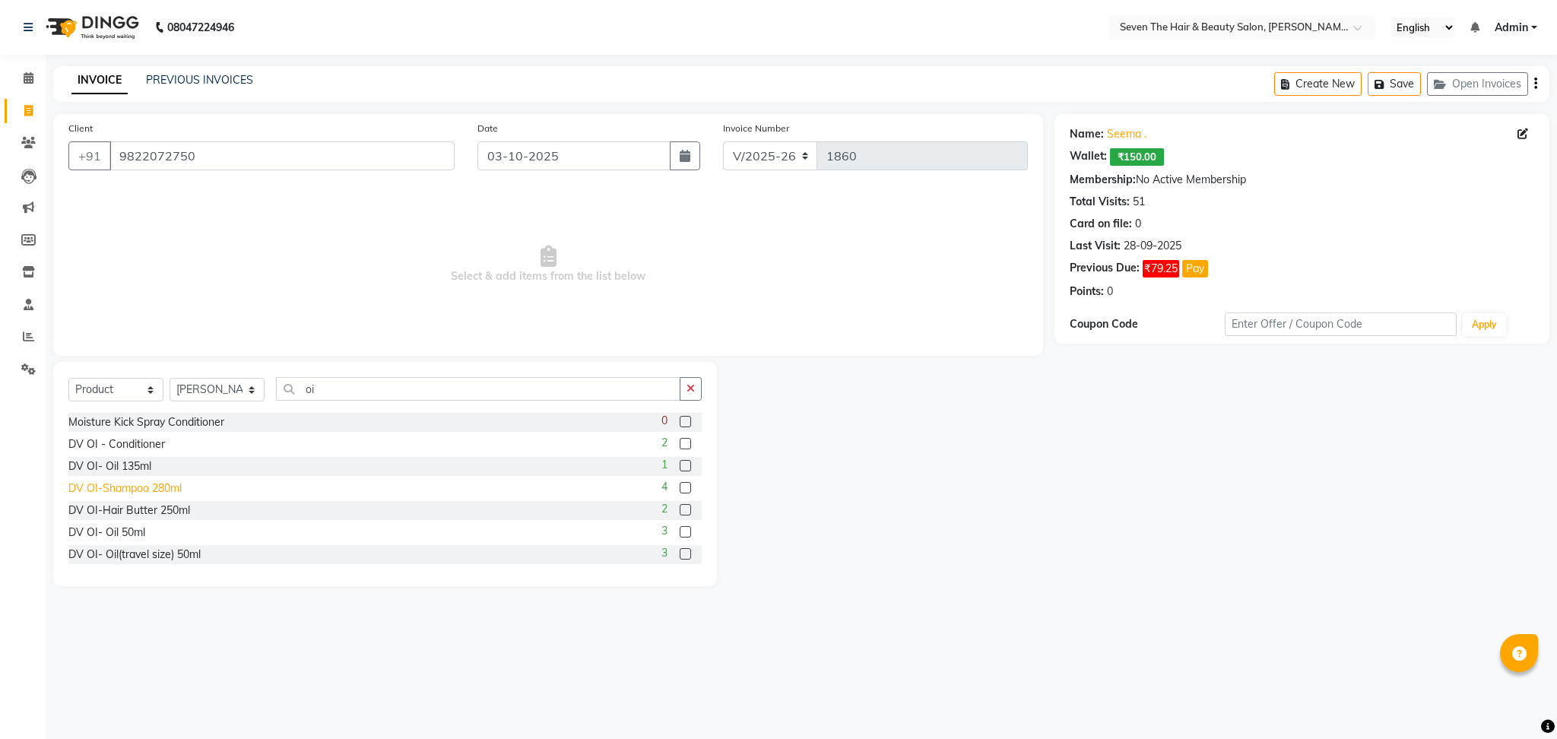
click at [163, 496] on div "DV OI-Shampoo 280ml" at bounding box center [124, 489] width 113 height 16
checkbox input "false"
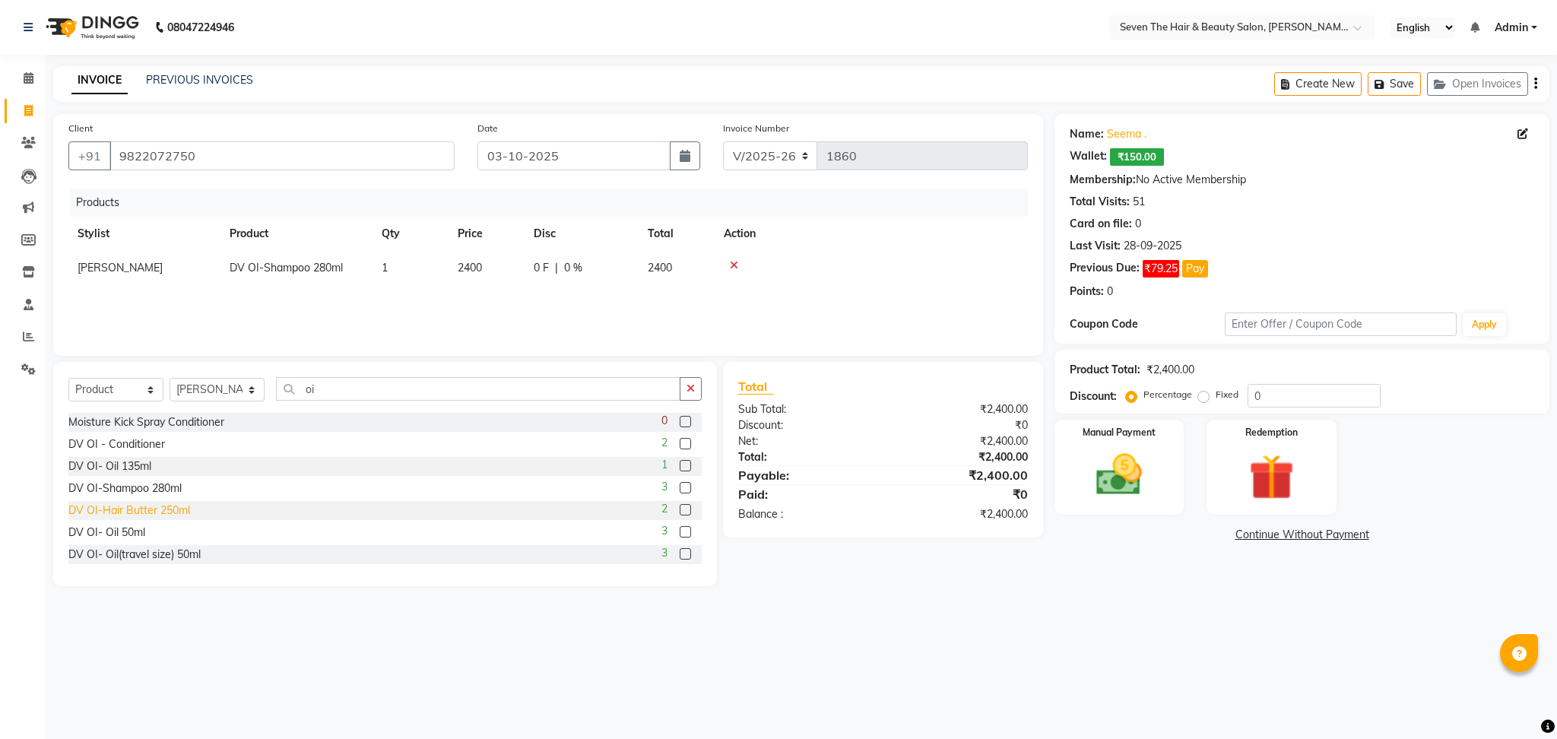
click at [156, 512] on div "DV OI-Hair Butter 250ml" at bounding box center [129, 511] width 122 height 16
checkbox input "false"
click at [1279, 402] on input "0" at bounding box center [1314, 396] width 133 height 24
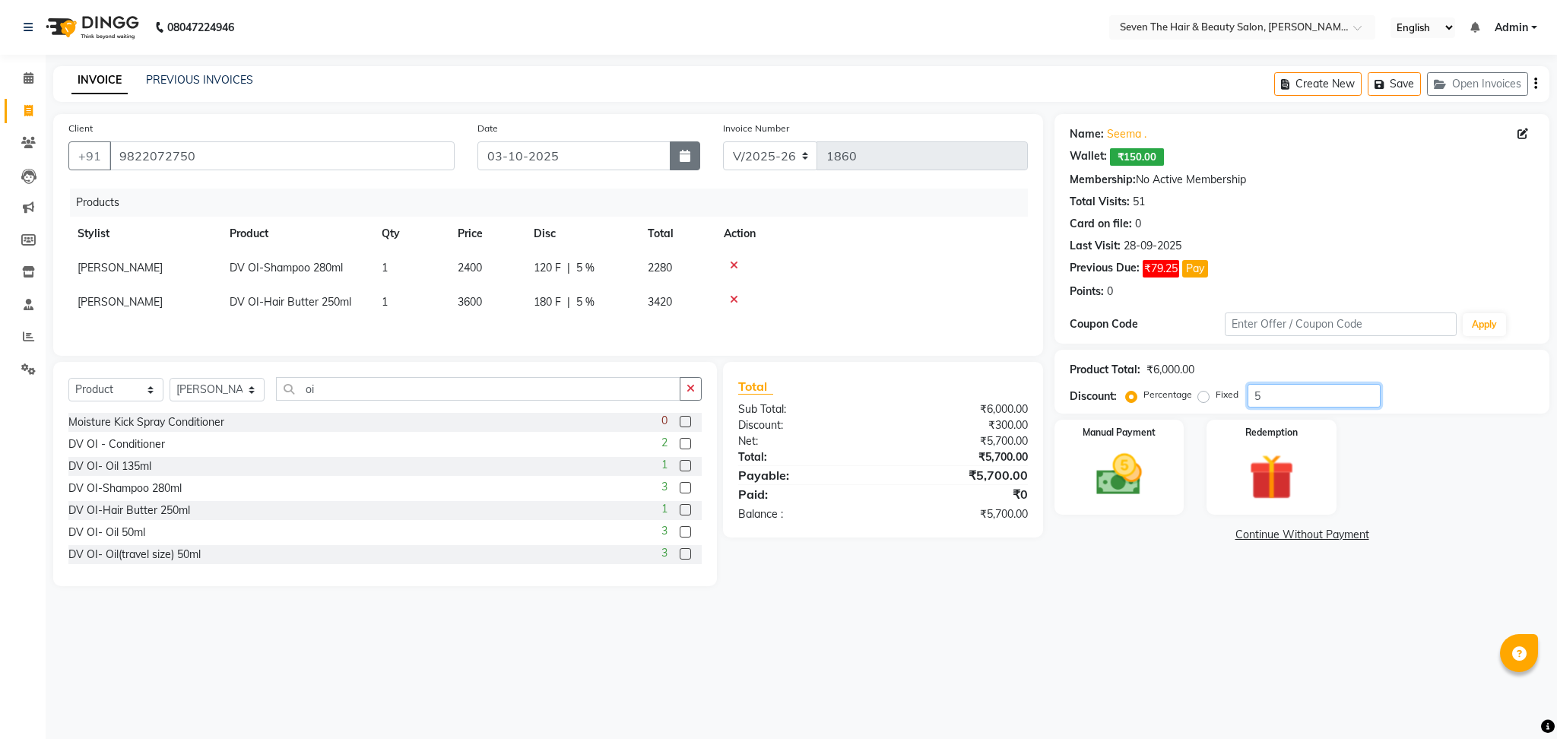
type input "5"
click at [695, 155] on button "button" at bounding box center [685, 155] width 30 height 29
select select "10"
select select "2025"
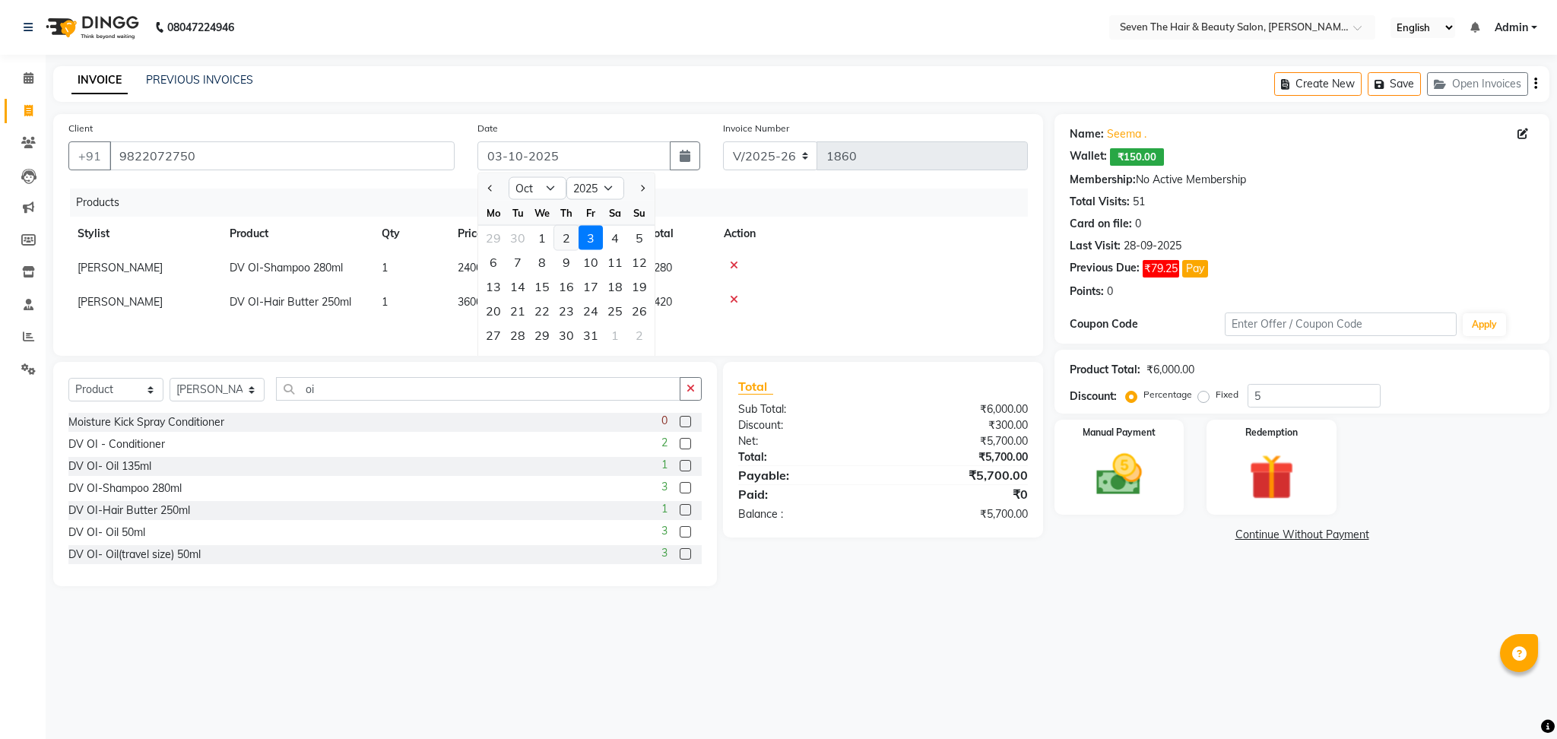
click at [567, 236] on div "2" at bounding box center [566, 238] width 24 height 24
type input "02-10-2025"
type input "0"
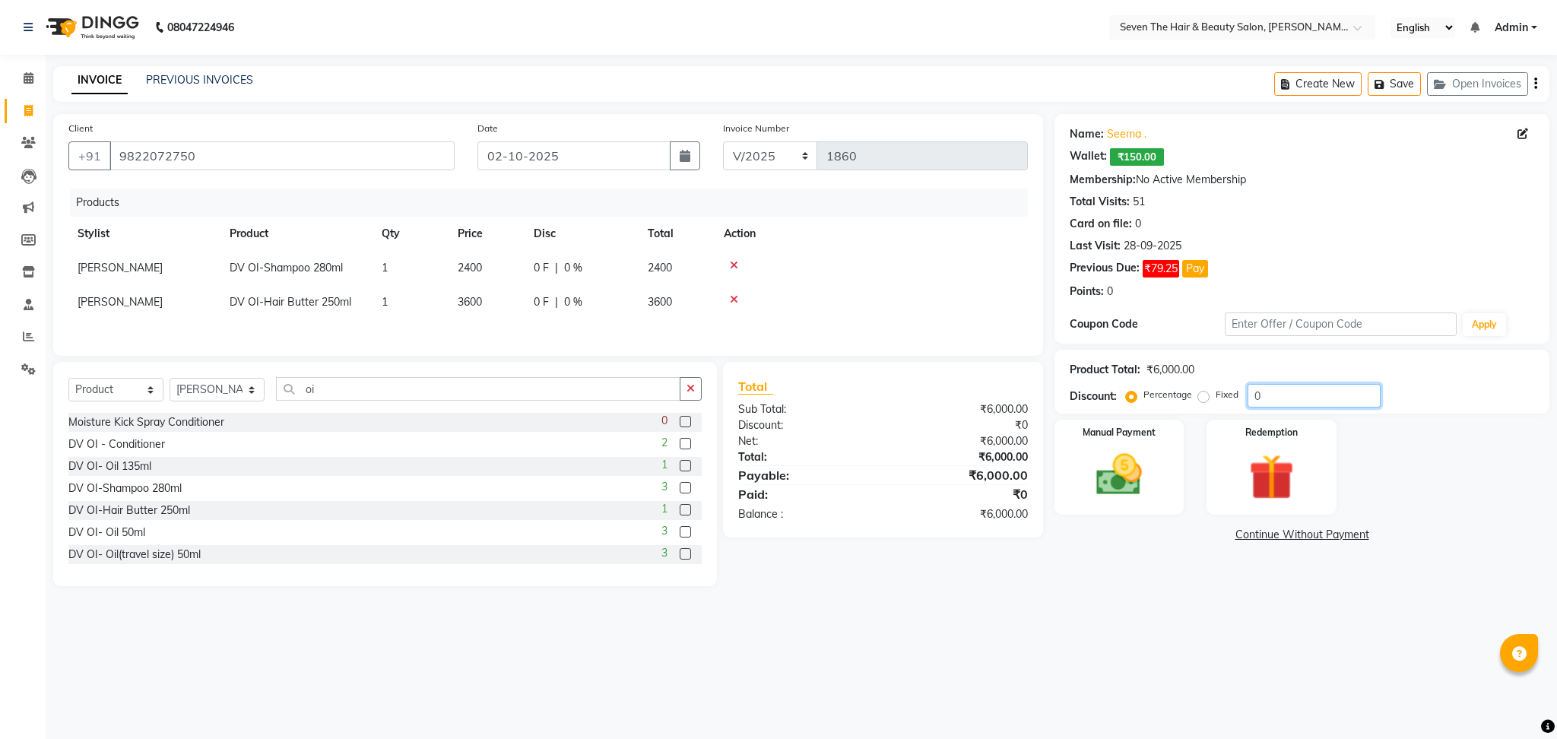
click at [1279, 399] on input "0" at bounding box center [1314, 396] width 133 height 24
type input "5"
click at [1137, 484] on img at bounding box center [1120, 475] width 78 height 55
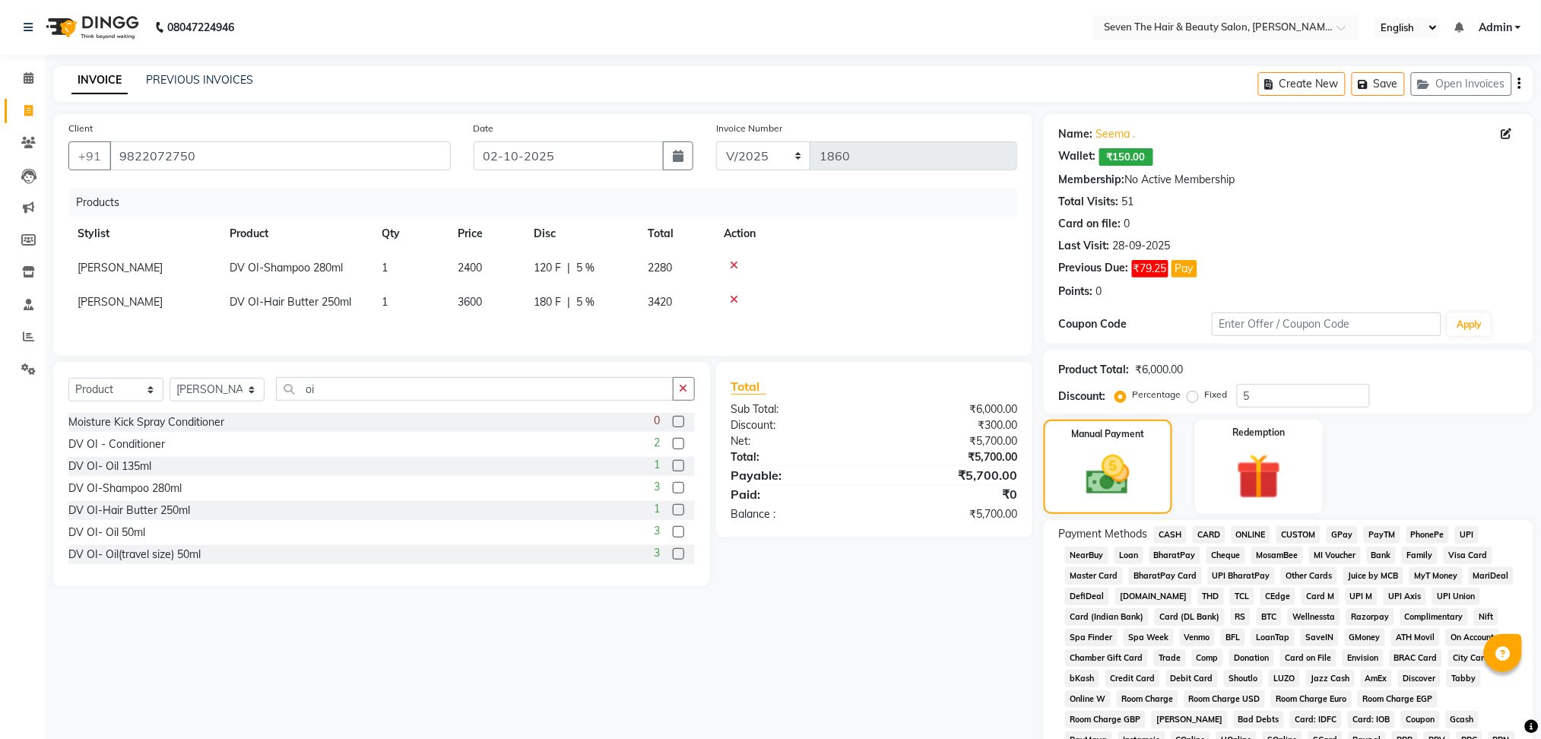
click at [1345, 533] on span "GPay" at bounding box center [1342, 534] width 31 height 17
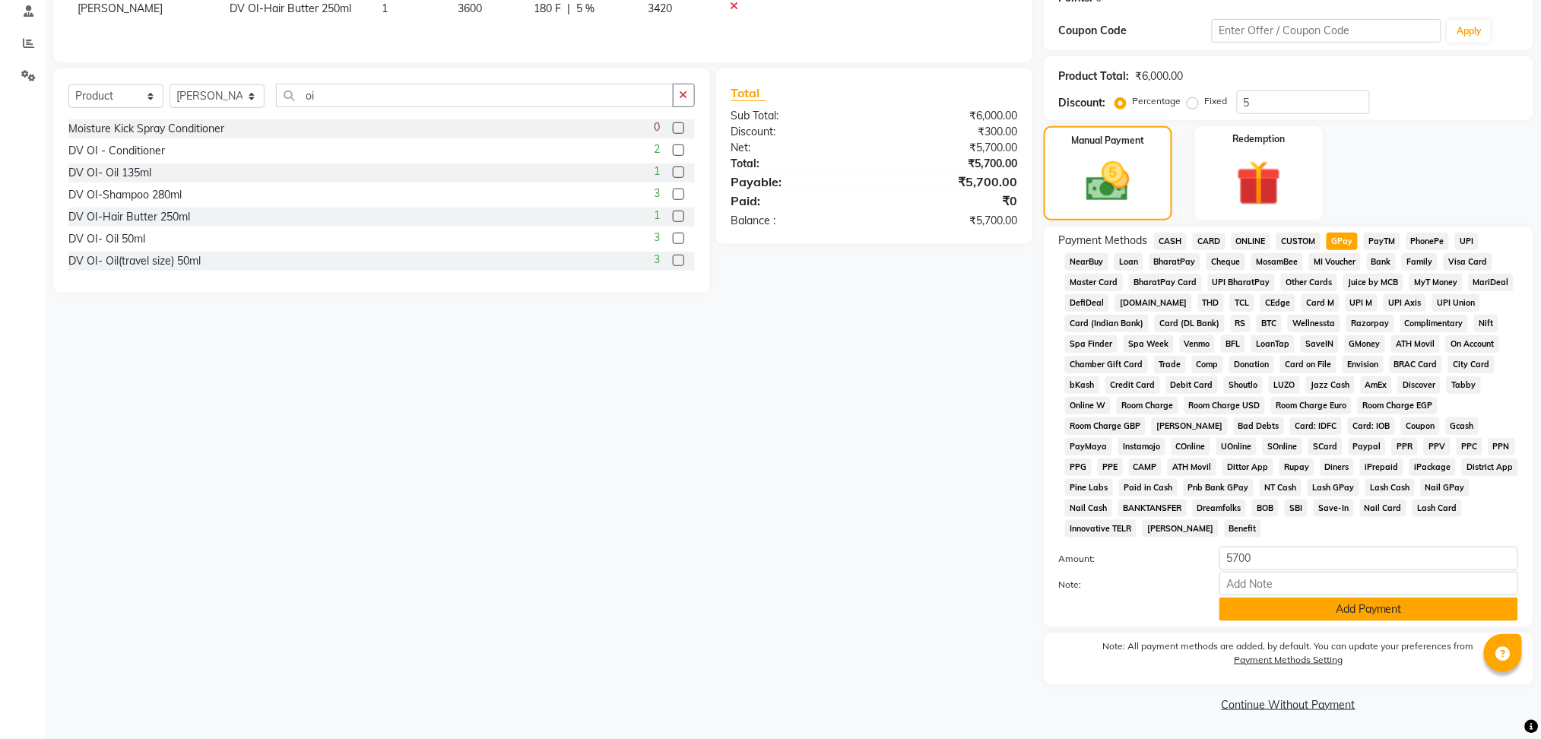
click at [1367, 604] on button "Add Payment" at bounding box center [1369, 610] width 299 height 24
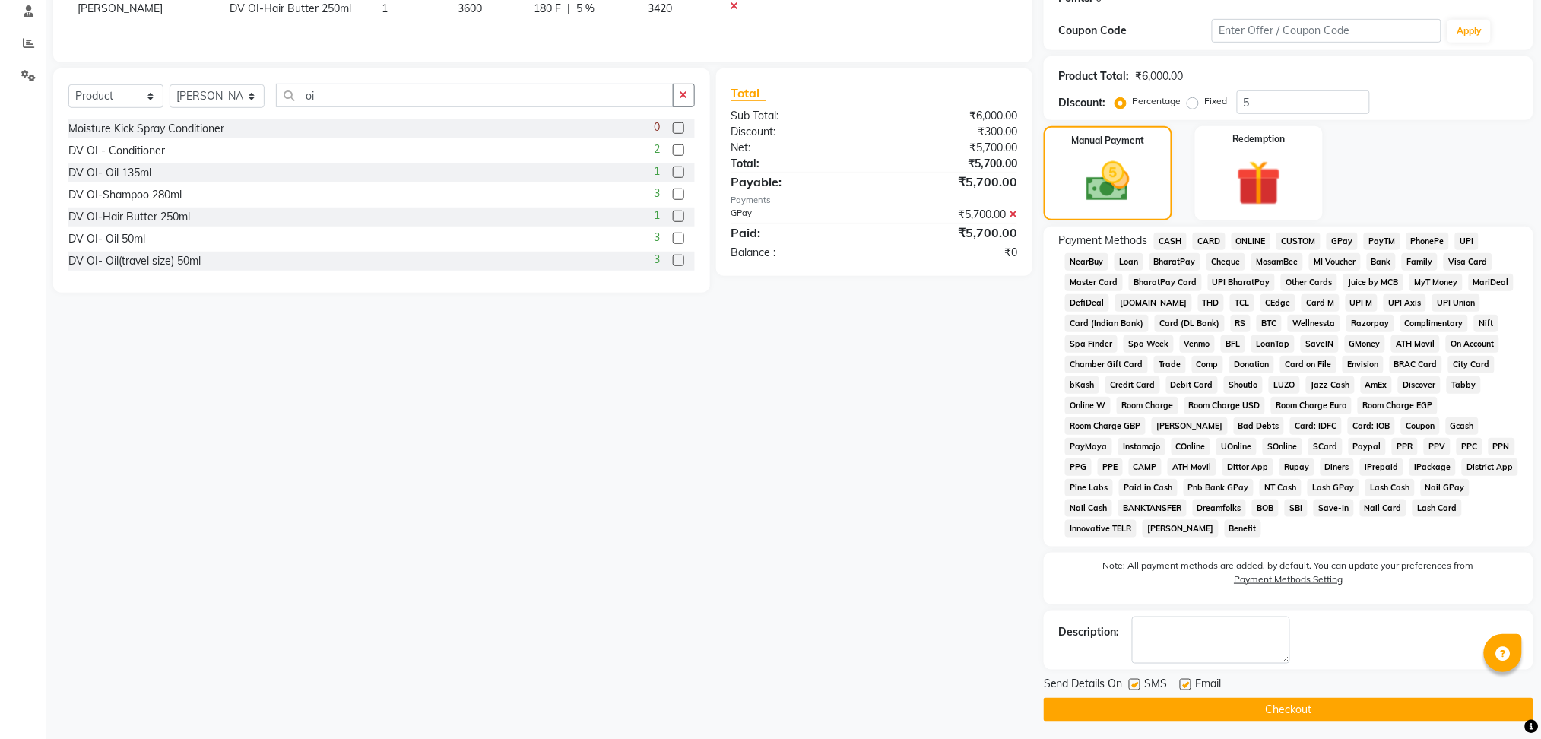
click at [1186, 682] on label at bounding box center [1185, 684] width 11 height 11
click at [1186, 682] on input "checkbox" at bounding box center [1185, 686] width 10 height 10
checkbox input "false"
click at [1139, 680] on label at bounding box center [1134, 684] width 11 height 11
click at [1139, 681] on input "checkbox" at bounding box center [1134, 686] width 10 height 10
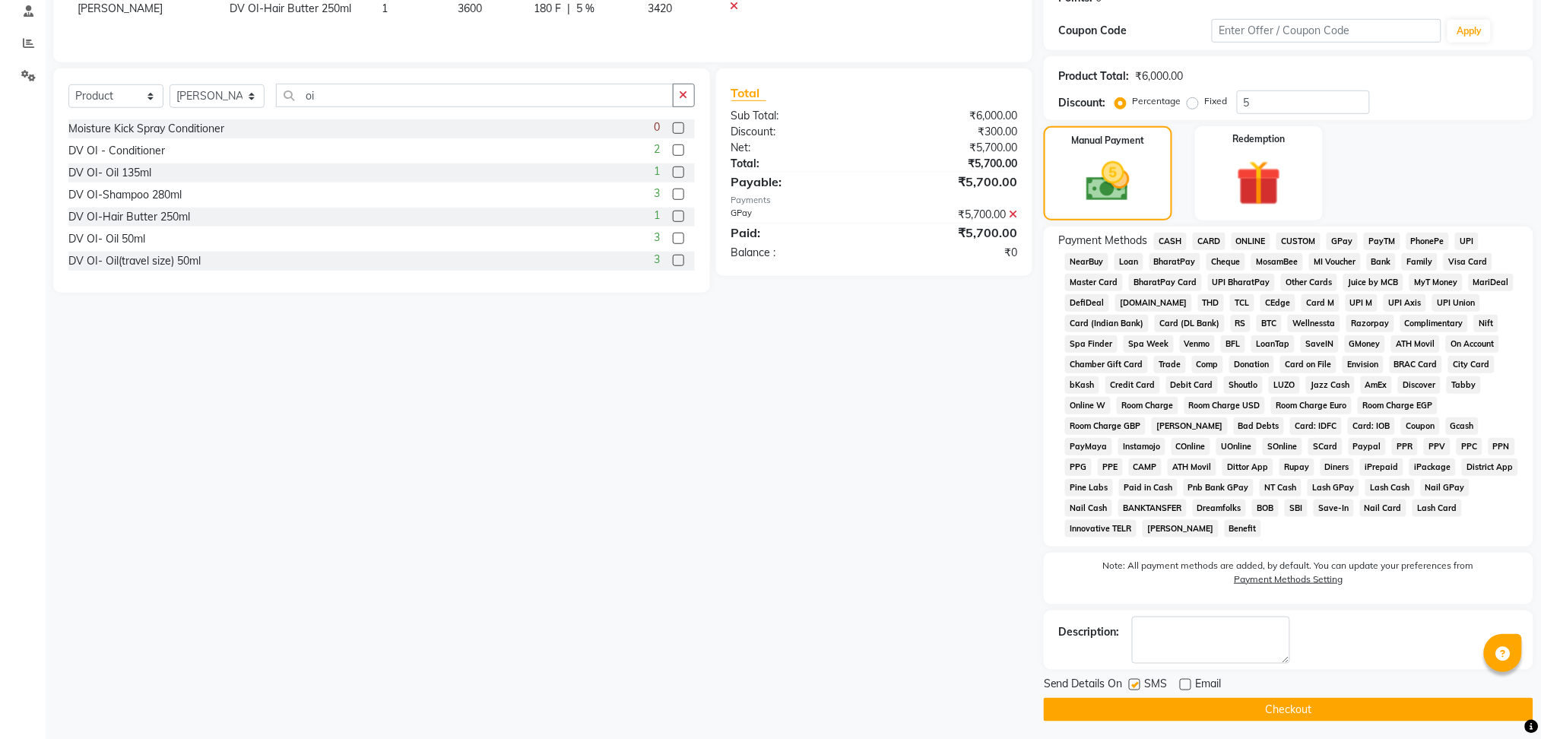
checkbox input "false"
click at [1160, 729] on main "INVOICE PREVIOUS INVOICES Create New Save Open Invoices Client [PHONE_NUMBER] D…" at bounding box center [794, 259] width 1496 height 972
click at [1154, 700] on button "Checkout" at bounding box center [1289, 710] width 490 height 24
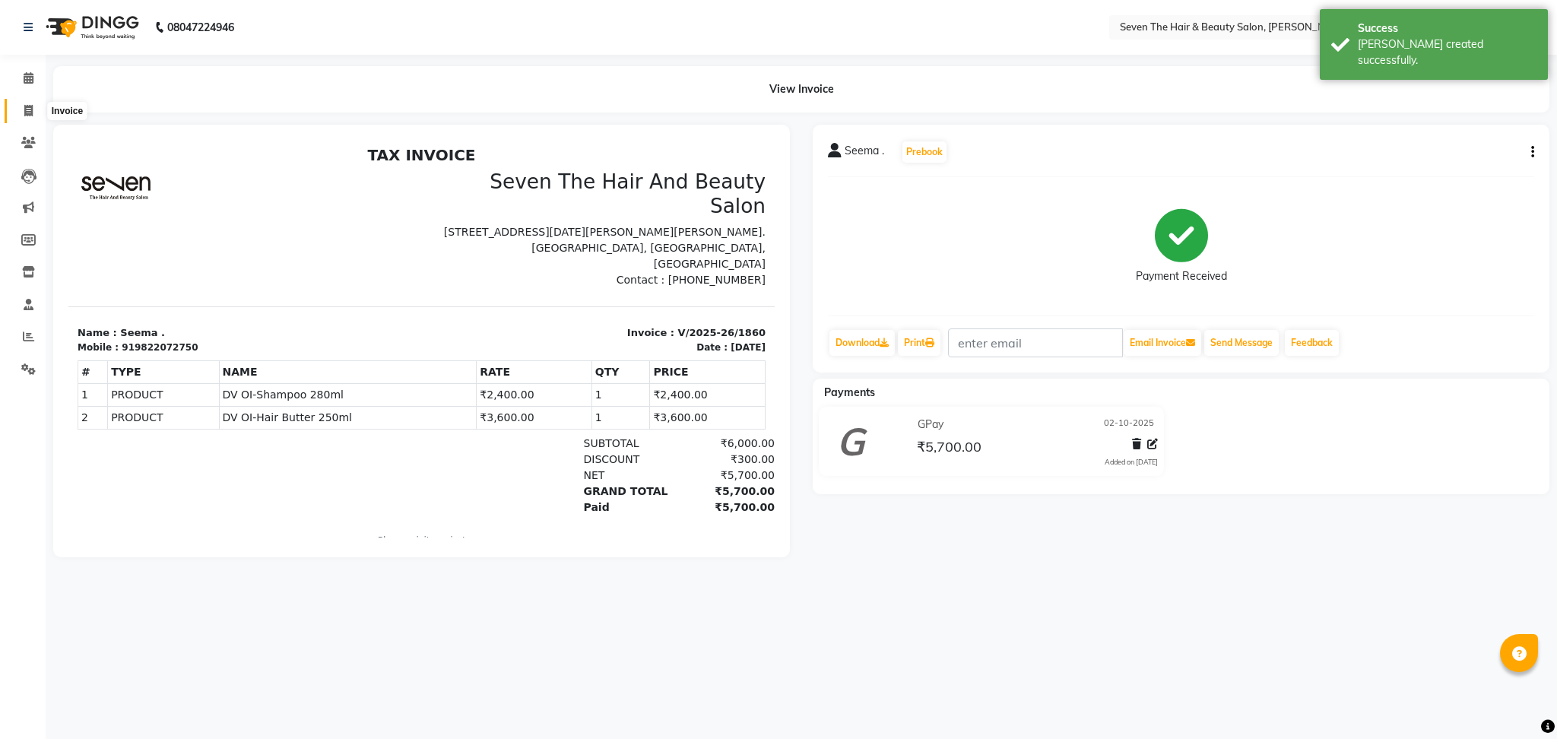
click at [28, 109] on icon at bounding box center [28, 110] width 8 height 11
select select "659"
select select "service"
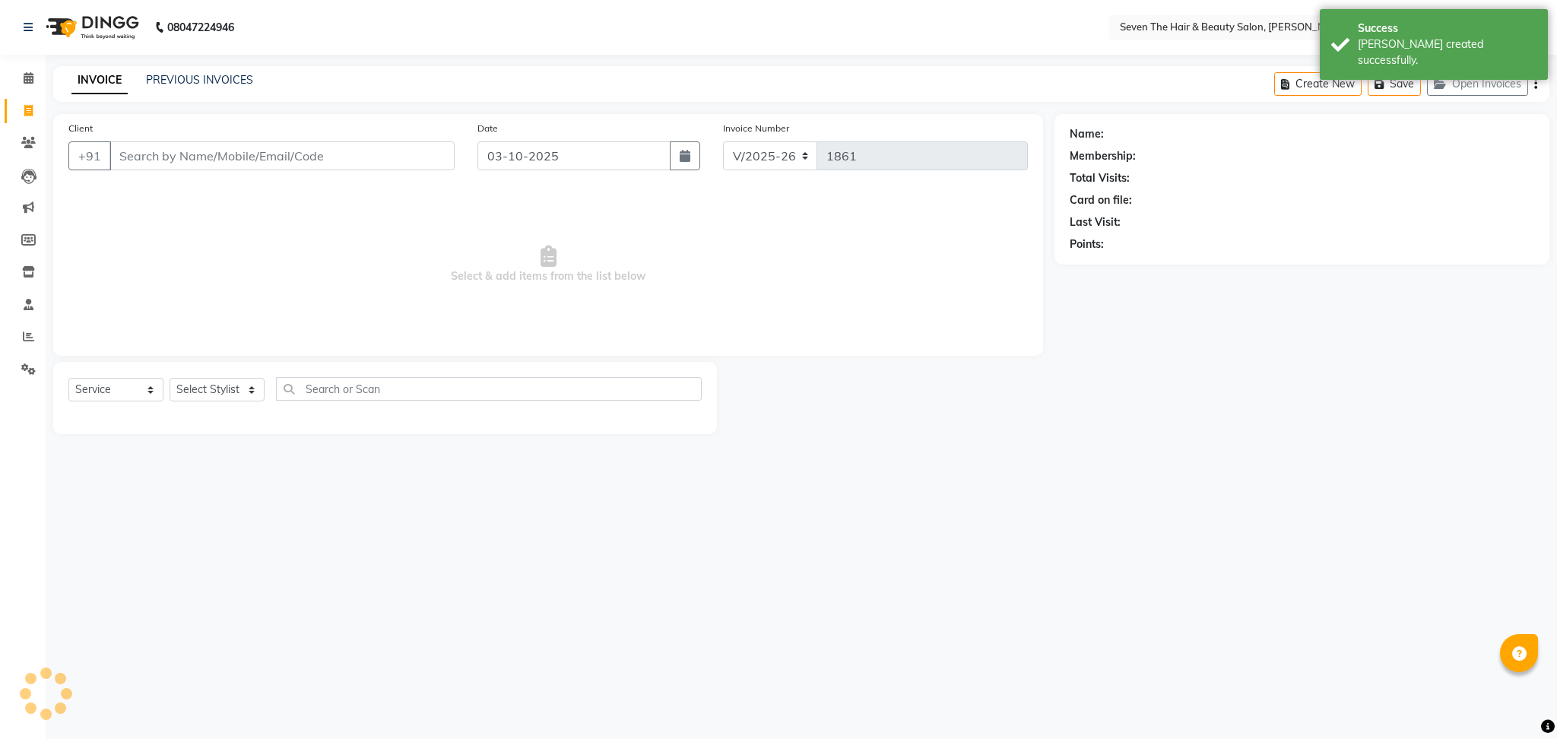
click at [176, 163] on input "Client" at bounding box center [282, 155] width 345 height 29
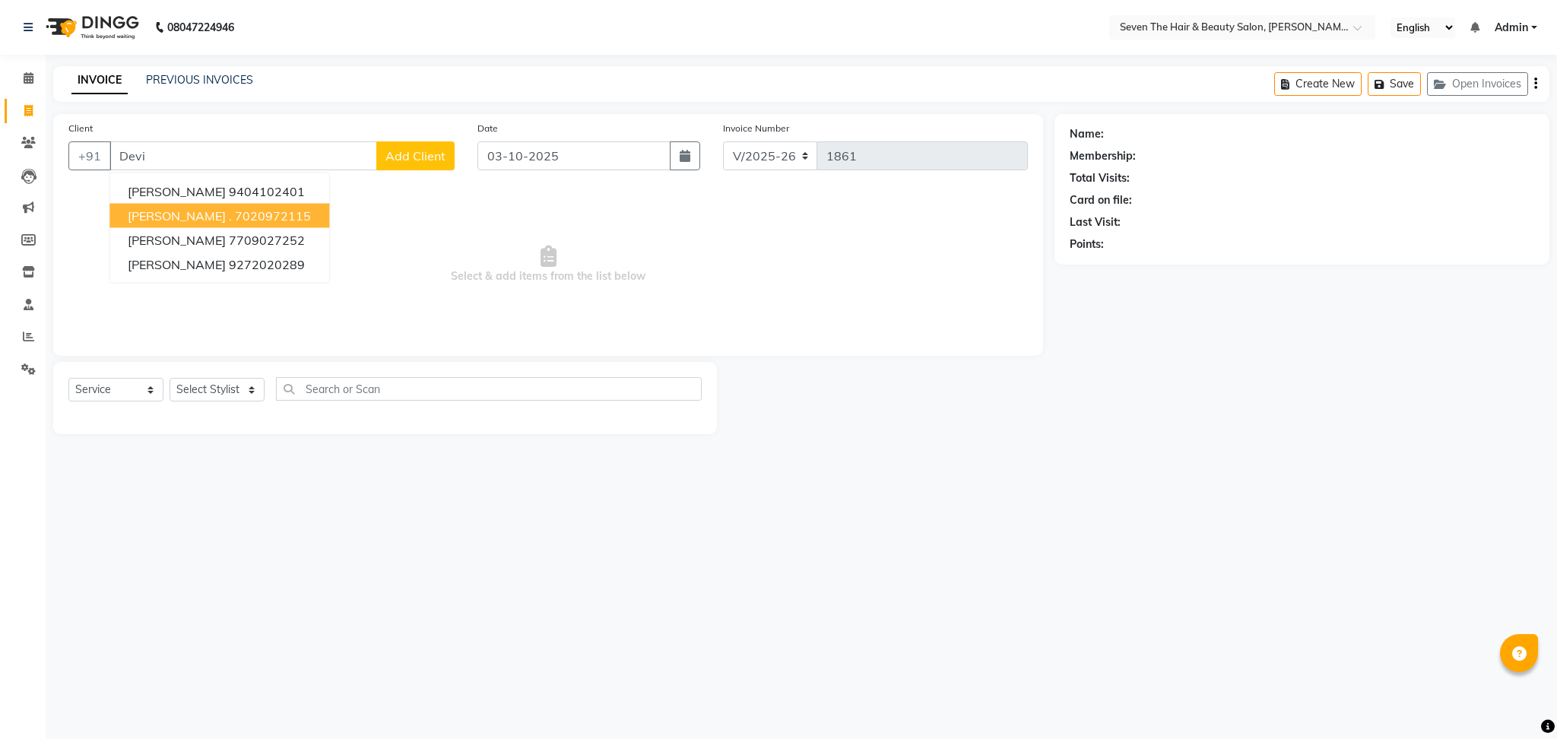
click at [235, 209] on ngb-highlight "7020972115" at bounding box center [273, 215] width 76 height 15
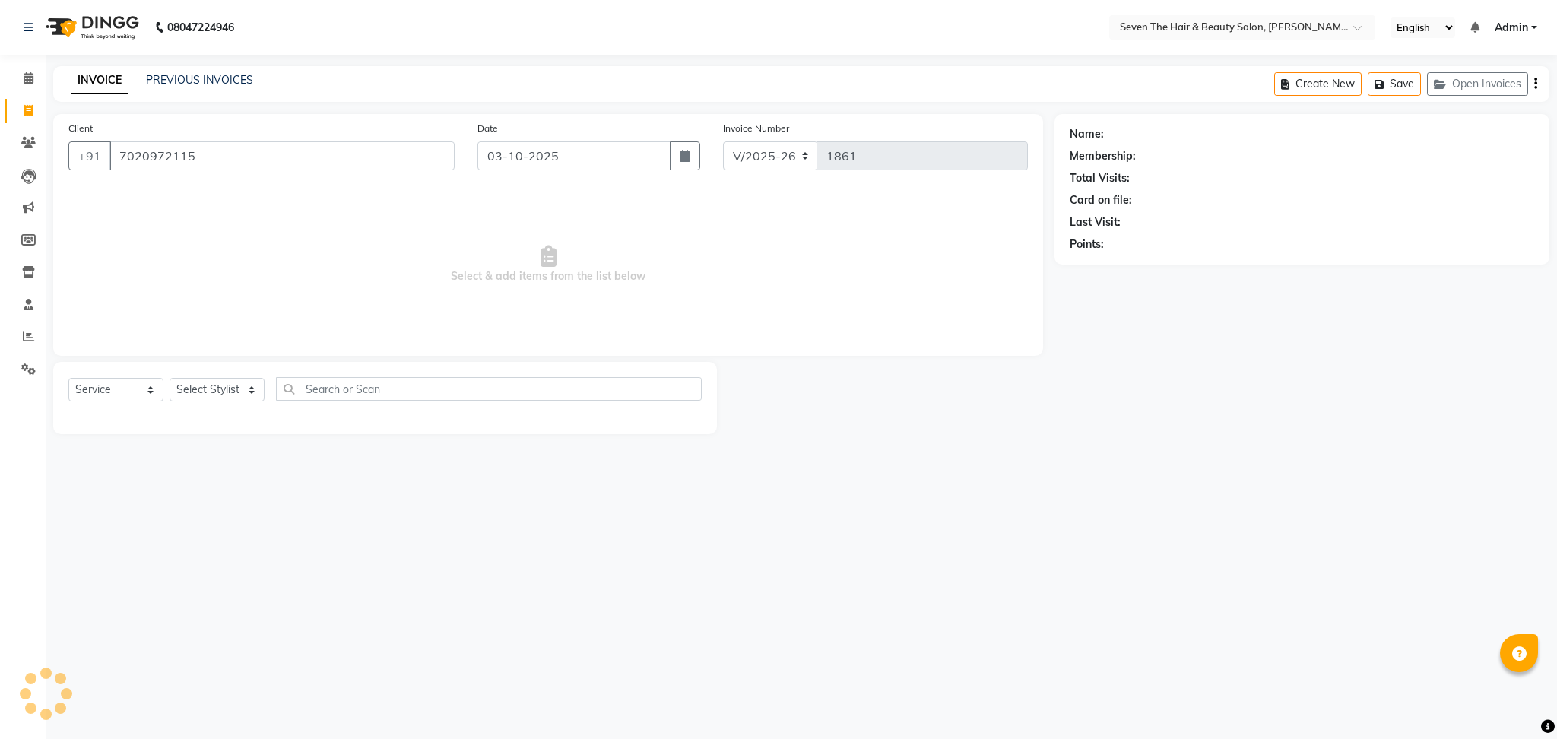
type input "7020972115"
click at [1122, 131] on link "[PERSON_NAME] ." at bounding box center [1152, 134] width 90 height 16
click at [210, 385] on select "Select Stylist [PERSON_NAME] [PERSON_NAME] [PERSON_NAME] [PERSON_NAME] [PERSON_…" at bounding box center [217, 390] width 95 height 24
select select "9757"
click at [170, 379] on select "Select Stylist [PERSON_NAME] [PERSON_NAME] [PERSON_NAME] [PERSON_NAME] [PERSON_…" at bounding box center [217, 390] width 95 height 24
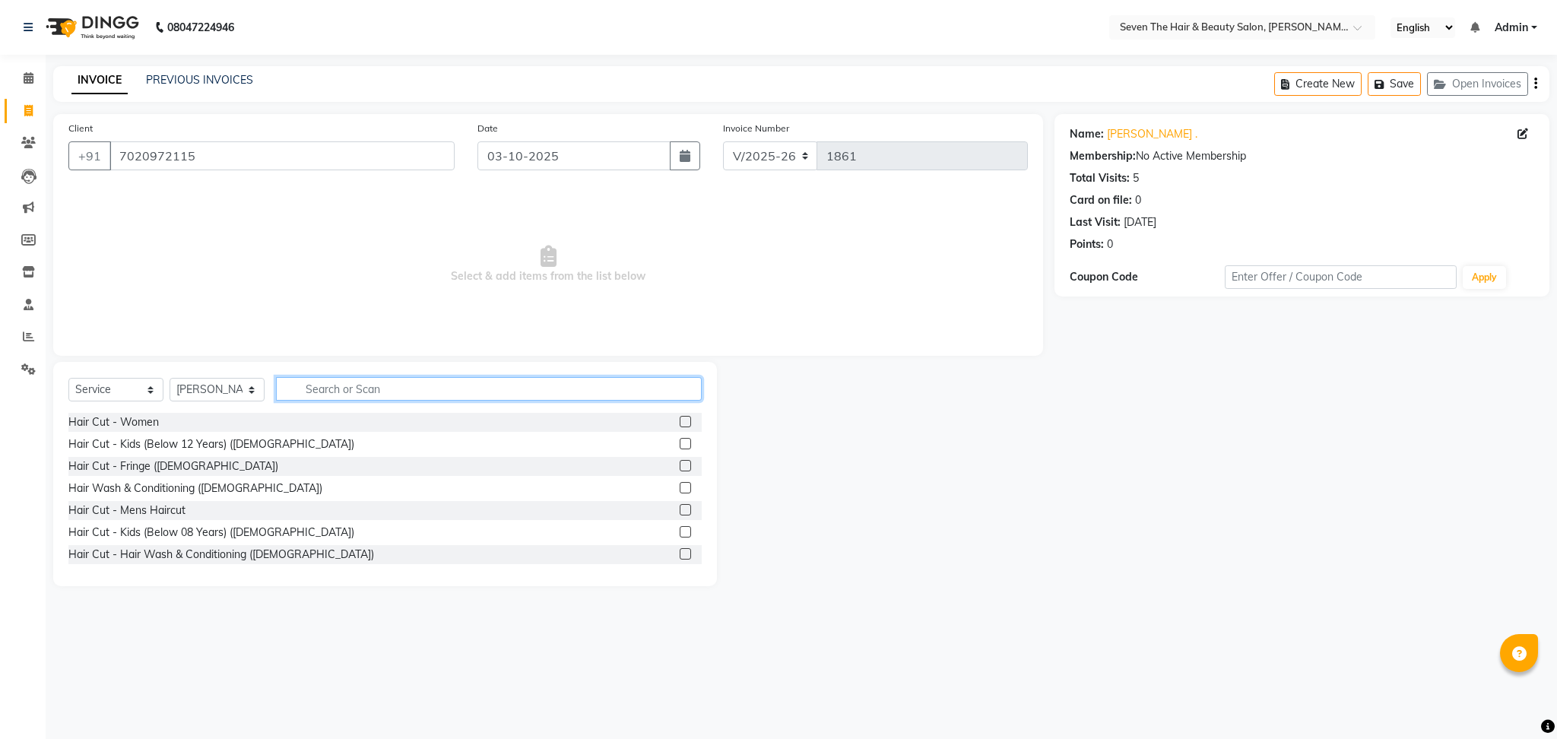
click at [318, 384] on input "text" at bounding box center [489, 389] width 426 height 24
click at [82, 385] on select "Select Service Product Membership Package Voucher Prepaid Gift Card" at bounding box center [115, 390] width 95 height 24
select select "product"
click at [68, 379] on select "Select Service Product Membership Package Voucher Prepaid Gift Card" at bounding box center [115, 390] width 95 height 24
click at [338, 384] on input "text" at bounding box center [489, 389] width 426 height 24
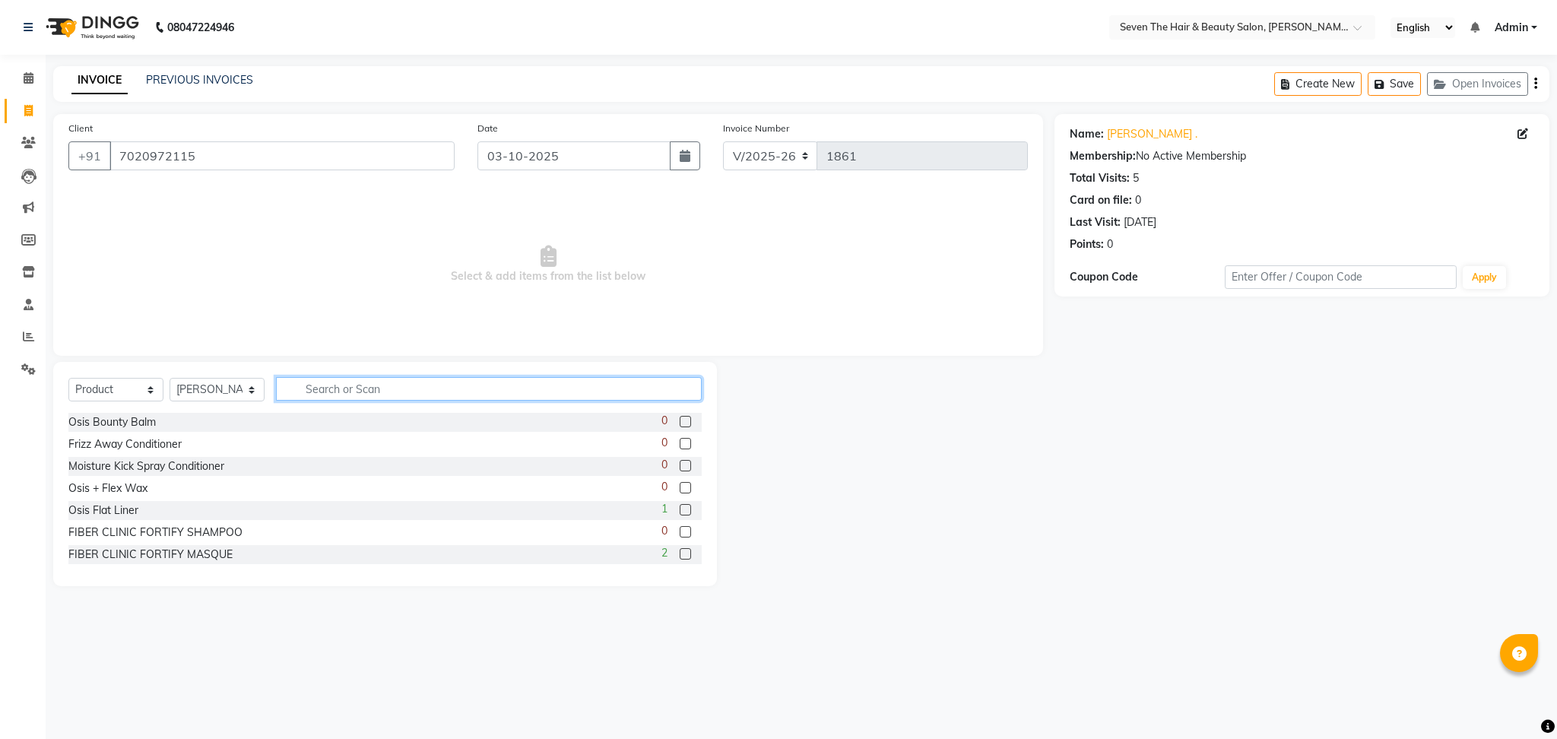
type input "o"
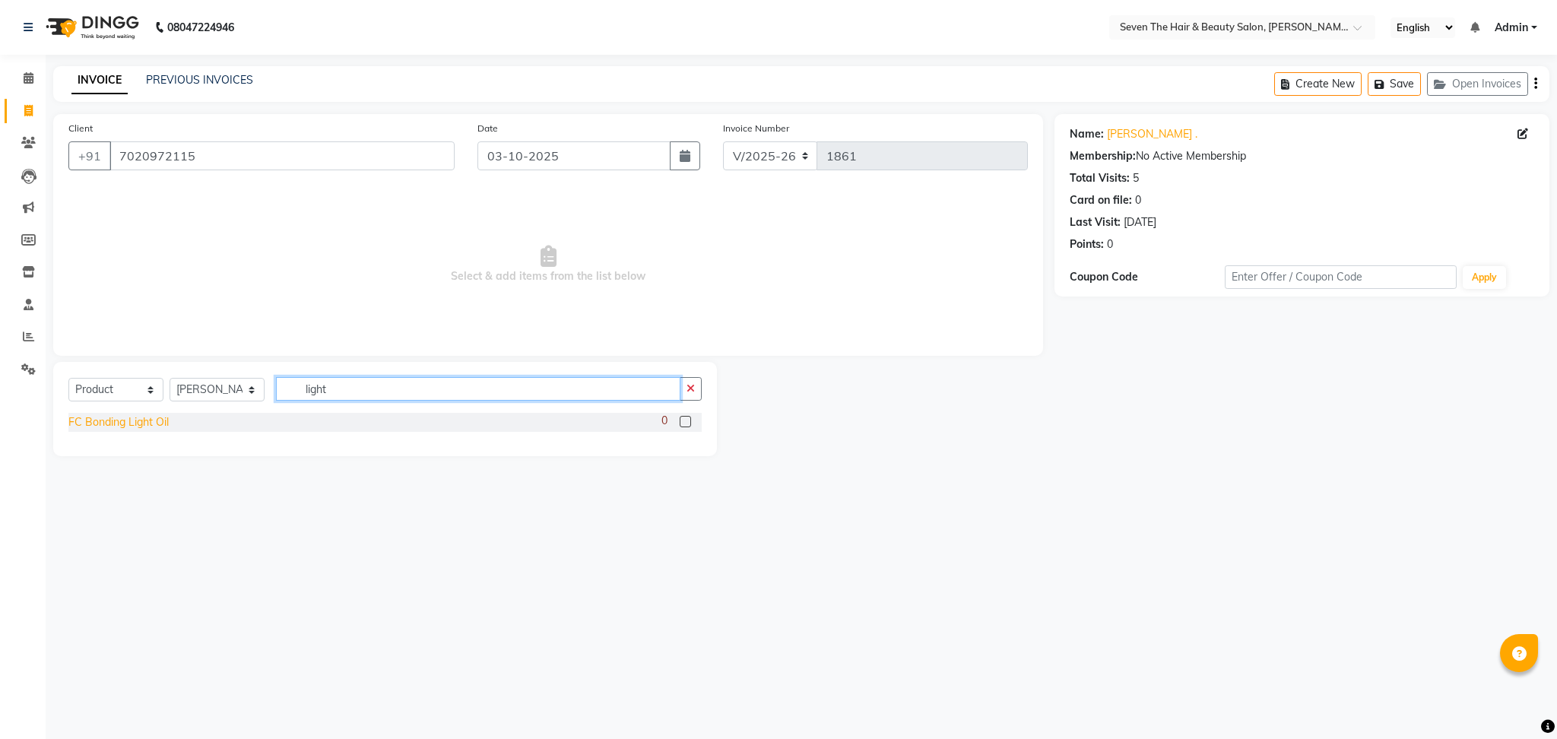
type input "light"
click at [149, 425] on div "FC Bonding Light Oil" at bounding box center [118, 422] width 100 height 16
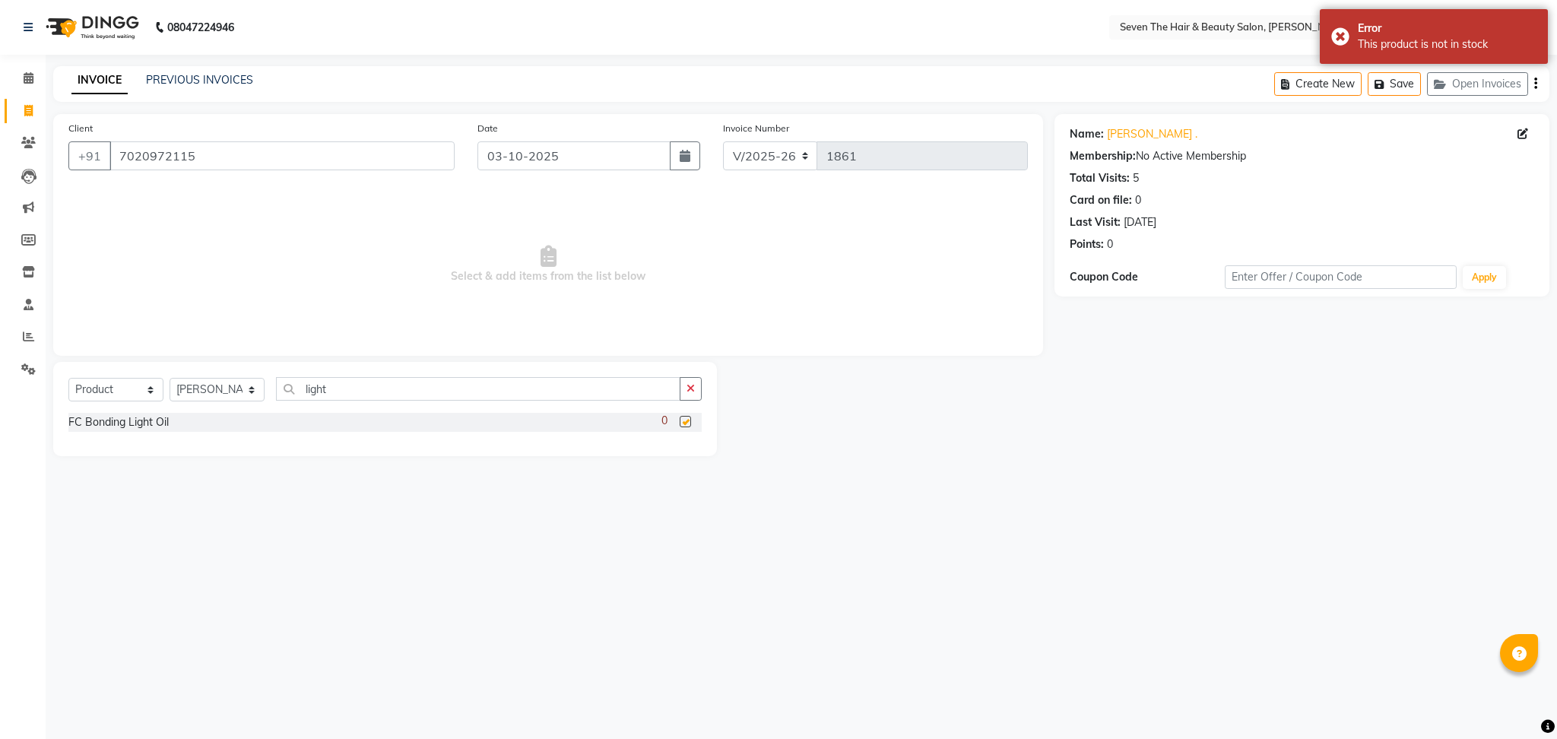
checkbox input "false"
click at [664, 190] on span "Select & add items from the list below" at bounding box center [548, 265] width 960 height 152
click at [988, 66] on div "INVOICE PREVIOUS INVOICES Create New Save Open Invoices" at bounding box center [801, 84] width 1497 height 36
click at [16, 78] on span at bounding box center [28, 78] width 27 height 17
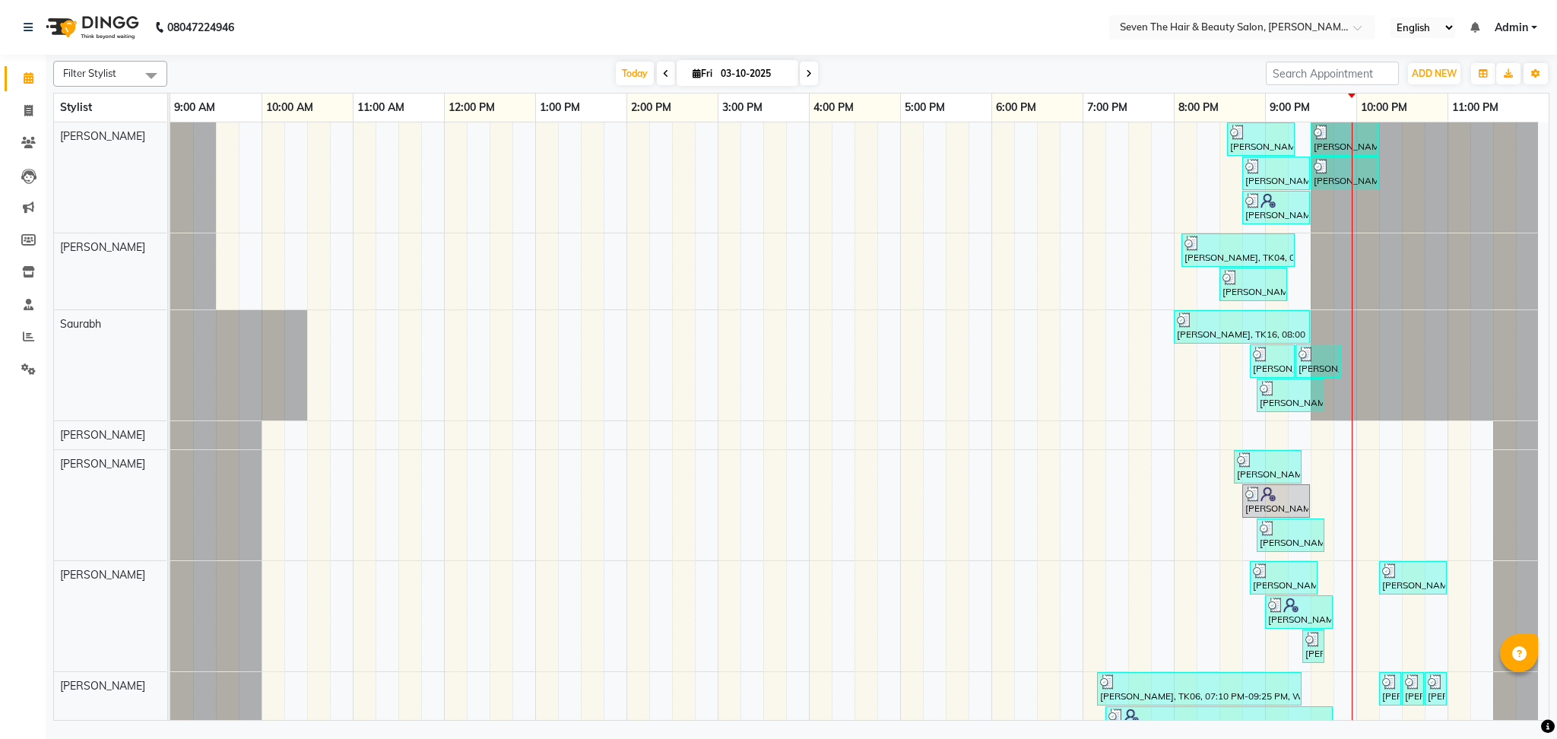
click at [989, 78] on div "[DATE] [DATE]" at bounding box center [717, 73] width 1084 height 23
click at [25, 343] on span at bounding box center [28, 337] width 27 height 17
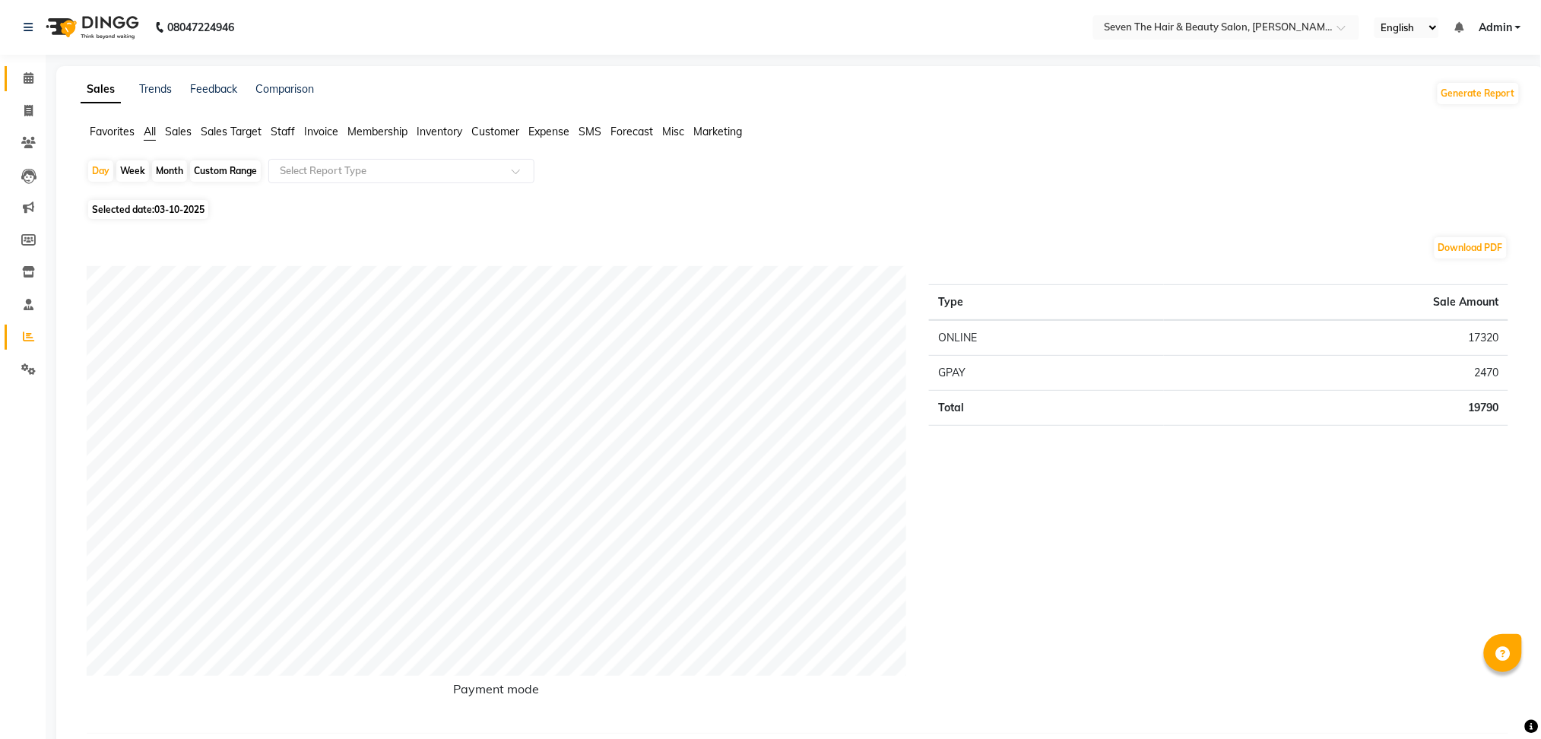
click at [20, 66] on link "Calendar" at bounding box center [23, 78] width 37 height 25
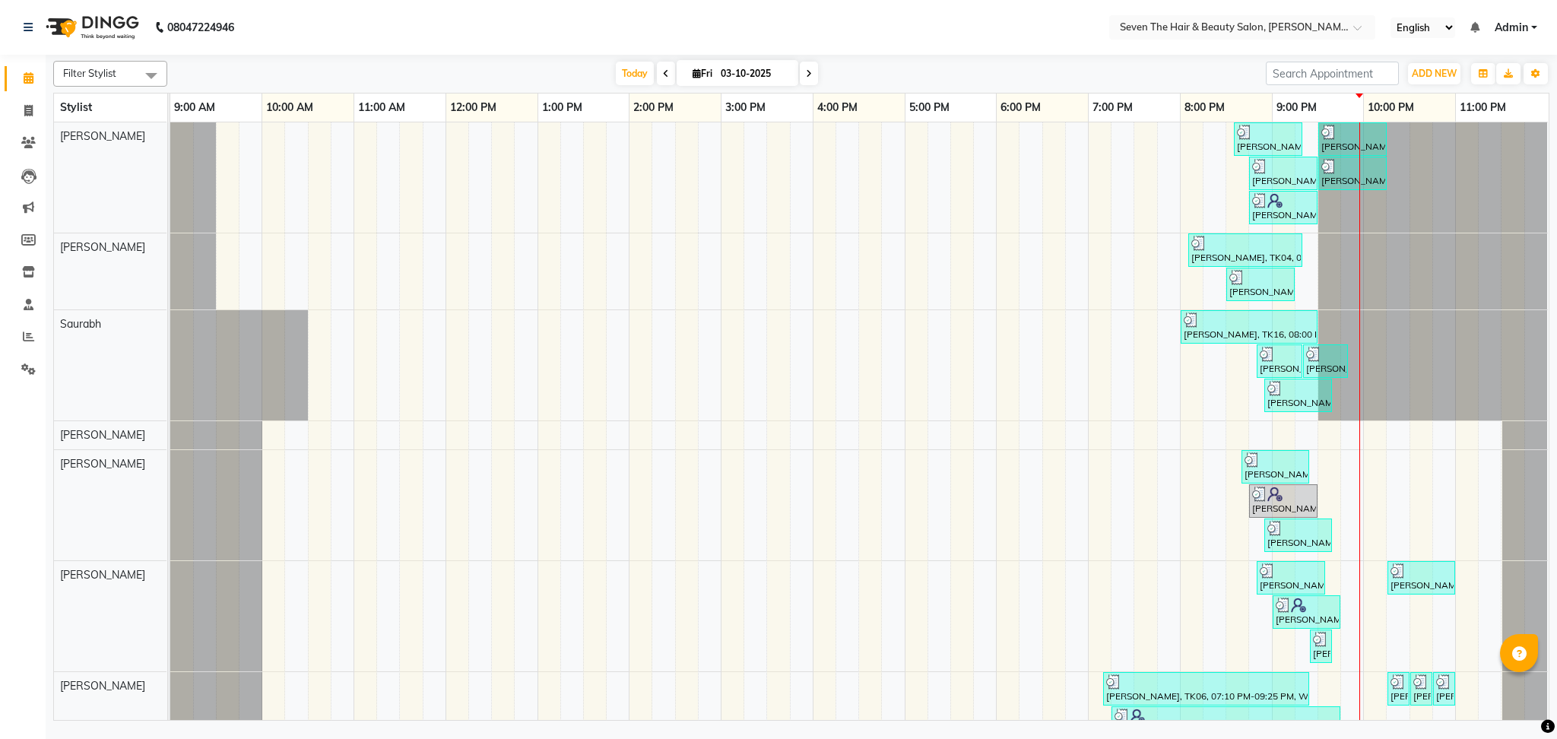
click at [1513, 21] on span "Admin" at bounding box center [1511, 28] width 33 height 16
click at [1438, 115] on link "Sign out" at bounding box center [1459, 105] width 139 height 24
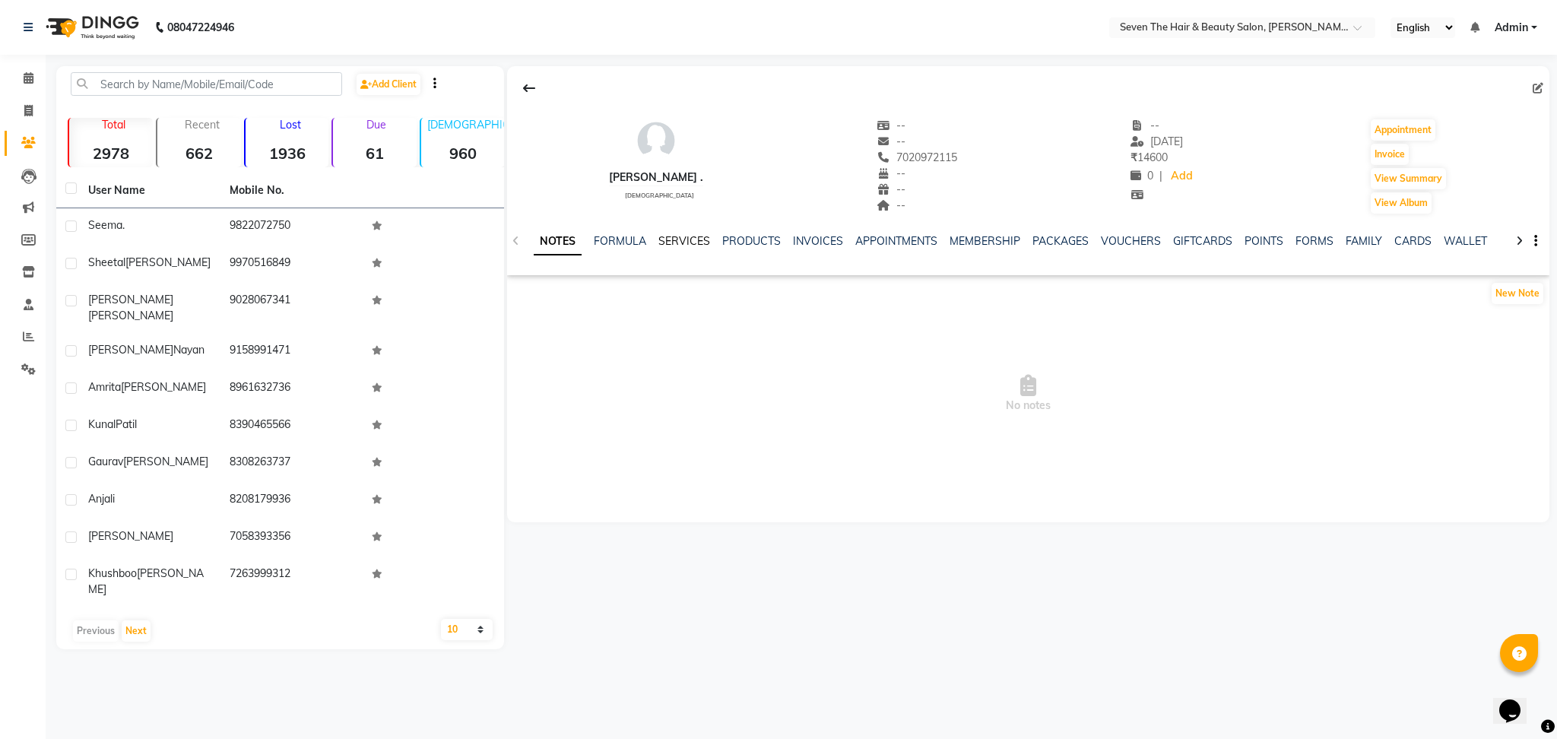
click at [689, 246] on link "SERVICES" at bounding box center [685, 241] width 52 height 14
